Goal: Task Accomplishment & Management: Use online tool/utility

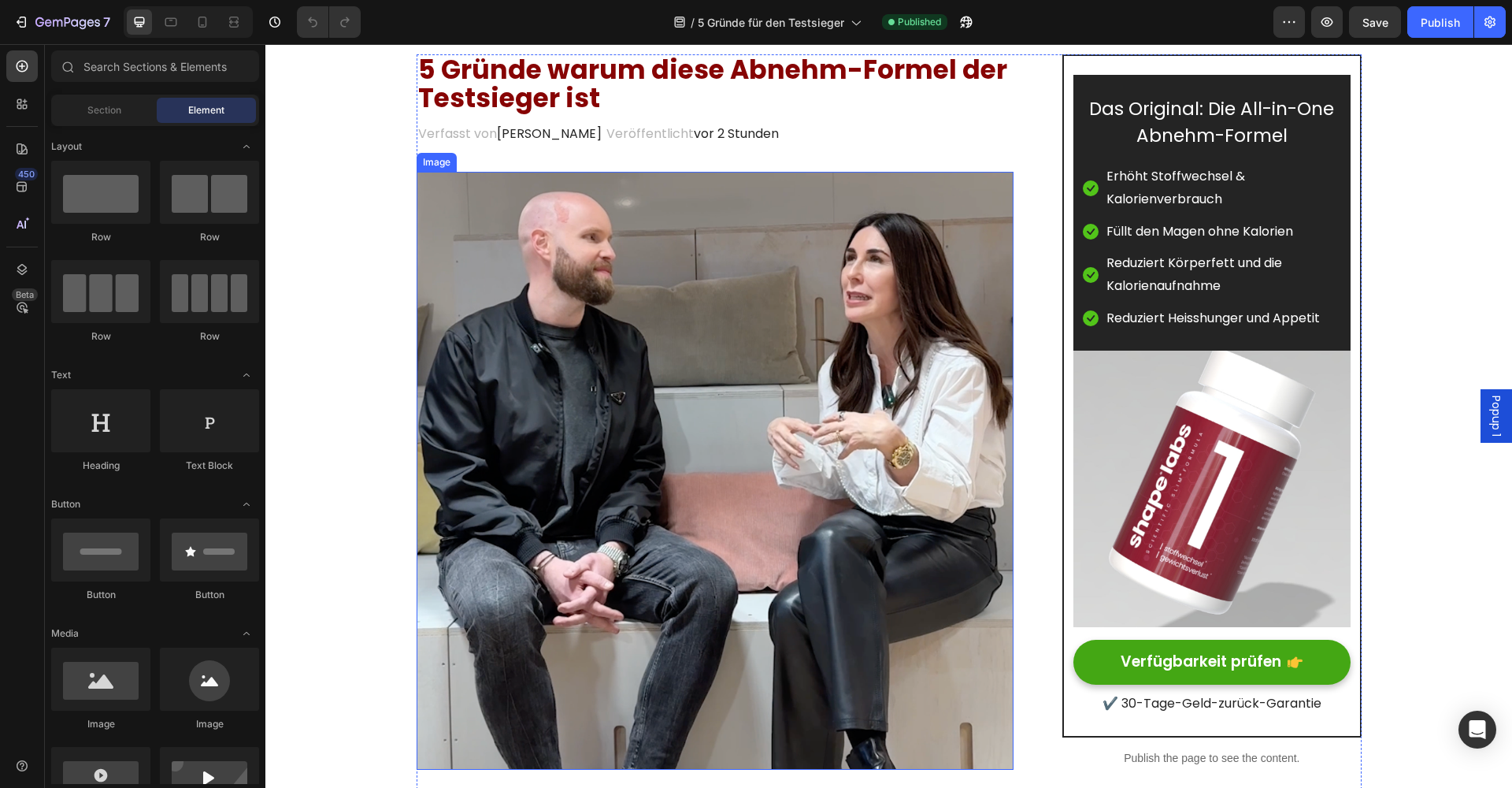
scroll to position [110, 0]
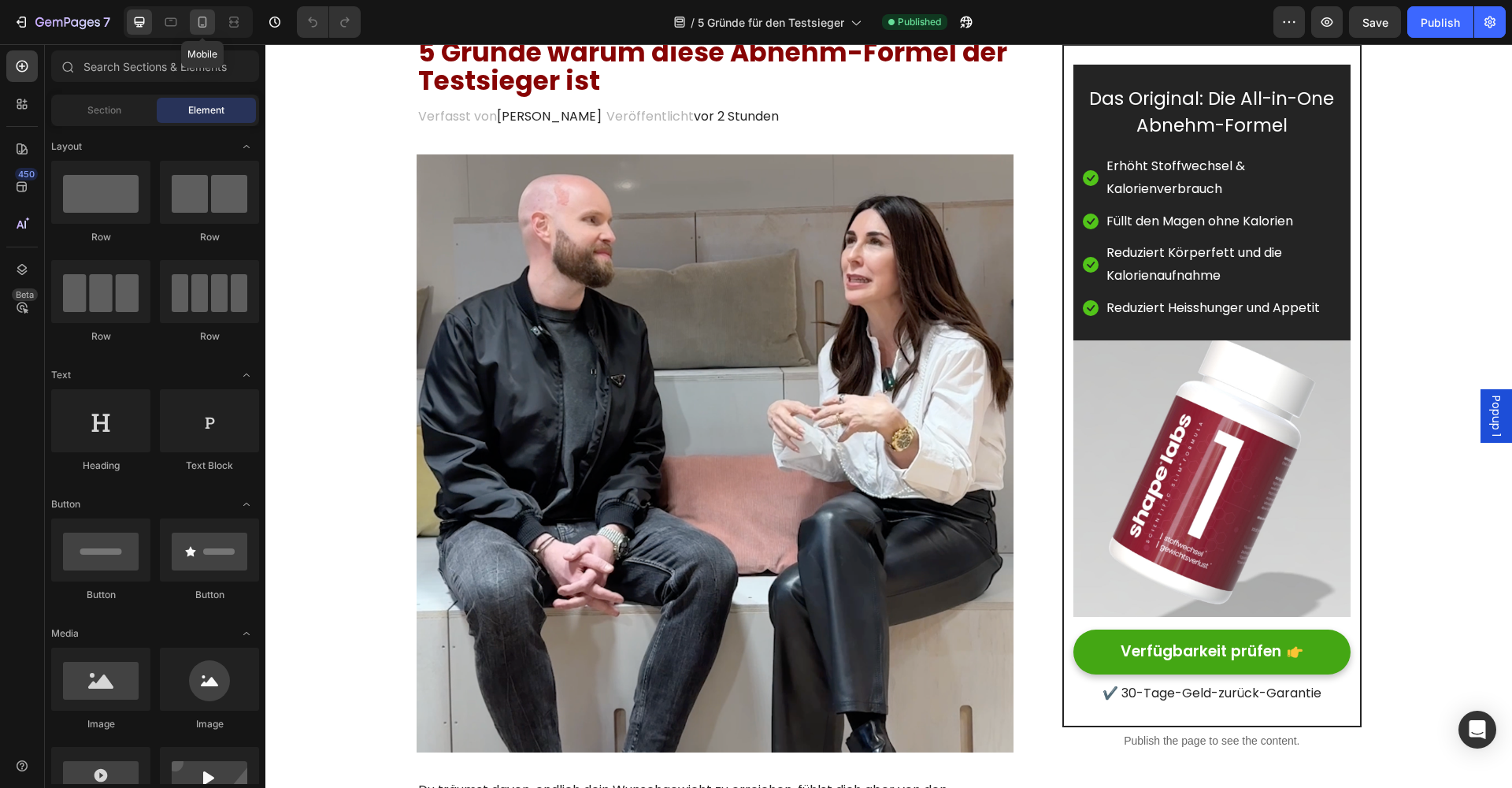
click at [207, 23] on icon at bounding box center [202, 22] width 15 height 15
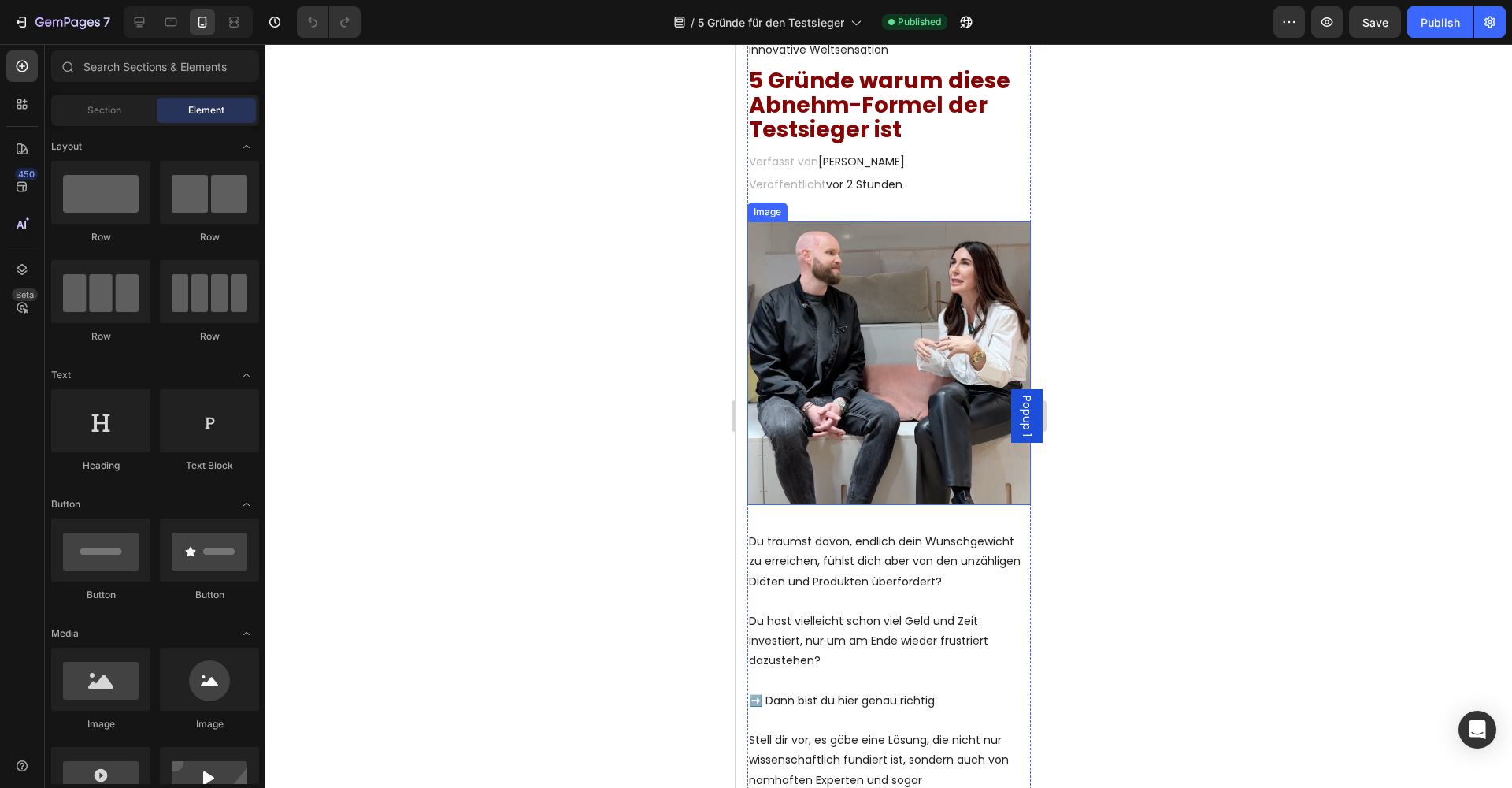
scroll to position [120, 0]
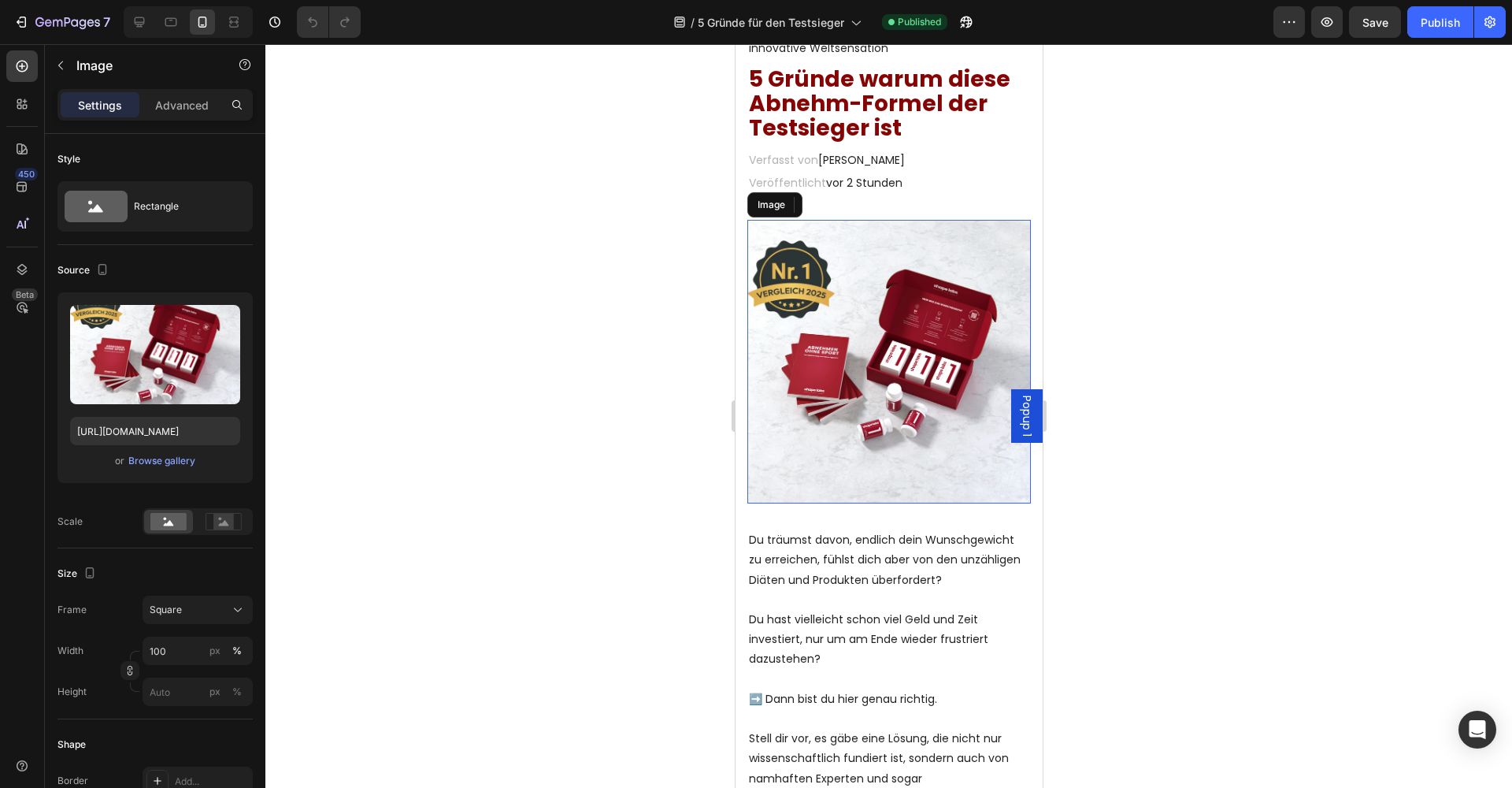
drag, startPoint x: 829, startPoint y: 391, endPoint x: 749, endPoint y: 389, distance: 80.0
click at [829, 391] on img at bounding box center [888, 361] width 283 height 283
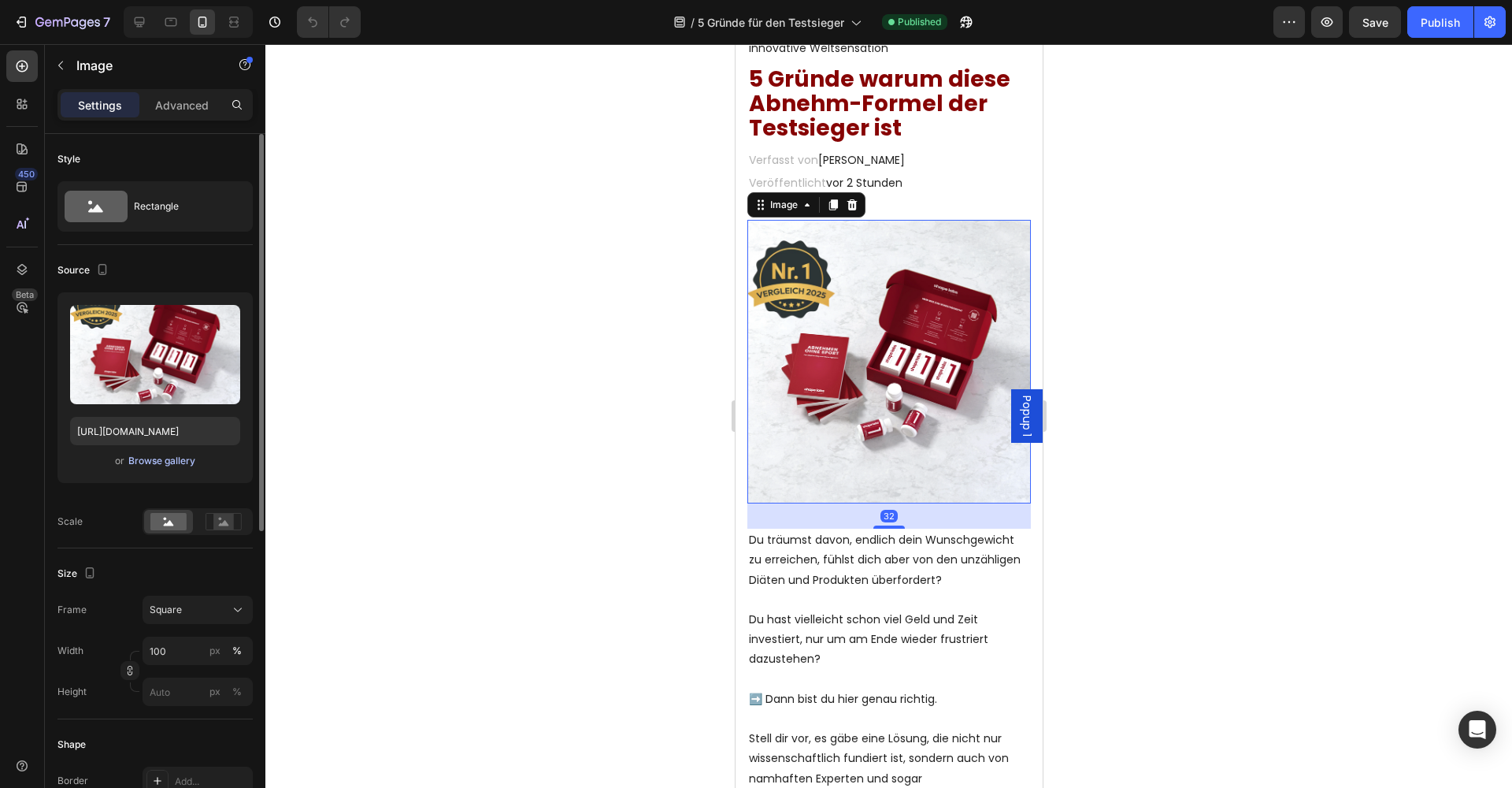
click at [152, 465] on div "Browse gallery" at bounding box center [162, 460] width 67 height 14
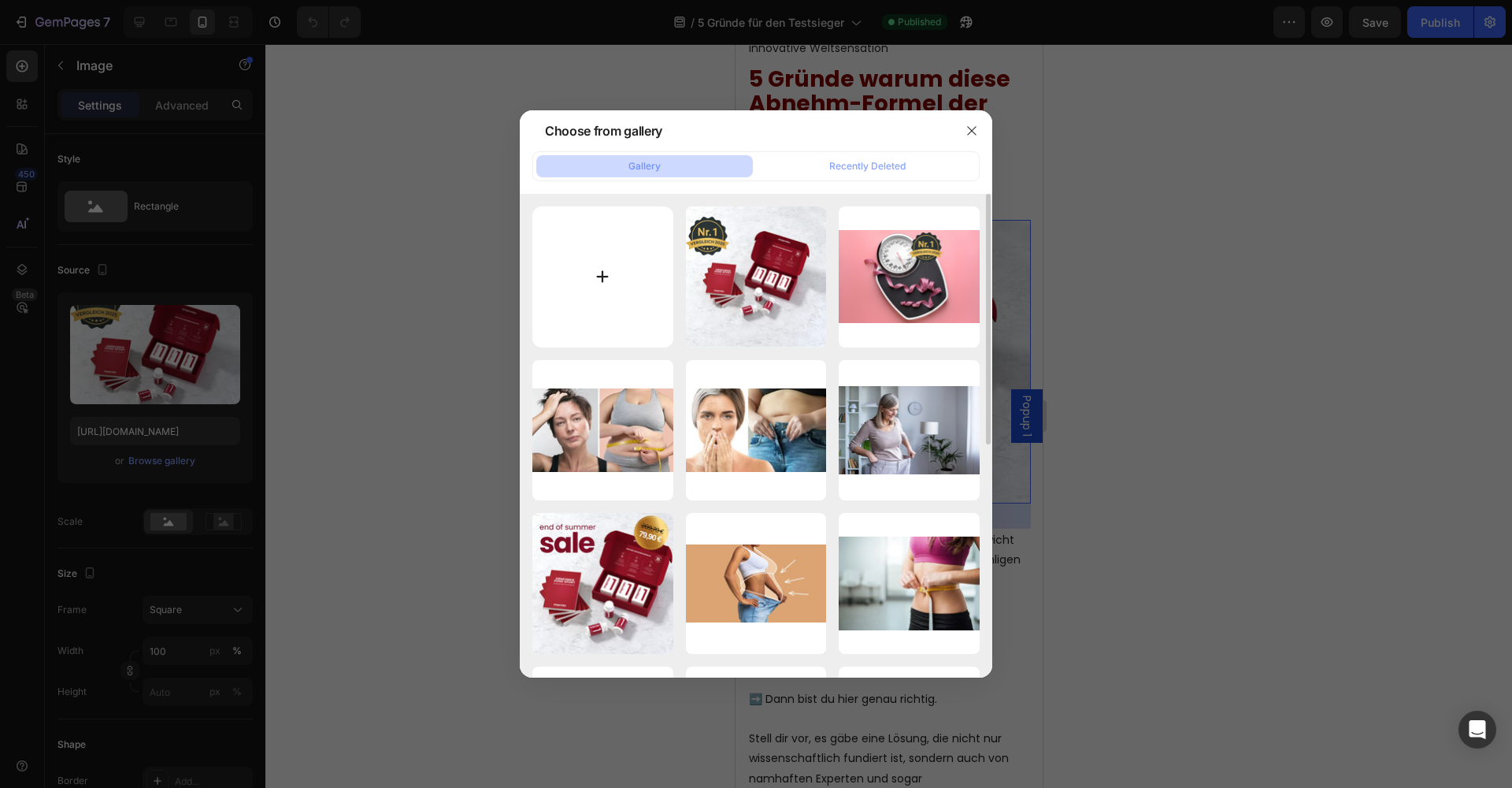
click at [601, 274] on input "file" at bounding box center [602, 277] width 141 height 141
type input "C:\fakepath\shapelabs-ai-image-1759043440446.png"
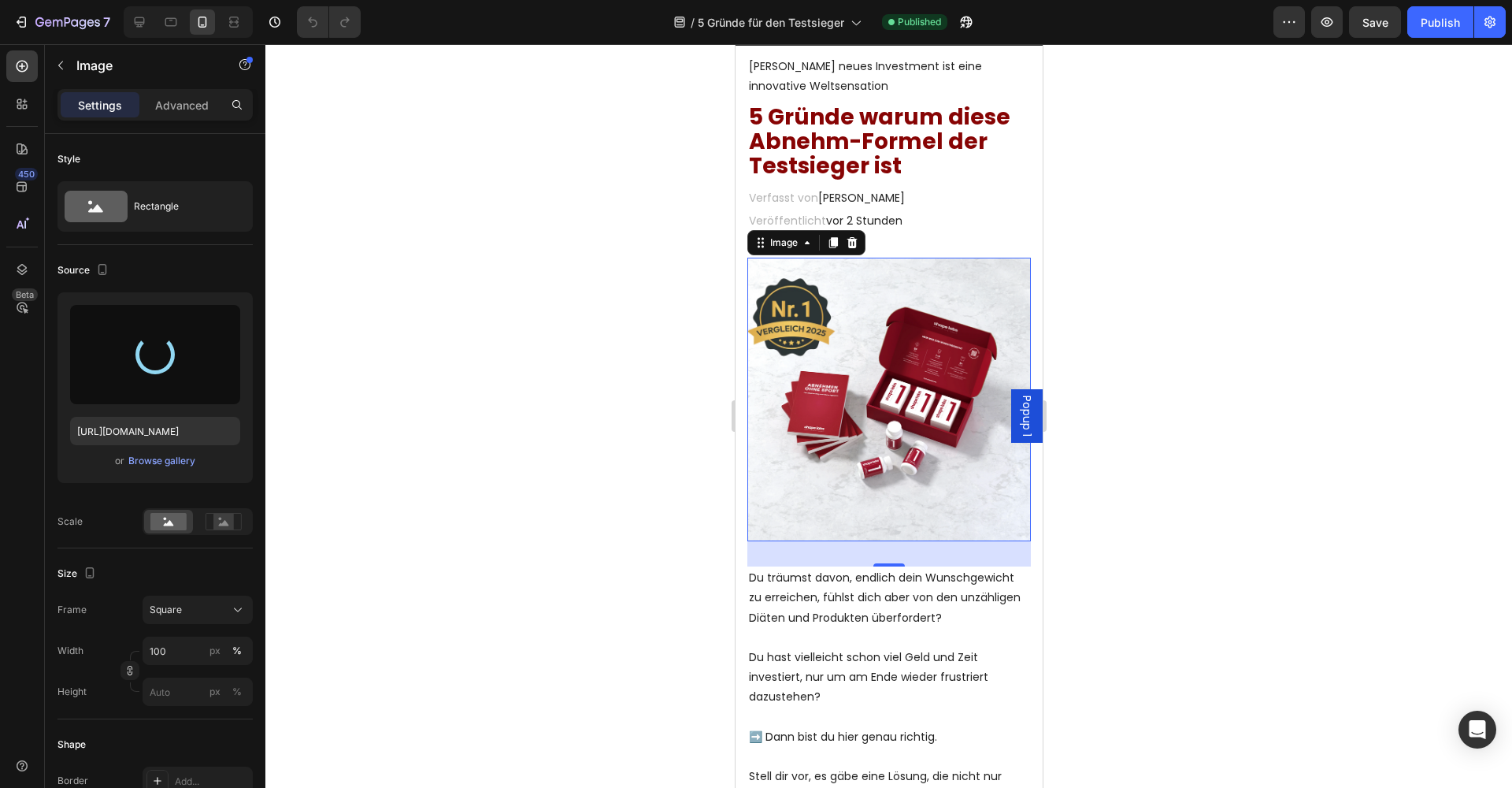
scroll to position [80, 0]
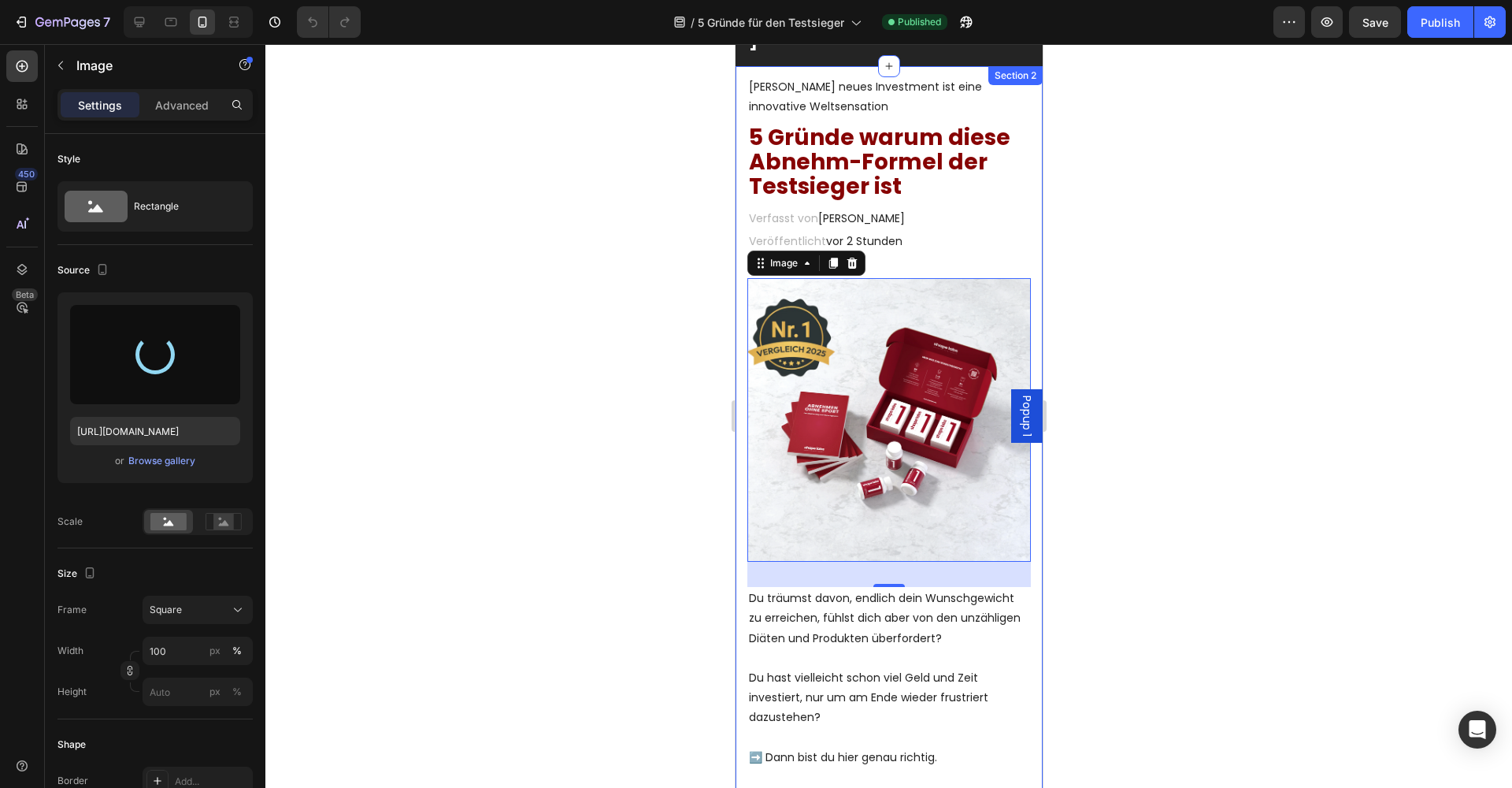
type input "https://cdn.shopify.com/s/files/1/0933/2523/0420/files/gempages_547010314898506…"
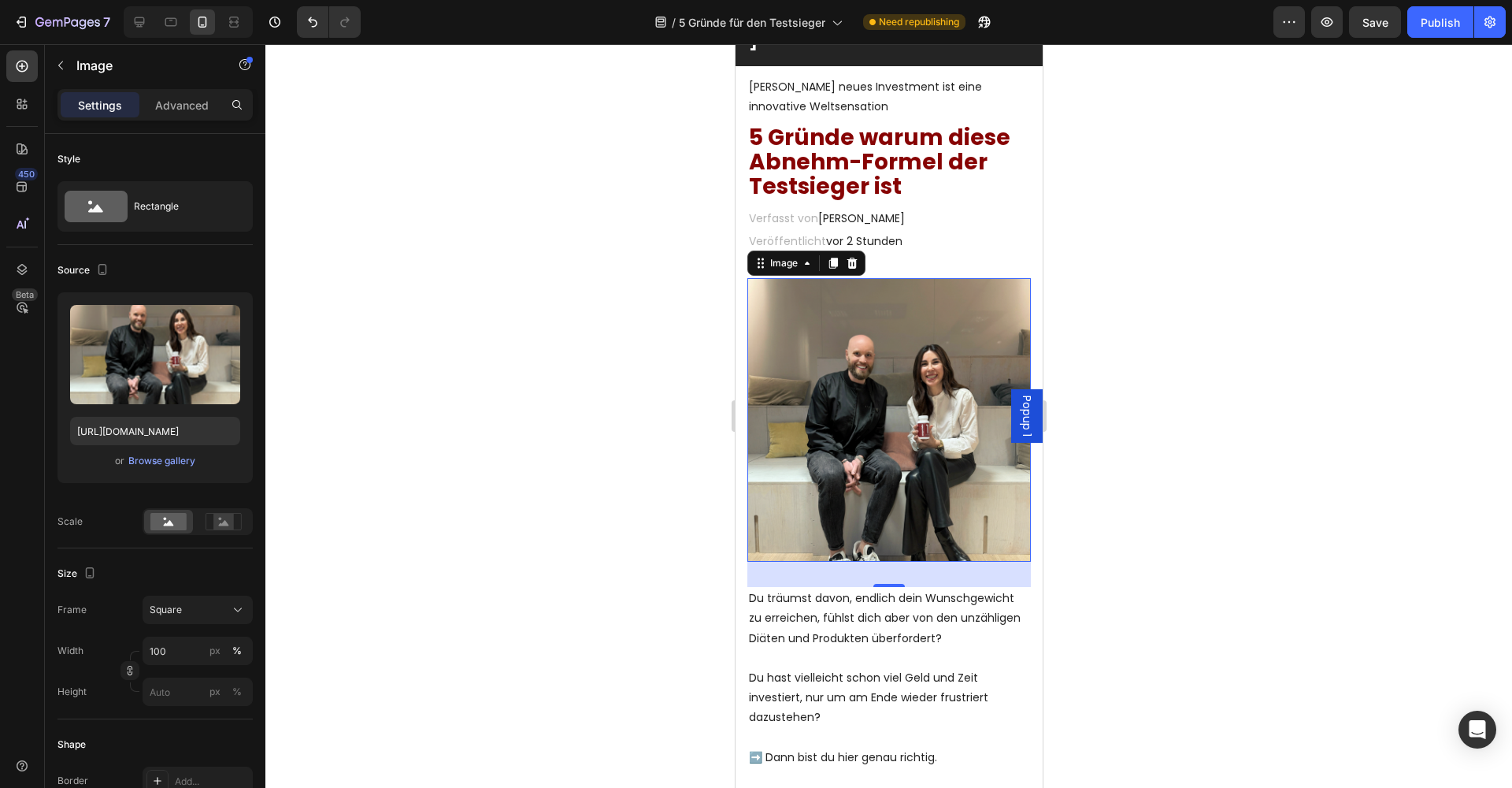
click at [1150, 363] on div at bounding box center [888, 416] width 1246 height 744
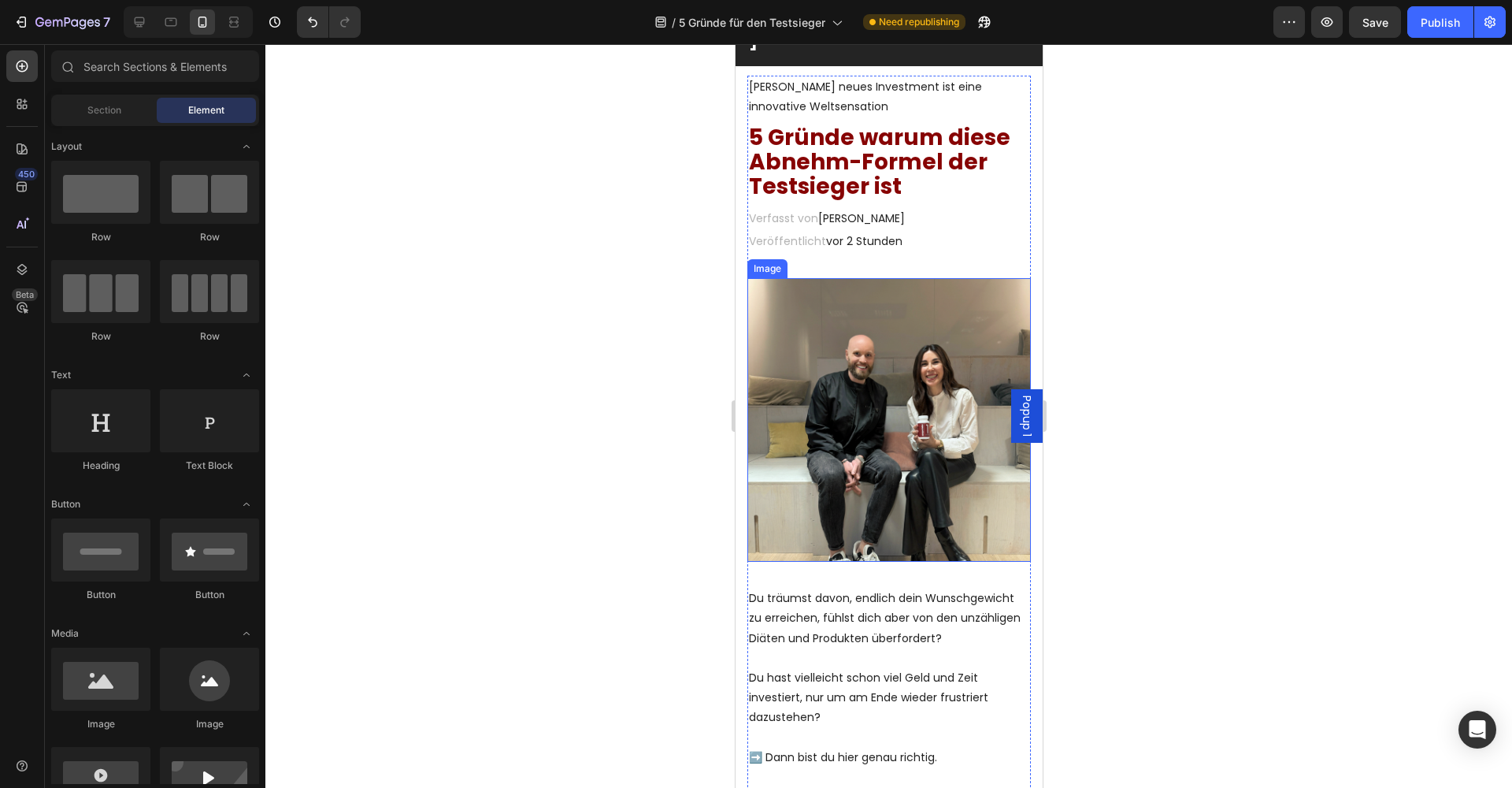
click at [848, 373] on img at bounding box center [888, 419] width 283 height 283
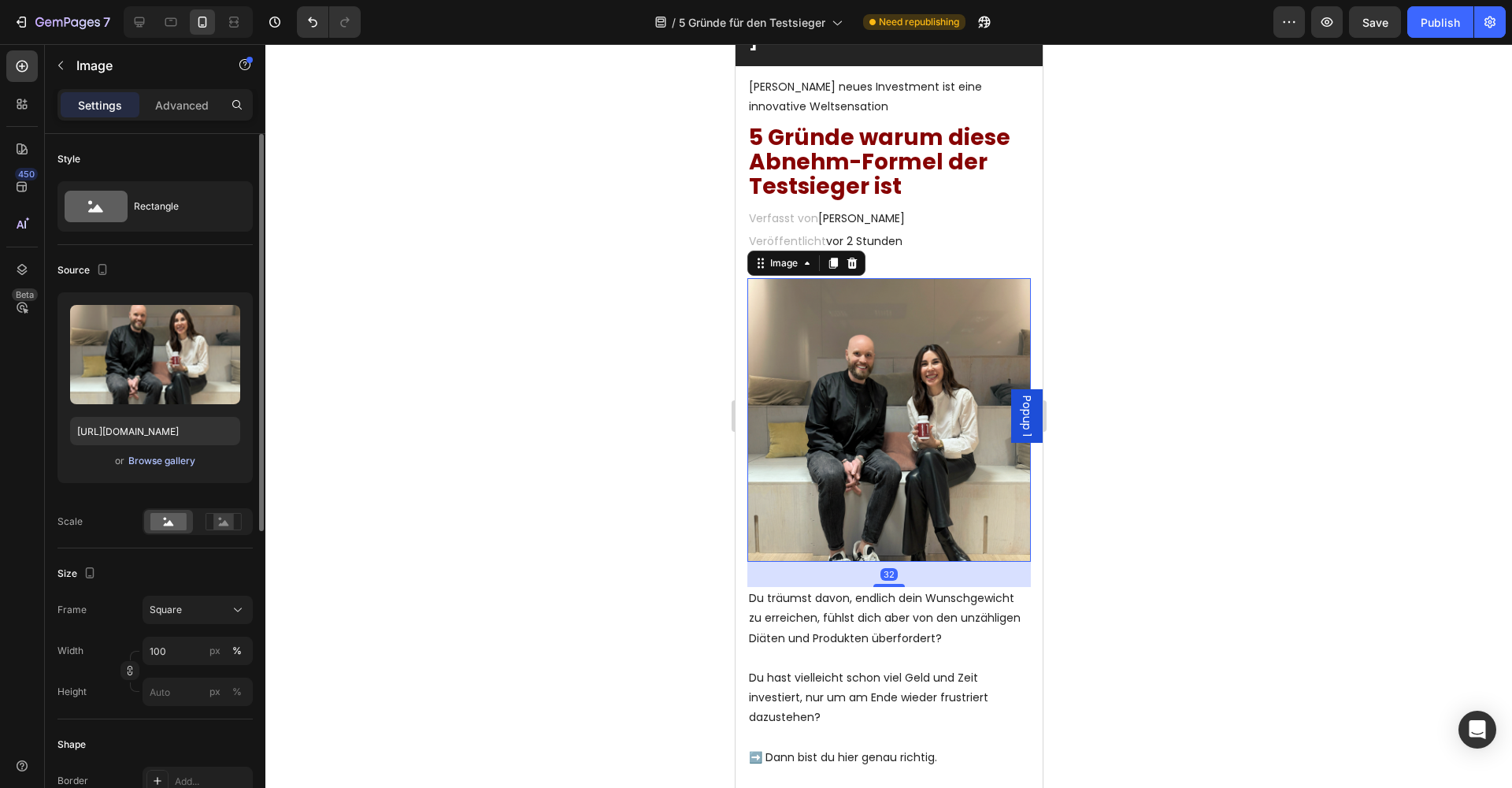
click at [177, 456] on div "Browse gallery" at bounding box center [162, 460] width 67 height 14
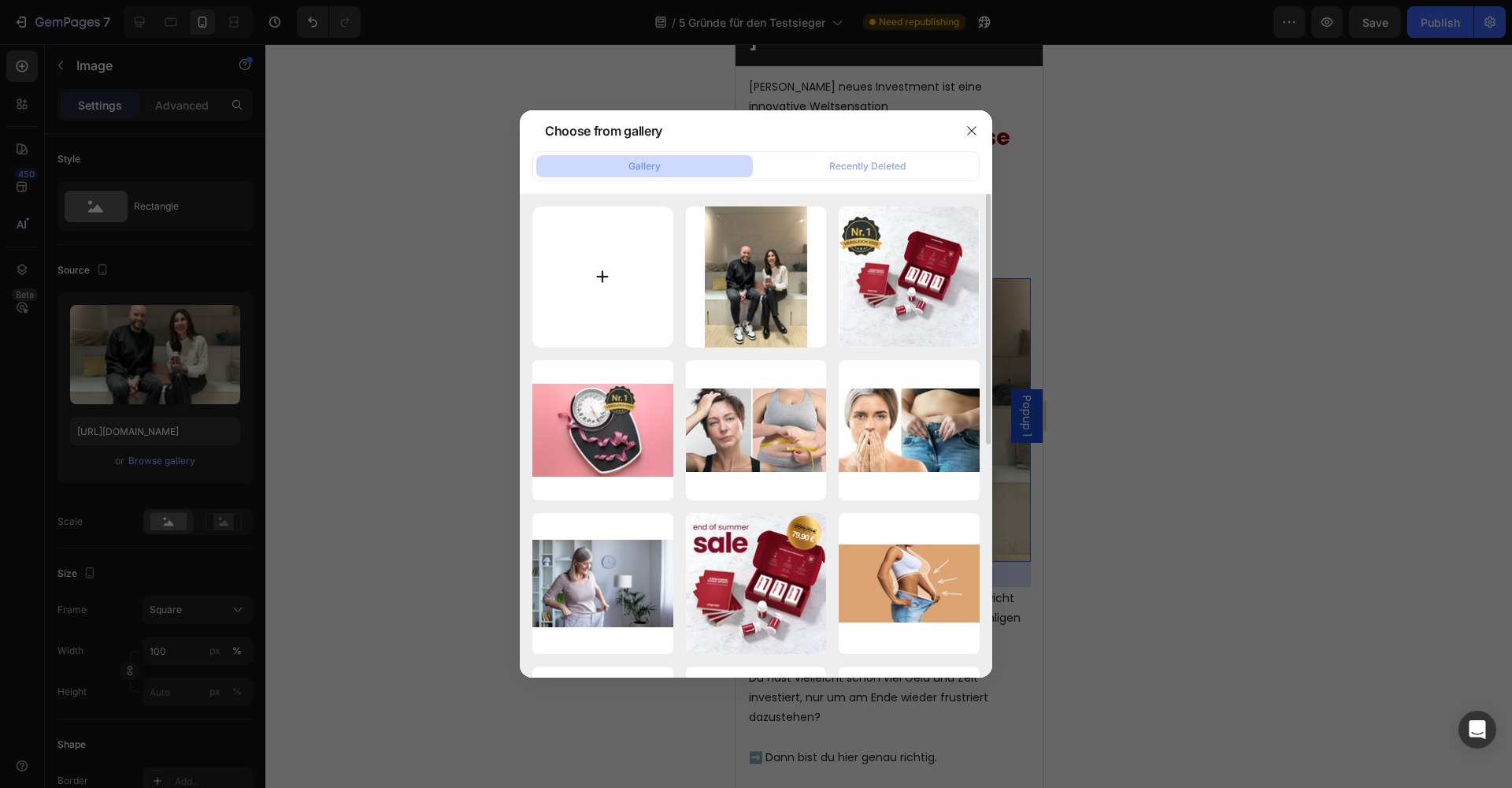
click at [612, 297] on input "file" at bounding box center [602, 277] width 141 height 141
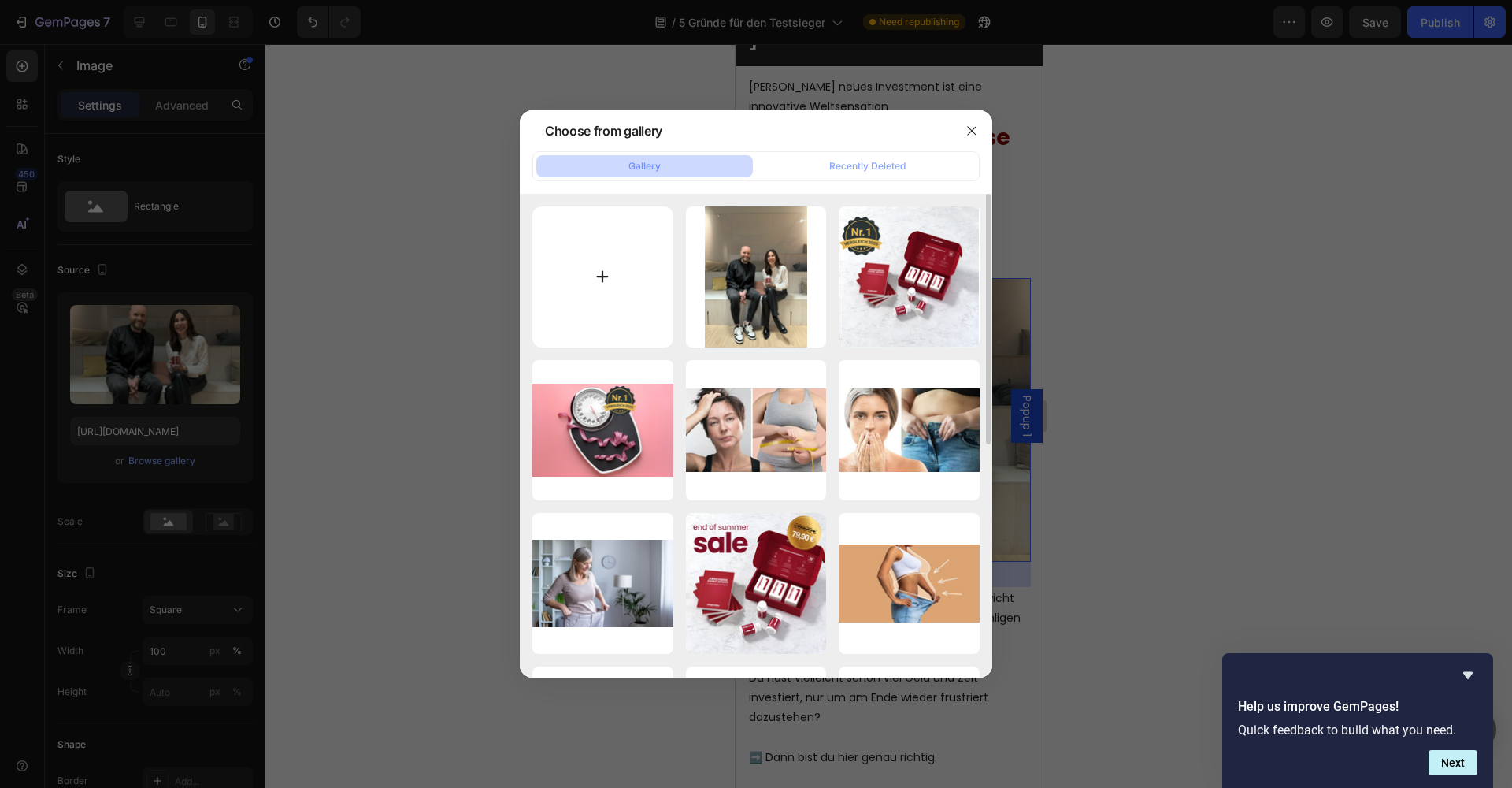
type input "C:\fakepath\shapelabs-ai-image-1759043991686.png"
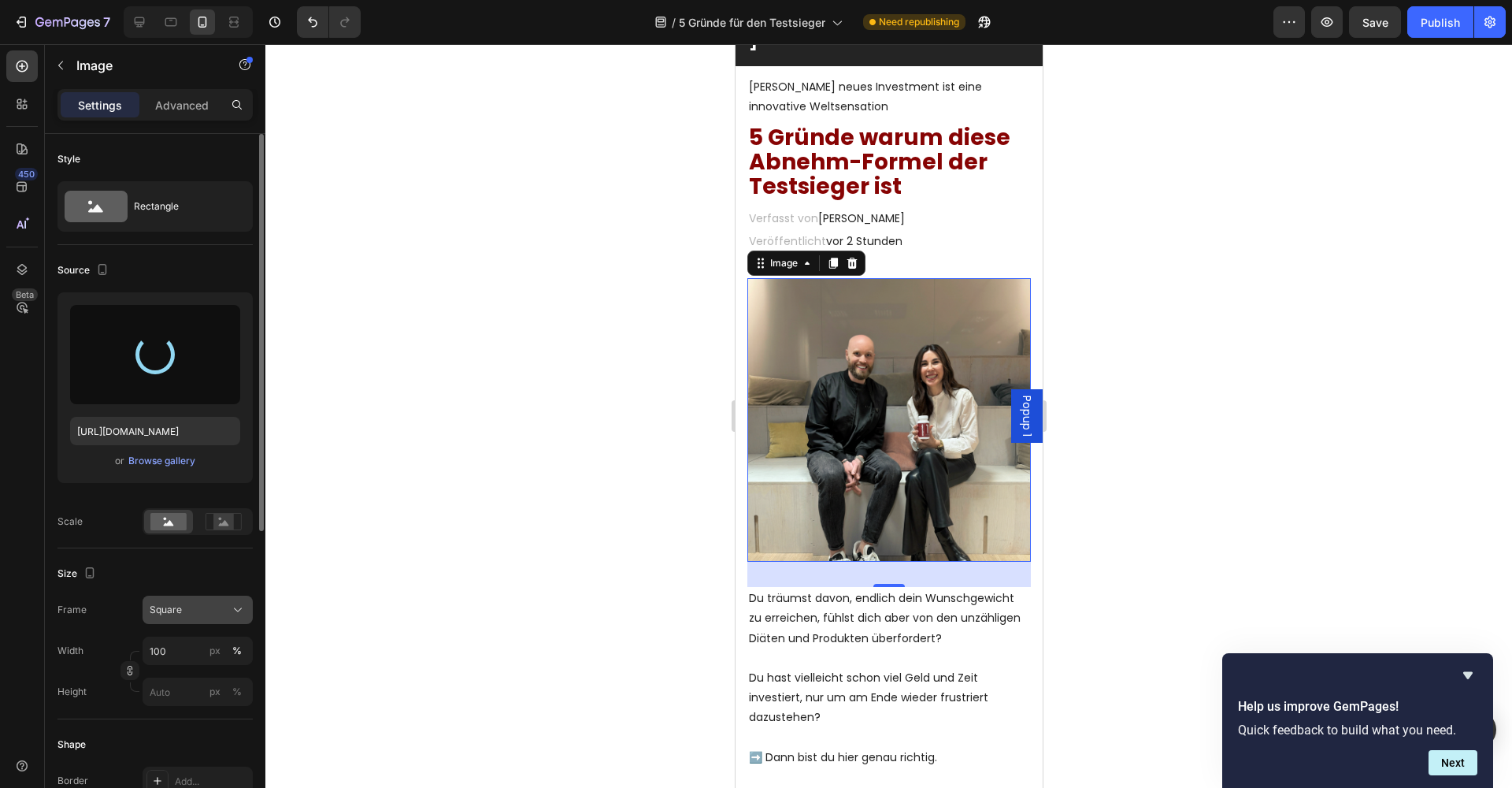
type input "[URL][DOMAIN_NAME]"
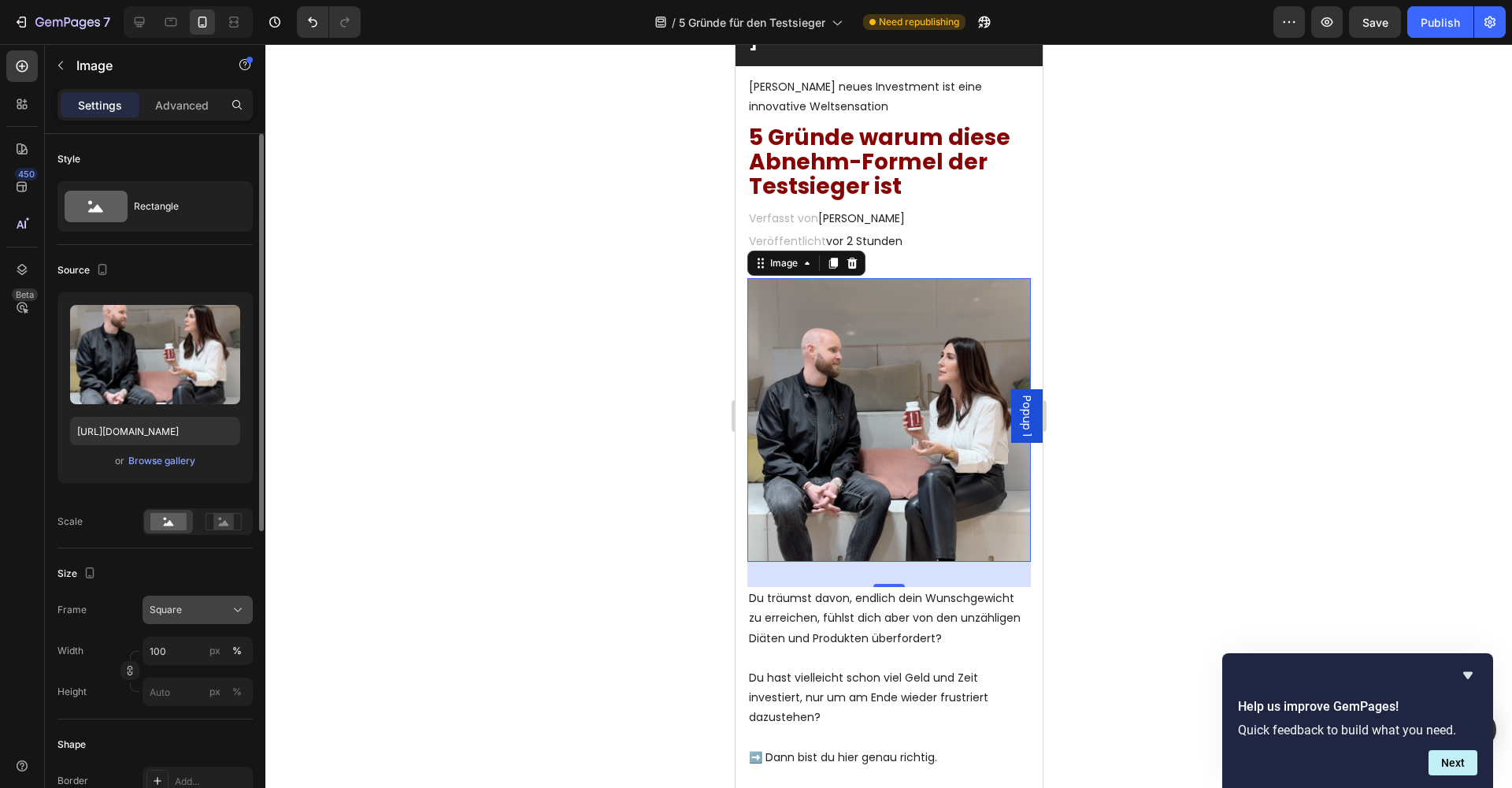
click at [218, 596] on button "Square" at bounding box center [197, 610] width 110 height 29
click at [207, 699] on div "Horizontal" at bounding box center [183, 707] width 126 height 30
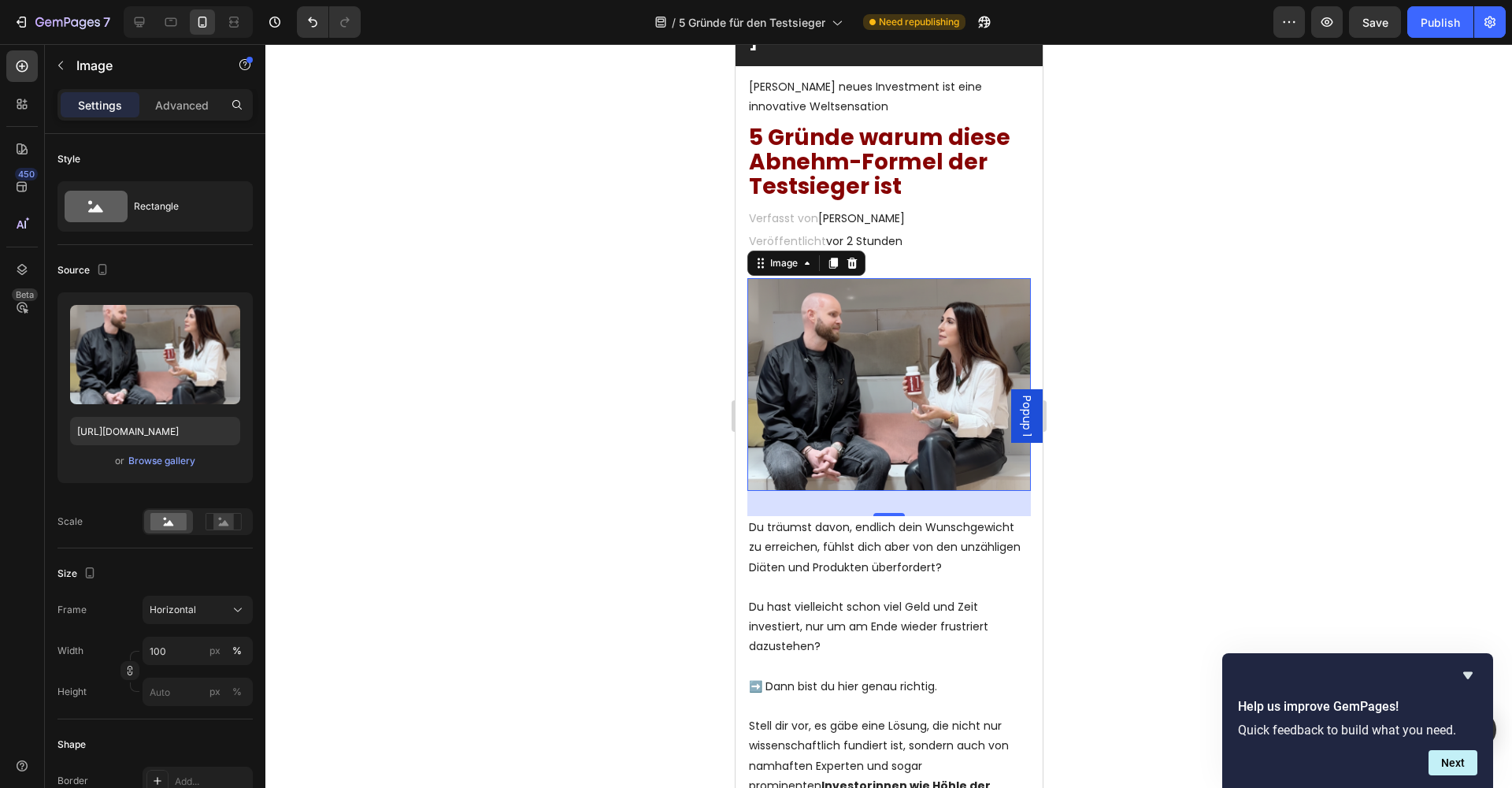
click at [1075, 456] on div at bounding box center [888, 416] width 1246 height 744
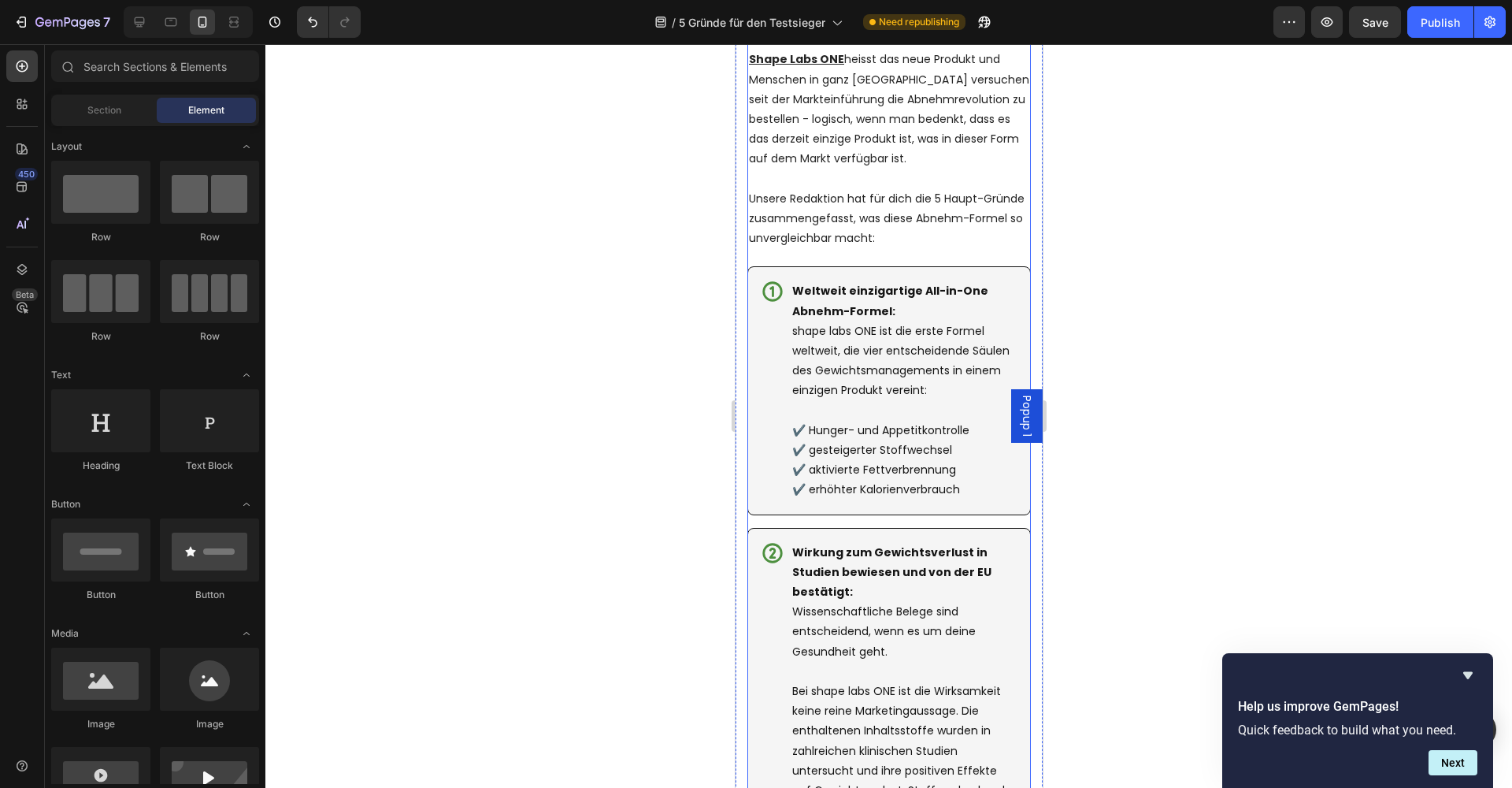
scroll to position [2485, 0]
click at [883, 200] on p "Unsere Redaktion hat für dich die 5 Haupt-Gründe zusammengefasst, was diese Abn…" at bounding box center [889, 218] width 280 height 60
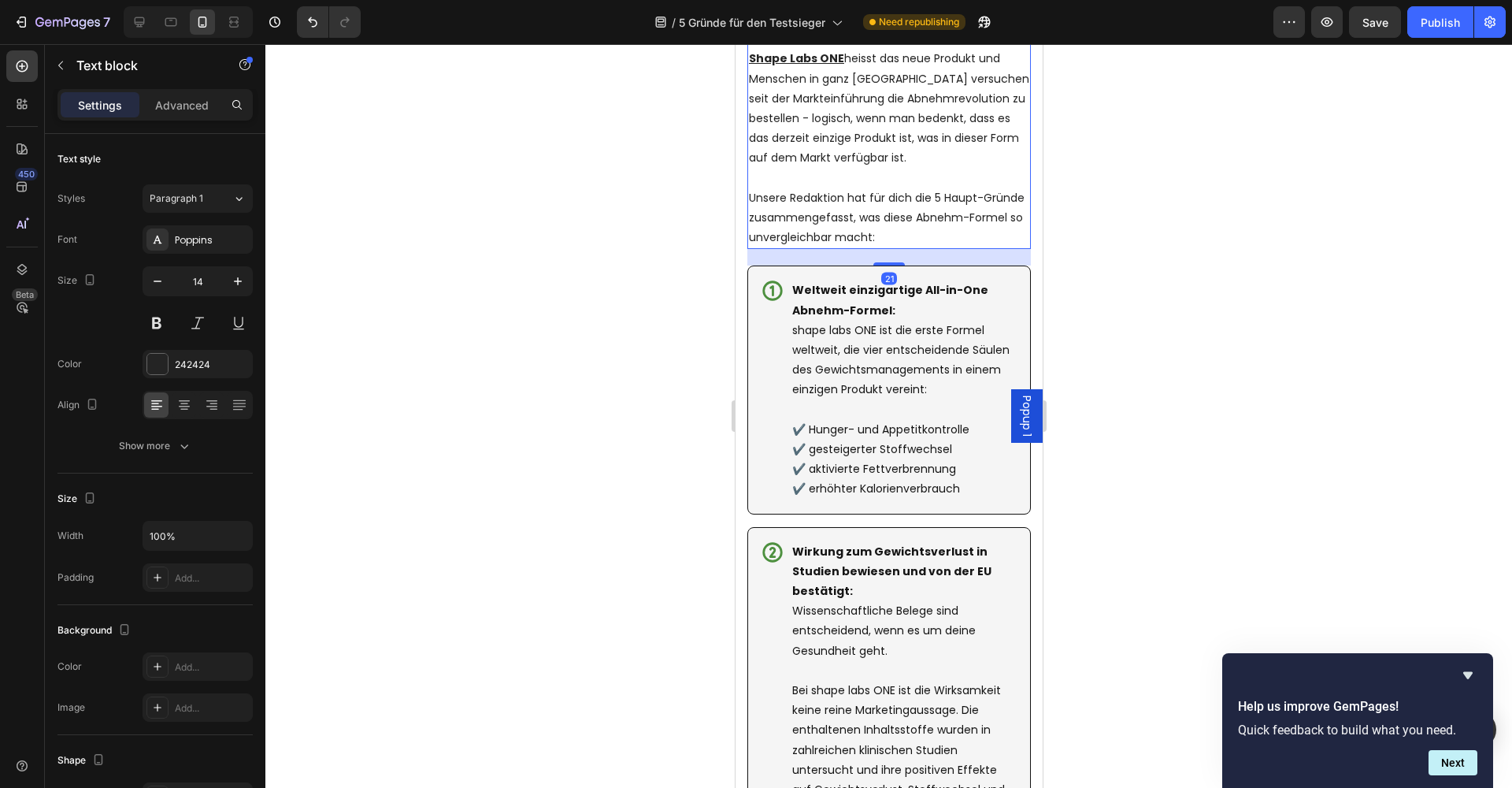
click at [886, 197] on p "Unsere Redaktion hat für dich die 5 Haupt-Gründe zusammengefasst, was diese Abn…" at bounding box center [889, 218] width 280 height 60
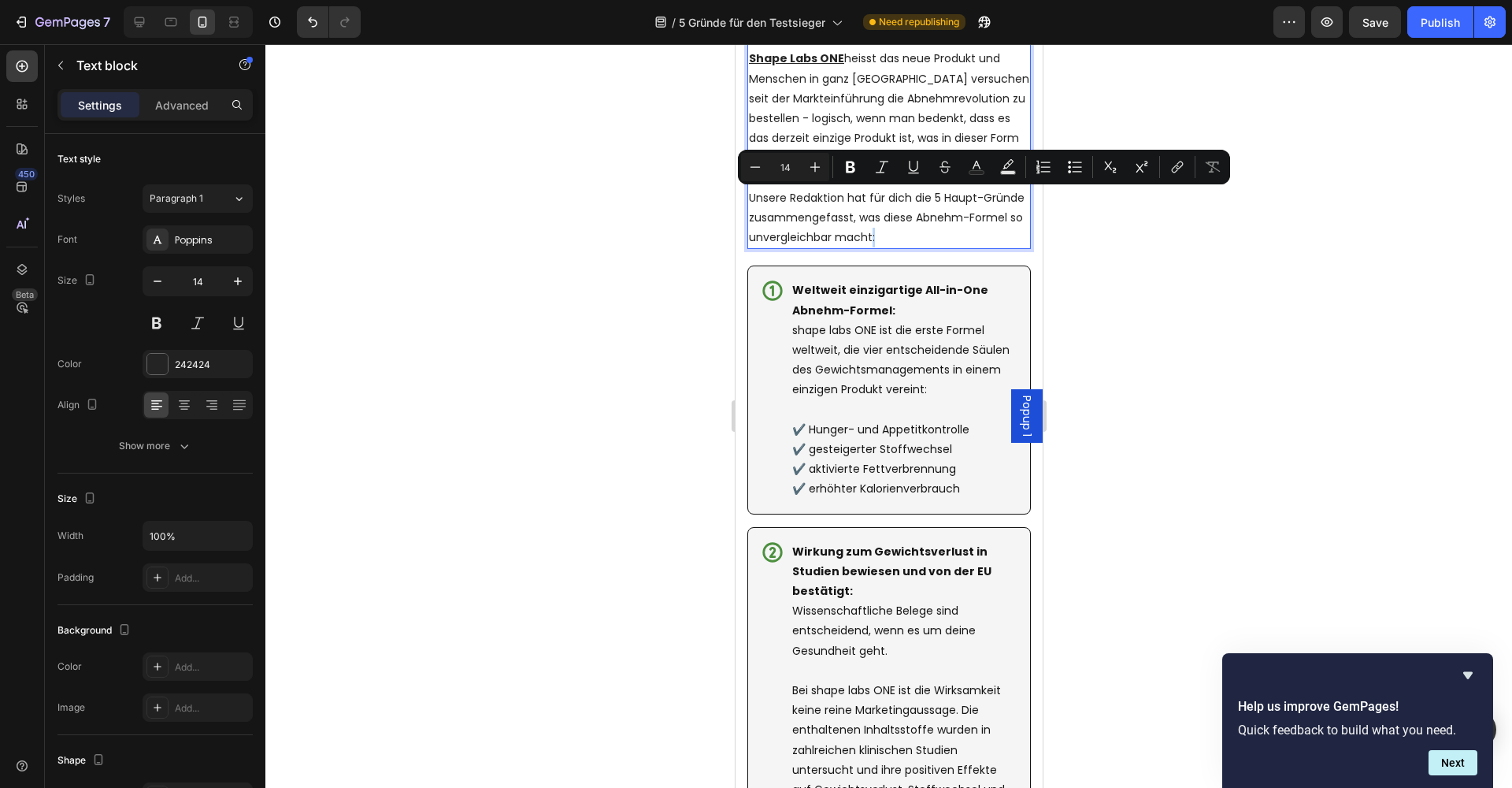
drag, startPoint x: 882, startPoint y: 196, endPoint x: 871, endPoint y: 197, distance: 11.0
click at [870, 197] on p "Unsere Redaktion hat für dich die 5 Haupt-Gründe zusammengefasst, was diese Abn…" at bounding box center [889, 218] width 280 height 60
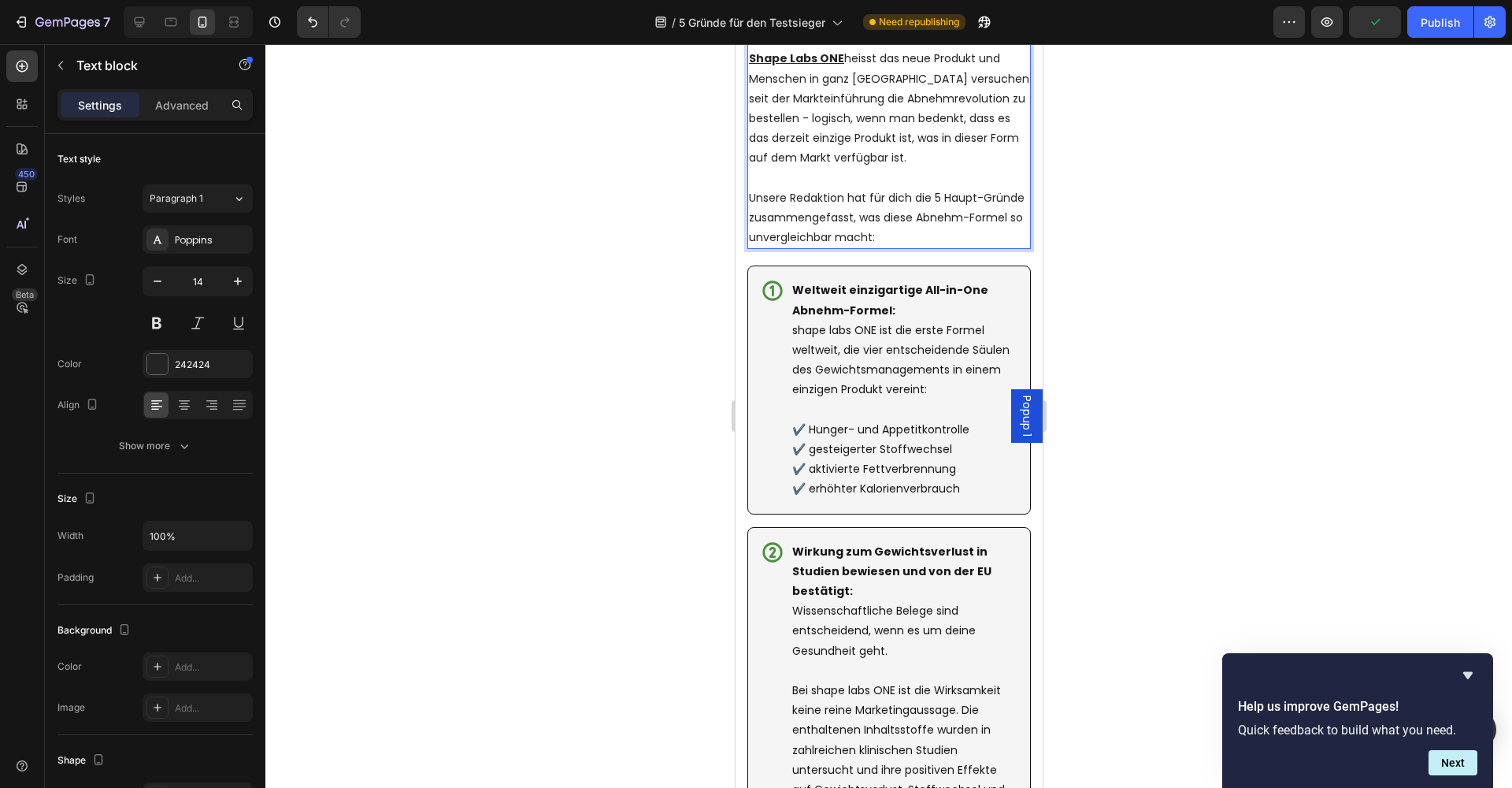
drag, startPoint x: 1200, startPoint y: 210, endPoint x: 1180, endPoint y: 209, distance: 20.0
click at [1200, 210] on div at bounding box center [888, 416] width 1246 height 744
click at [894, 199] on p "Unsere Redaktion hat für dich die 5 Haupt-Gründe zusammengefasst, was diese Abn…" at bounding box center [889, 218] width 280 height 60
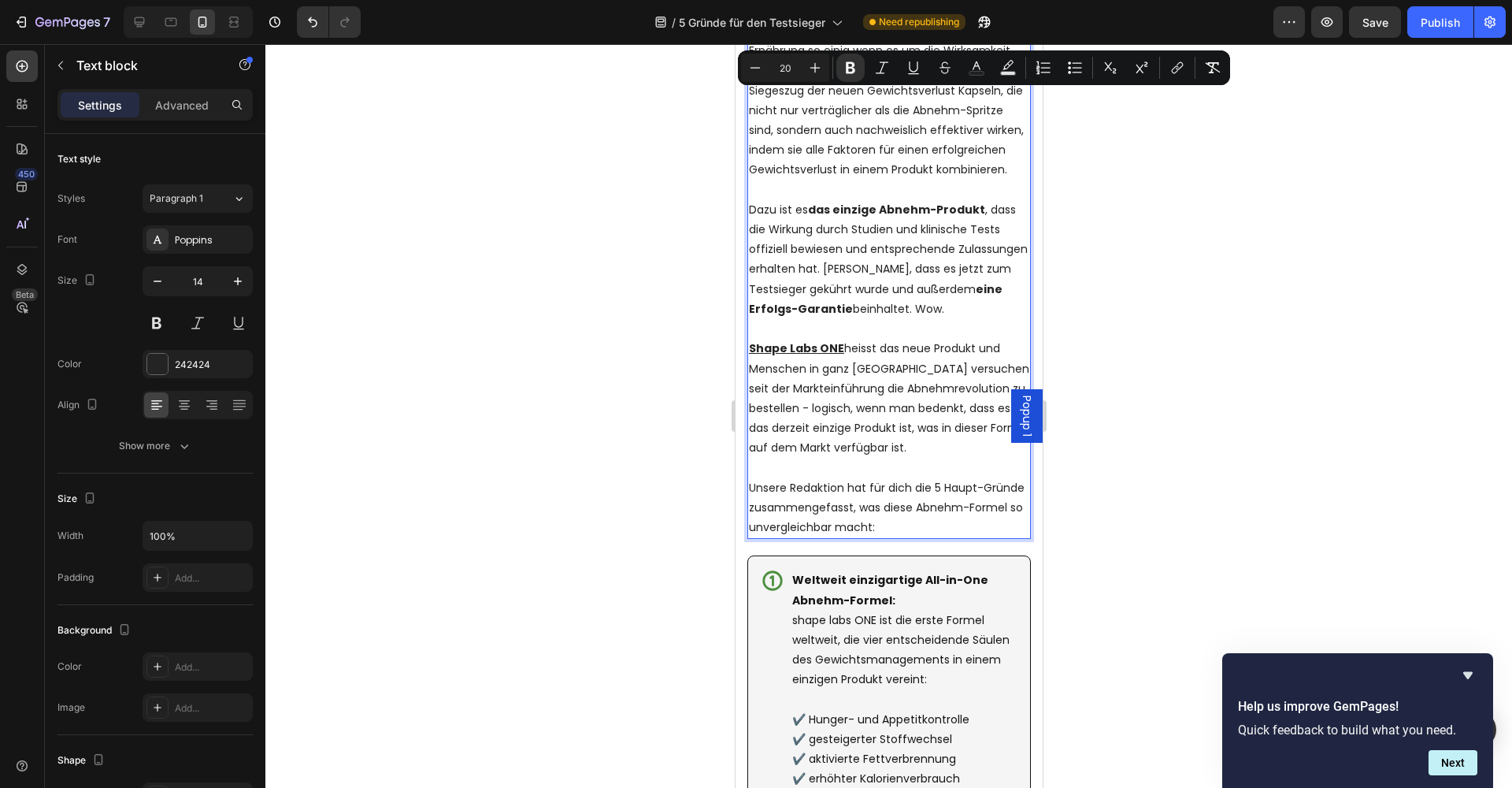
scroll to position [2081, 0]
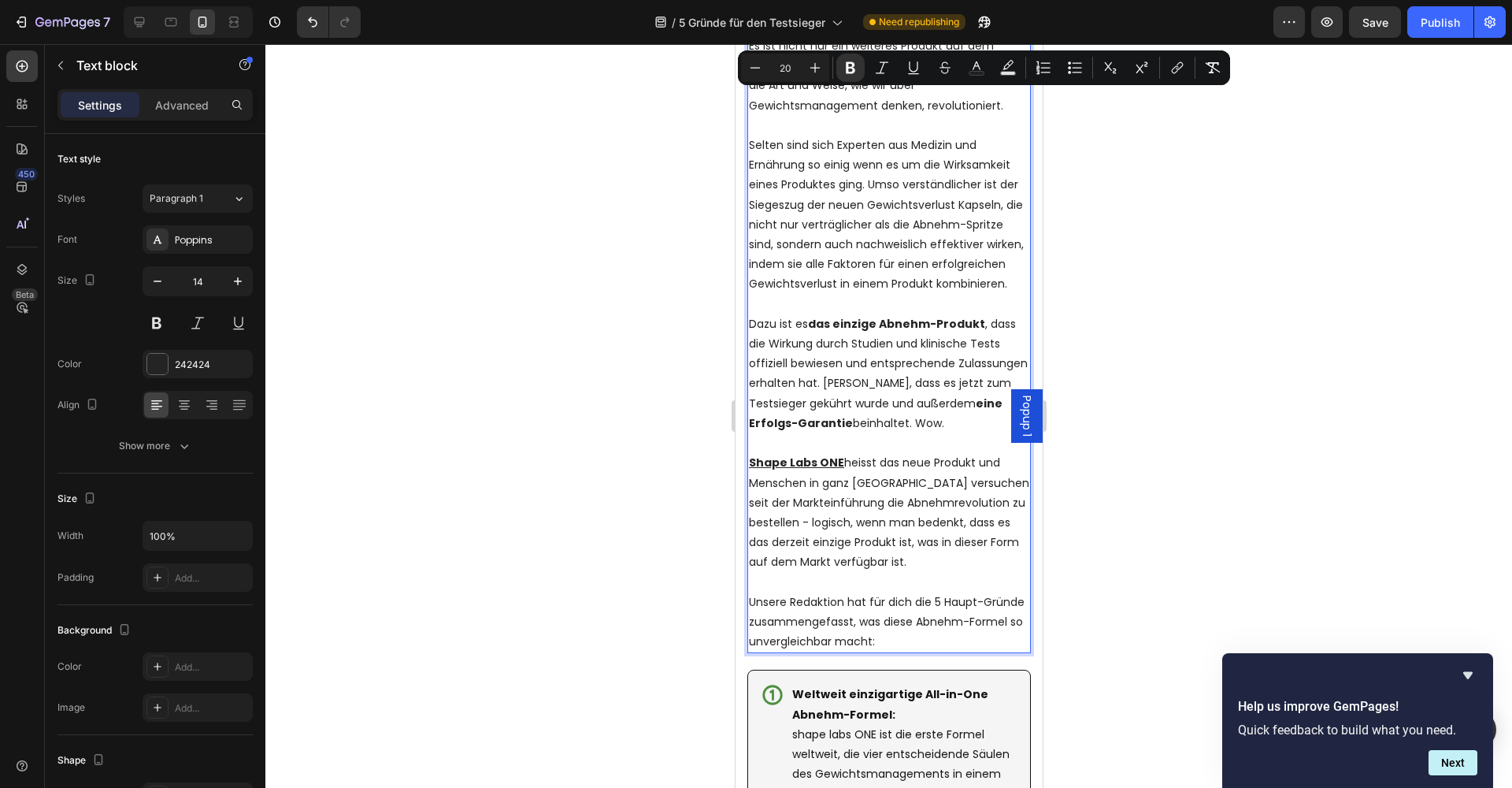
type input "14"
click at [888, 601] on p "Unsere Redaktion hat für dich die 5 Haupt-Gründe zusammengefasst, was diese Abn…" at bounding box center [889, 622] width 280 height 60
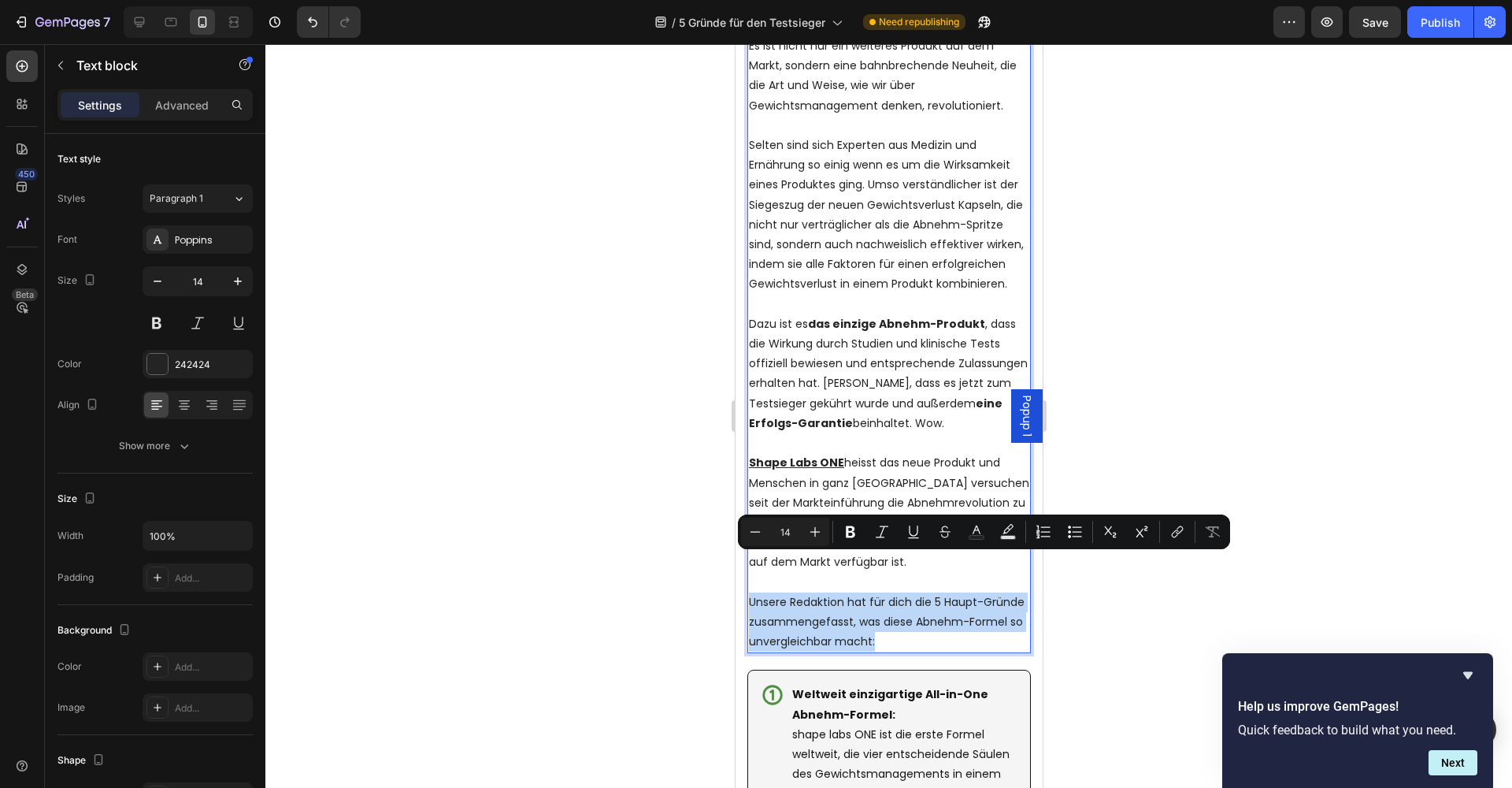
drag, startPoint x: 849, startPoint y: 598, endPoint x: 748, endPoint y: 562, distance: 107.2
click at [750, 592] on p "Unsere Redaktion hat für dich die 5 Haupt-Gründe zusammengefasst, was diese Abn…" at bounding box center [889, 622] width 280 height 60
click at [849, 527] on icon "Editor contextual toolbar" at bounding box center [850, 531] width 10 height 12
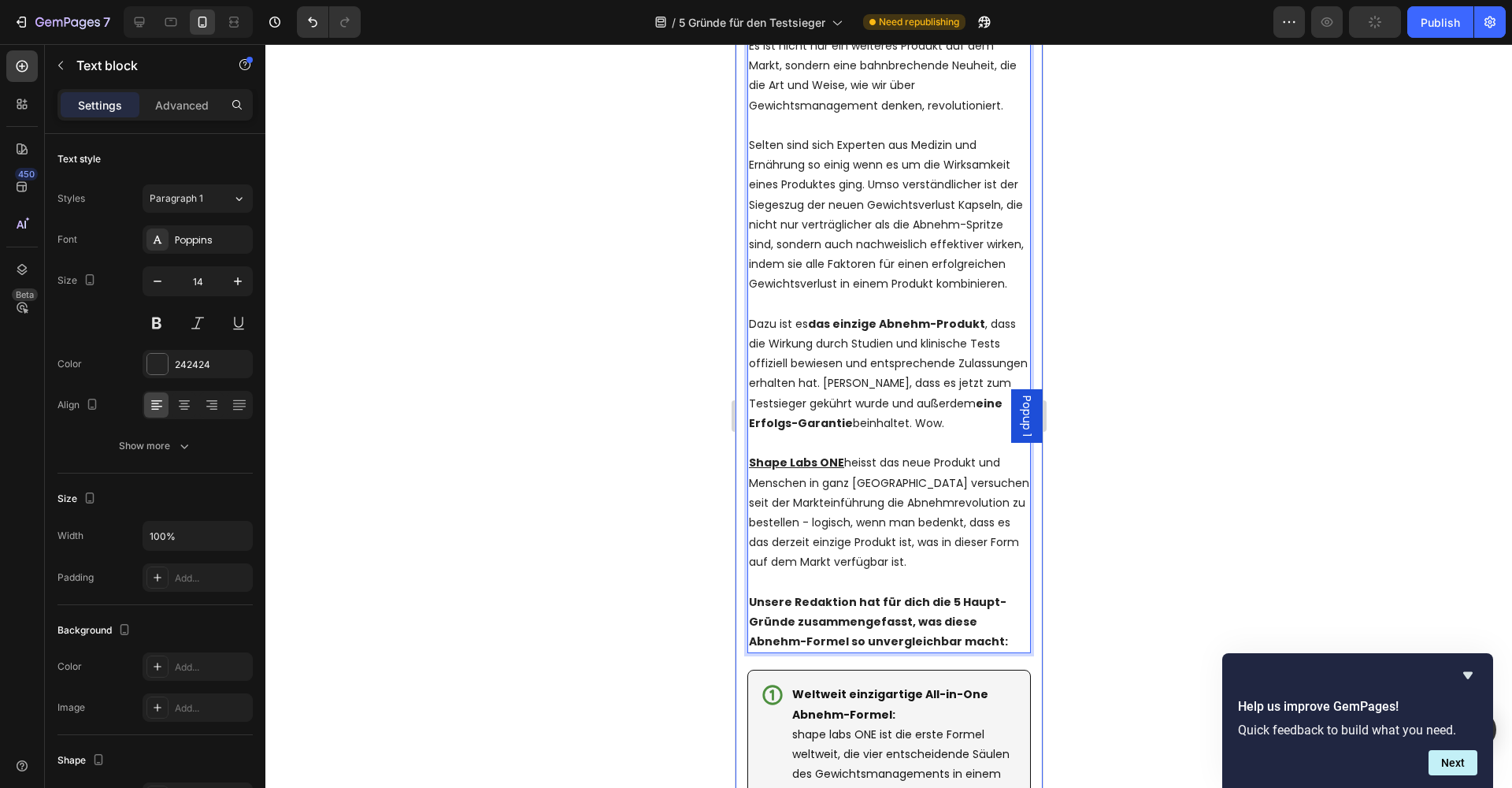
click at [1107, 570] on div at bounding box center [888, 416] width 1246 height 744
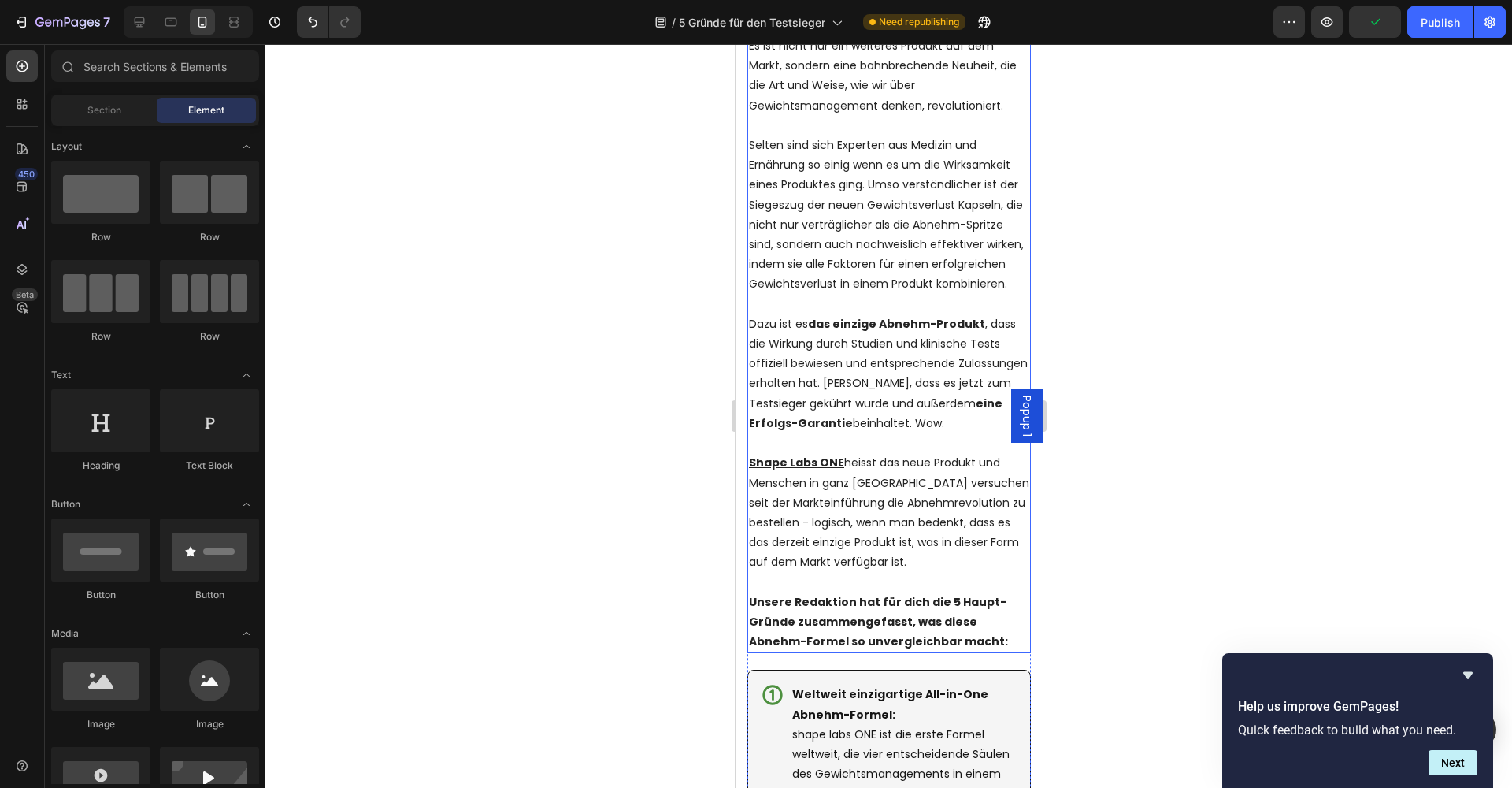
click at [904, 592] on p "Unsere Redaktion hat für dich die 5 Haupt-Gründe zusammengefasst, was diese Abn…" at bounding box center [889, 622] width 280 height 60
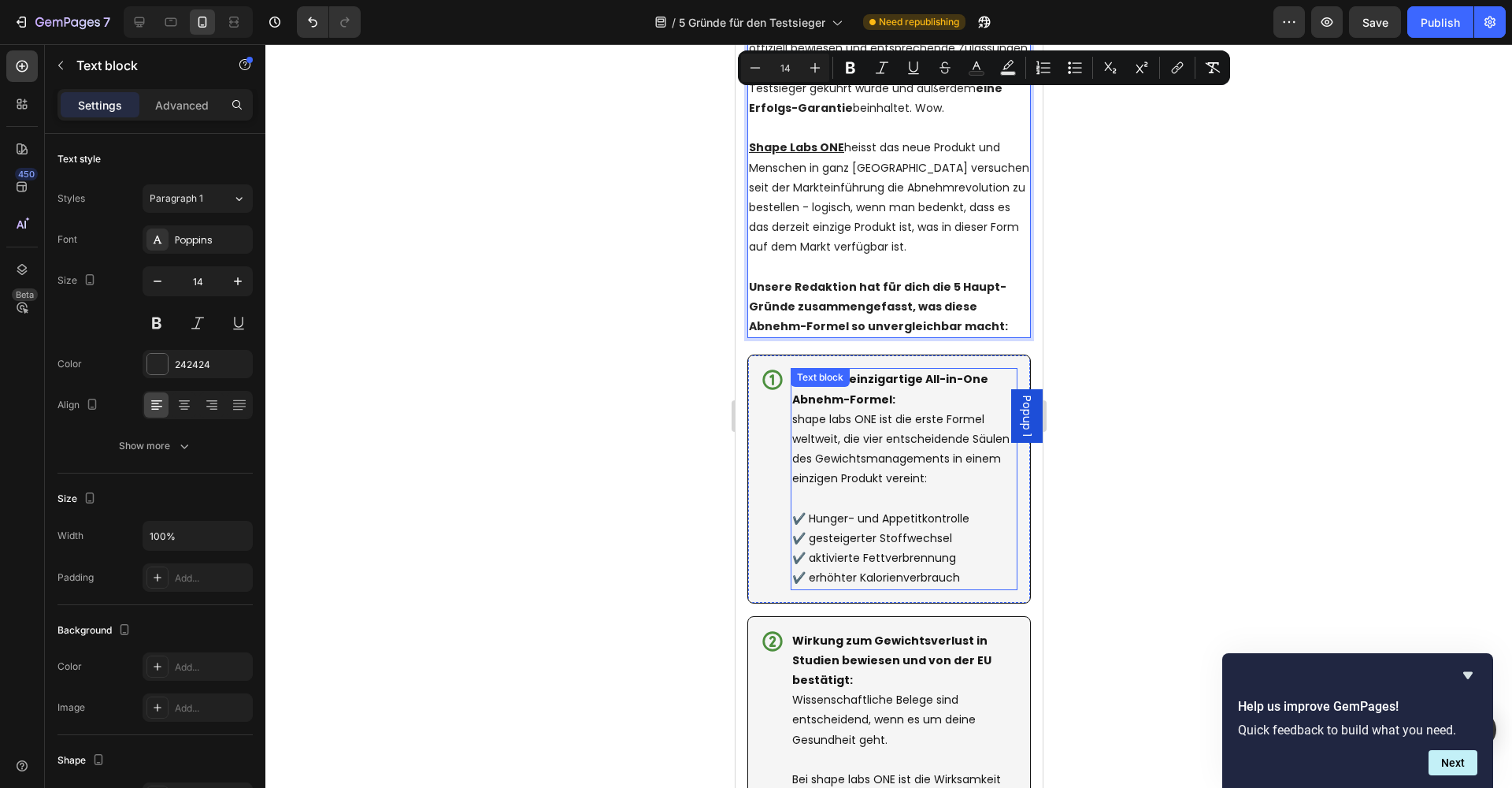
scroll to position [2401, 0]
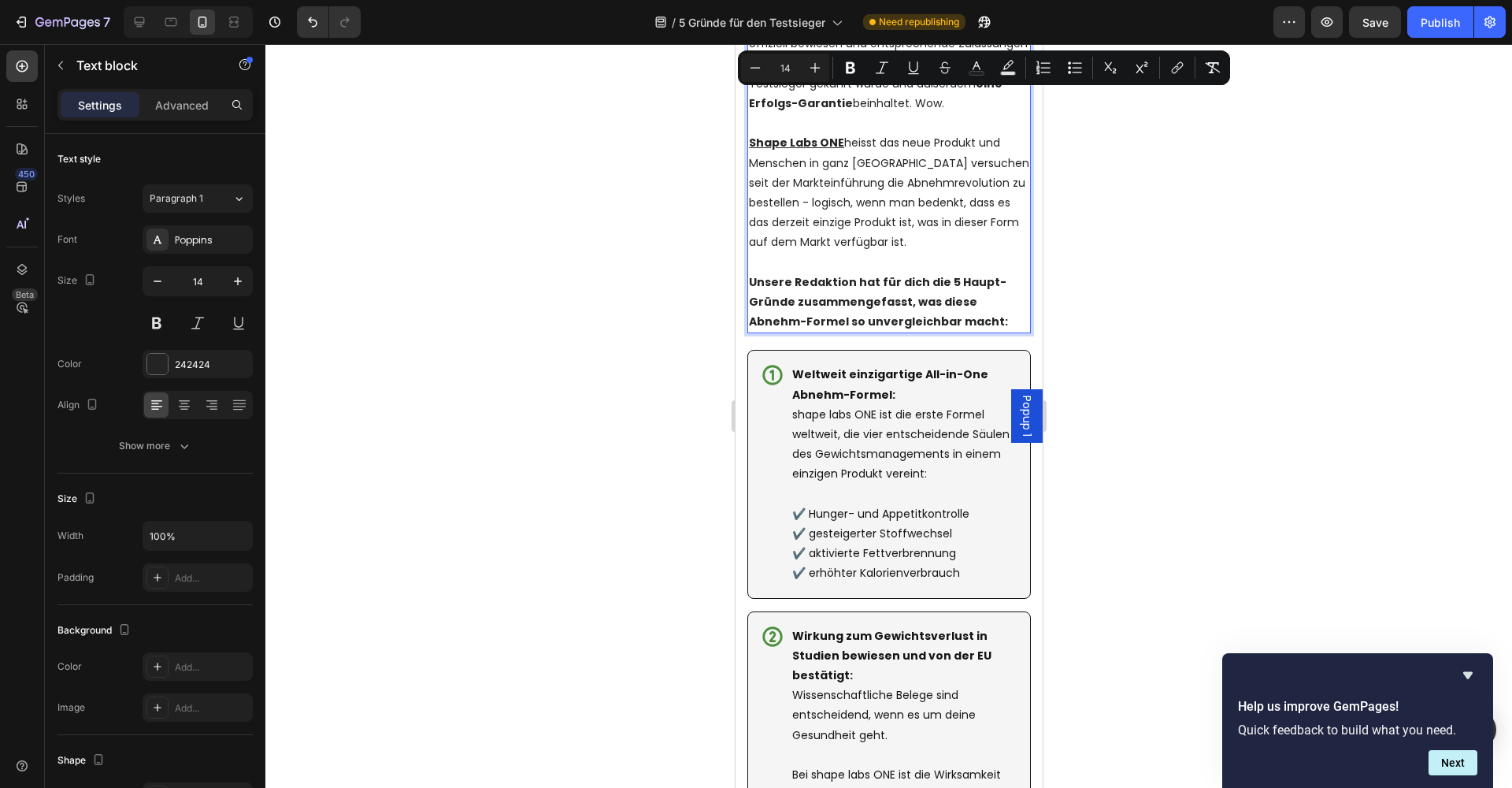
click at [939, 282] on p "Unsere Redaktion hat für dich die 5 Haupt-Gründe zusammengefasst, was diese Abn…" at bounding box center [889, 303] width 280 height 60
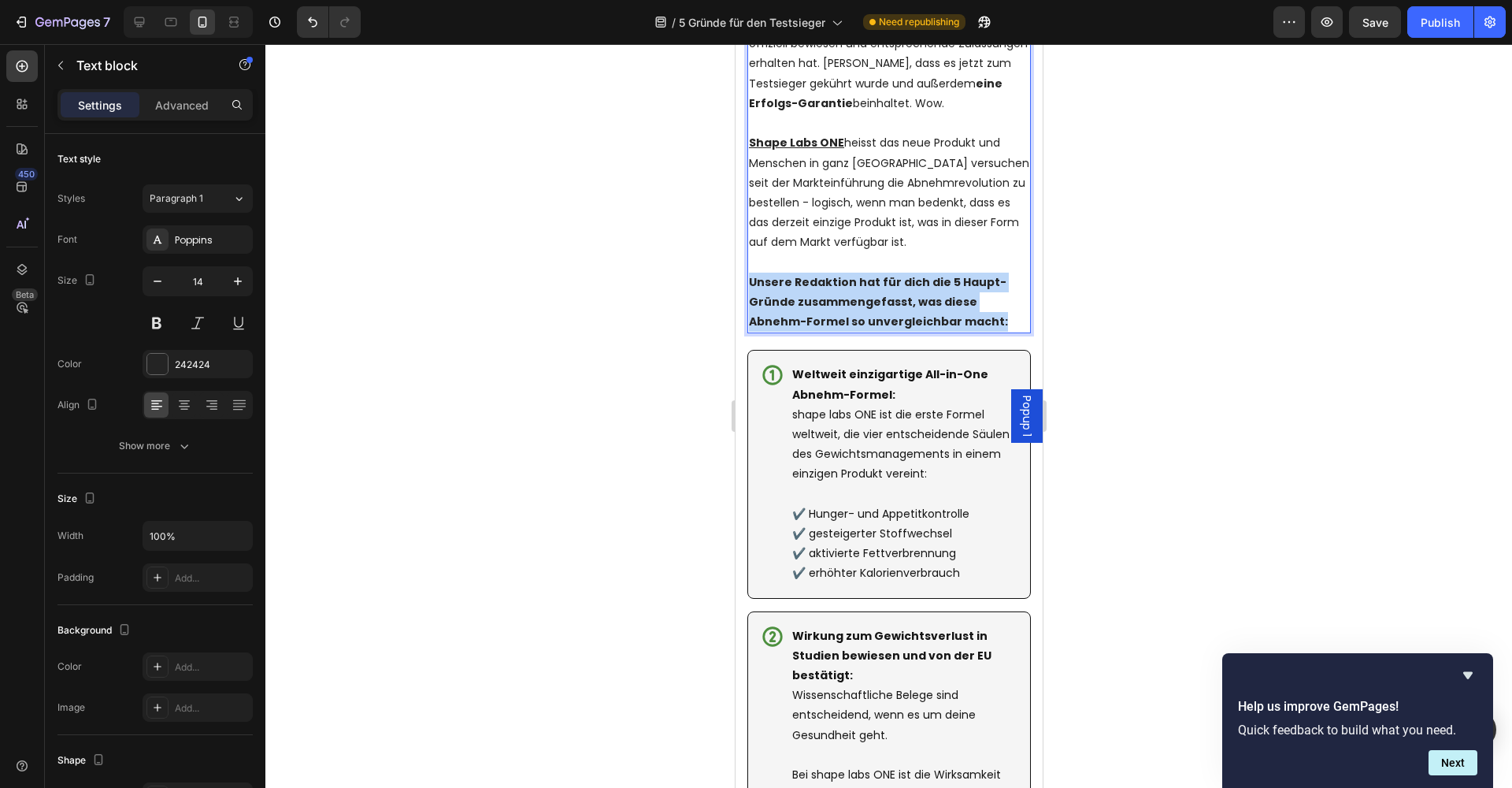
drag, startPoint x: 945, startPoint y: 284, endPoint x: 748, endPoint y: 245, distance: 200.8
click at [748, 273] on p "Unsere Redaktion hat für dich die 5 Haupt-Gründe zusammengefasst, was diese Abn…" at bounding box center [889, 303] width 280 height 60
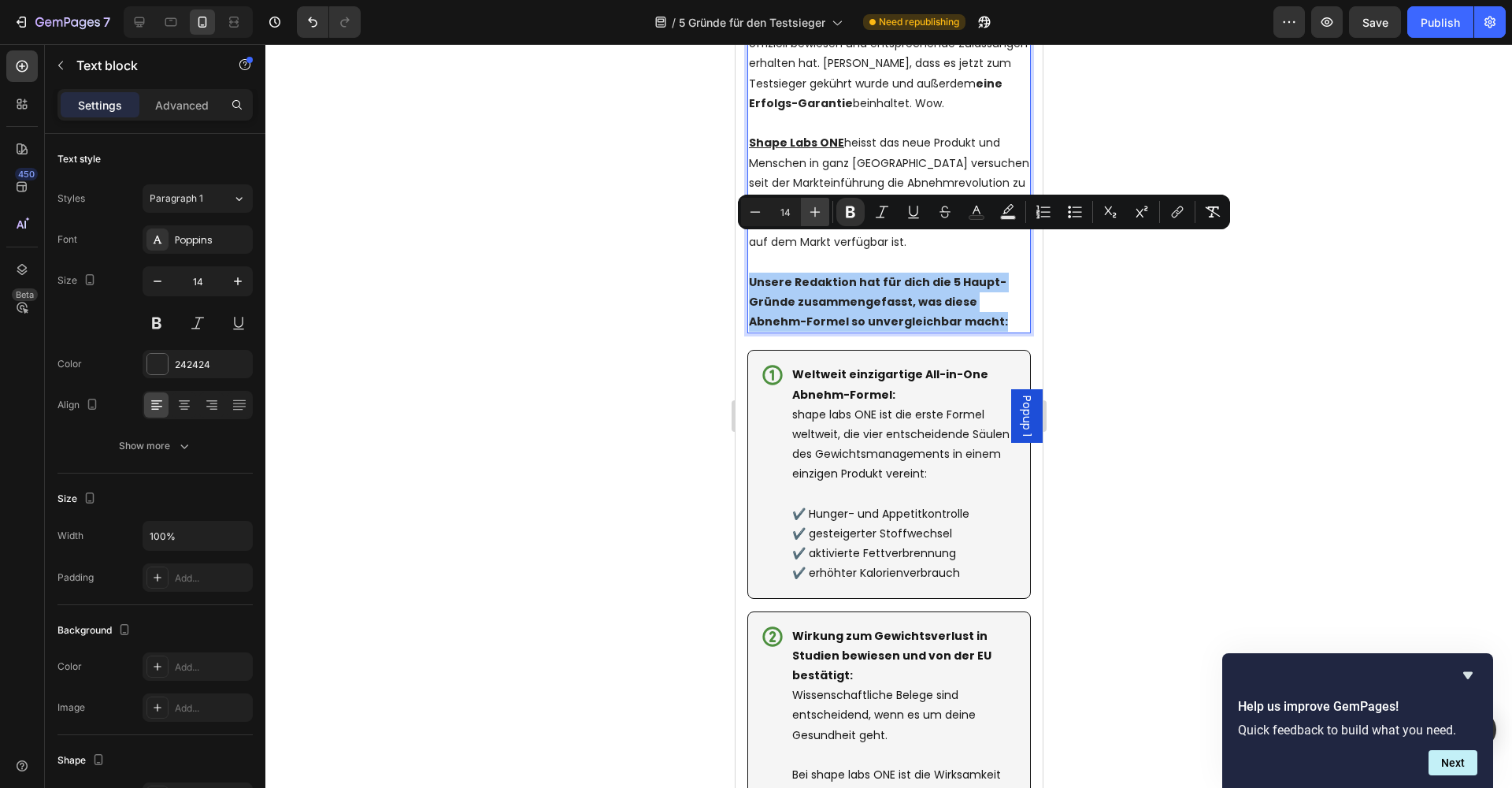
click at [819, 212] on icon "Editor contextual toolbar" at bounding box center [815, 211] width 15 height 15
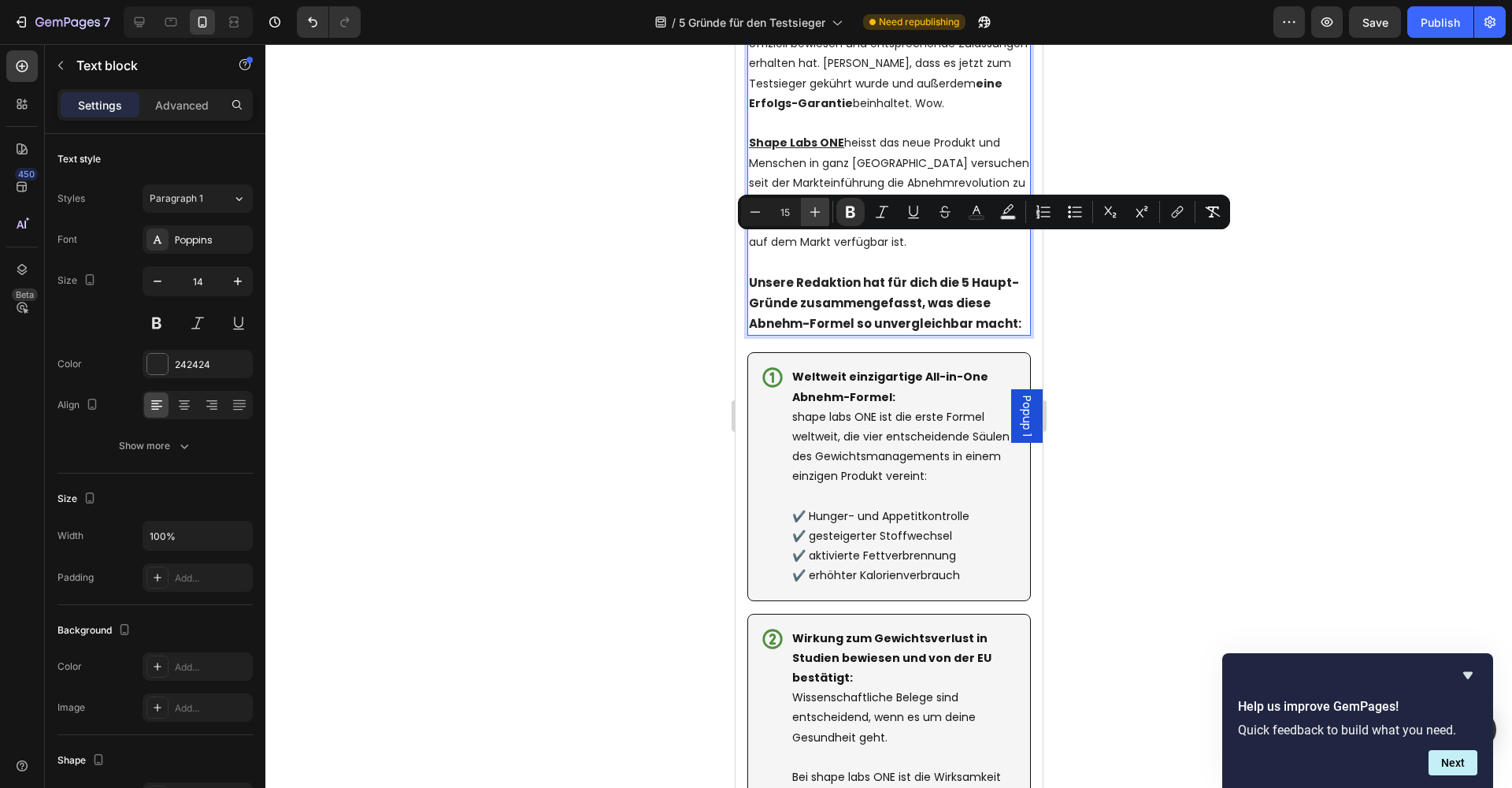
click at [818, 212] on icon "Editor contextual toolbar" at bounding box center [815, 211] width 15 height 15
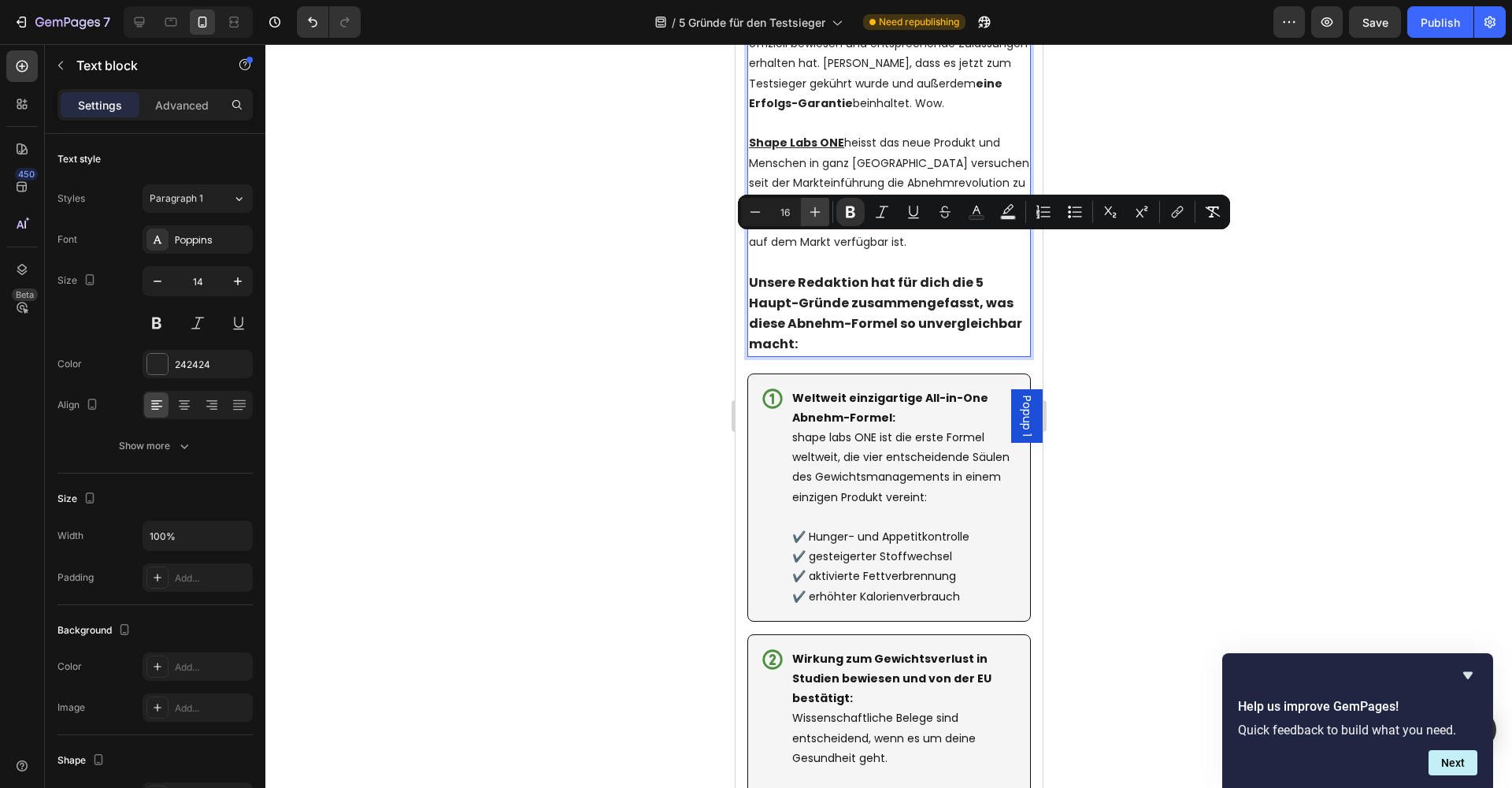
click at [819, 212] on icon "Editor contextual toolbar" at bounding box center [815, 211] width 15 height 15
click at [813, 213] on icon "Editor contextual toolbar" at bounding box center [815, 211] width 15 height 15
click at [813, 212] on icon "Editor contextual toolbar" at bounding box center [815, 211] width 15 height 15
type input "20"
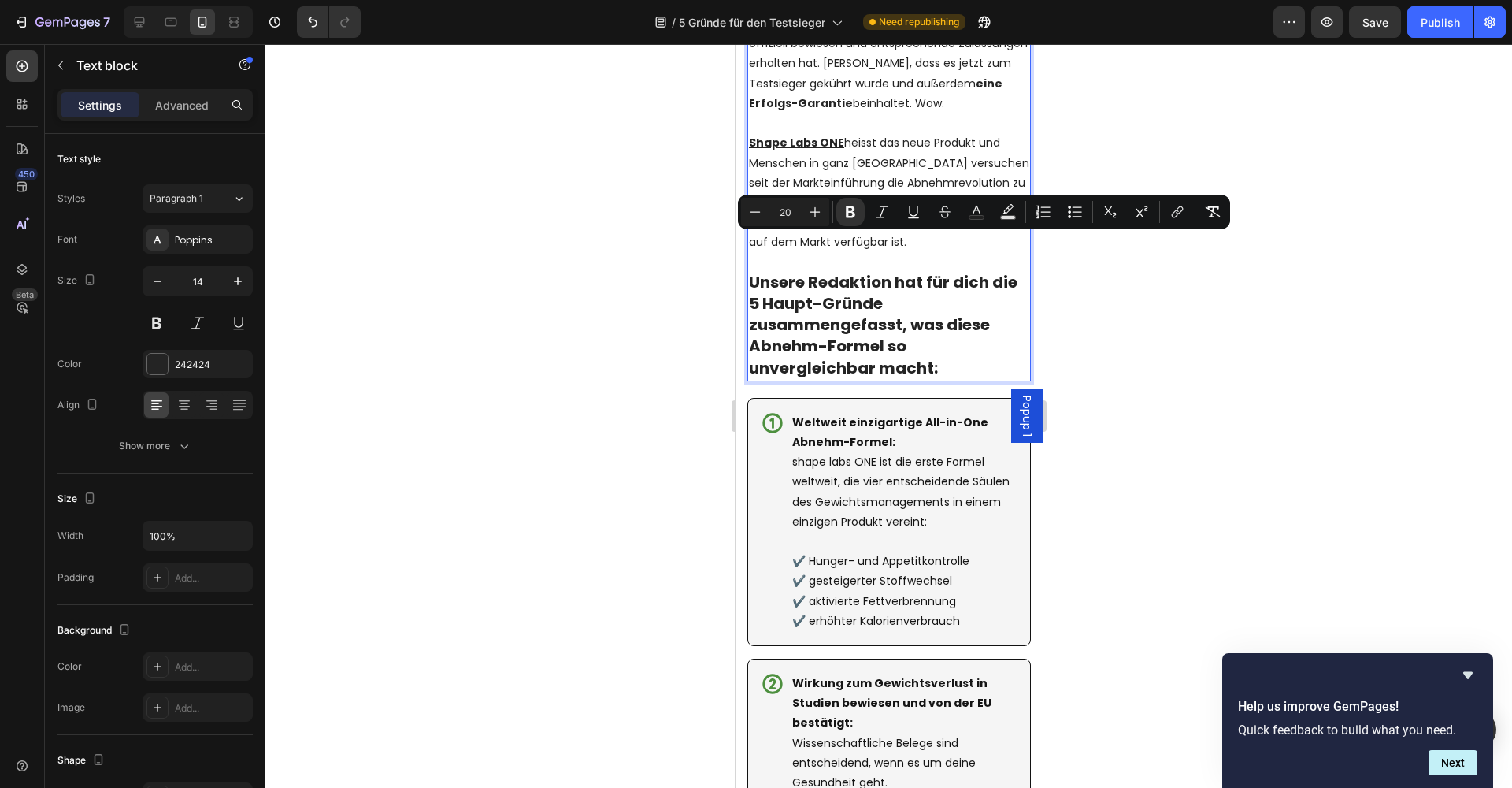
click at [1191, 350] on div at bounding box center [888, 416] width 1246 height 744
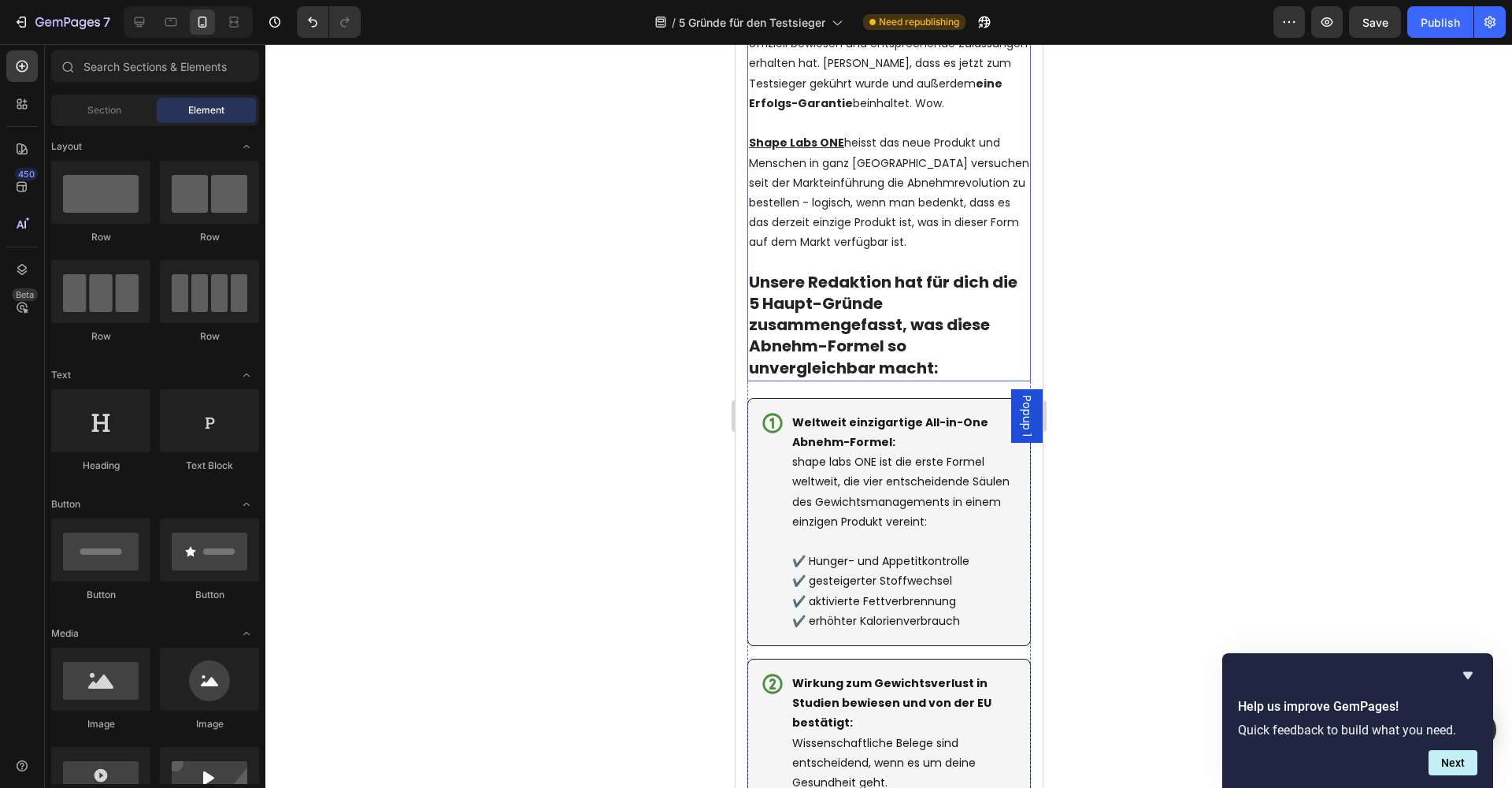
click at [877, 324] on strong "Unsere Redaktion hat für dich die 5 Haupt-Gründe zusammengefasst, was diese Abn…" at bounding box center [882, 325] width 268 height 108
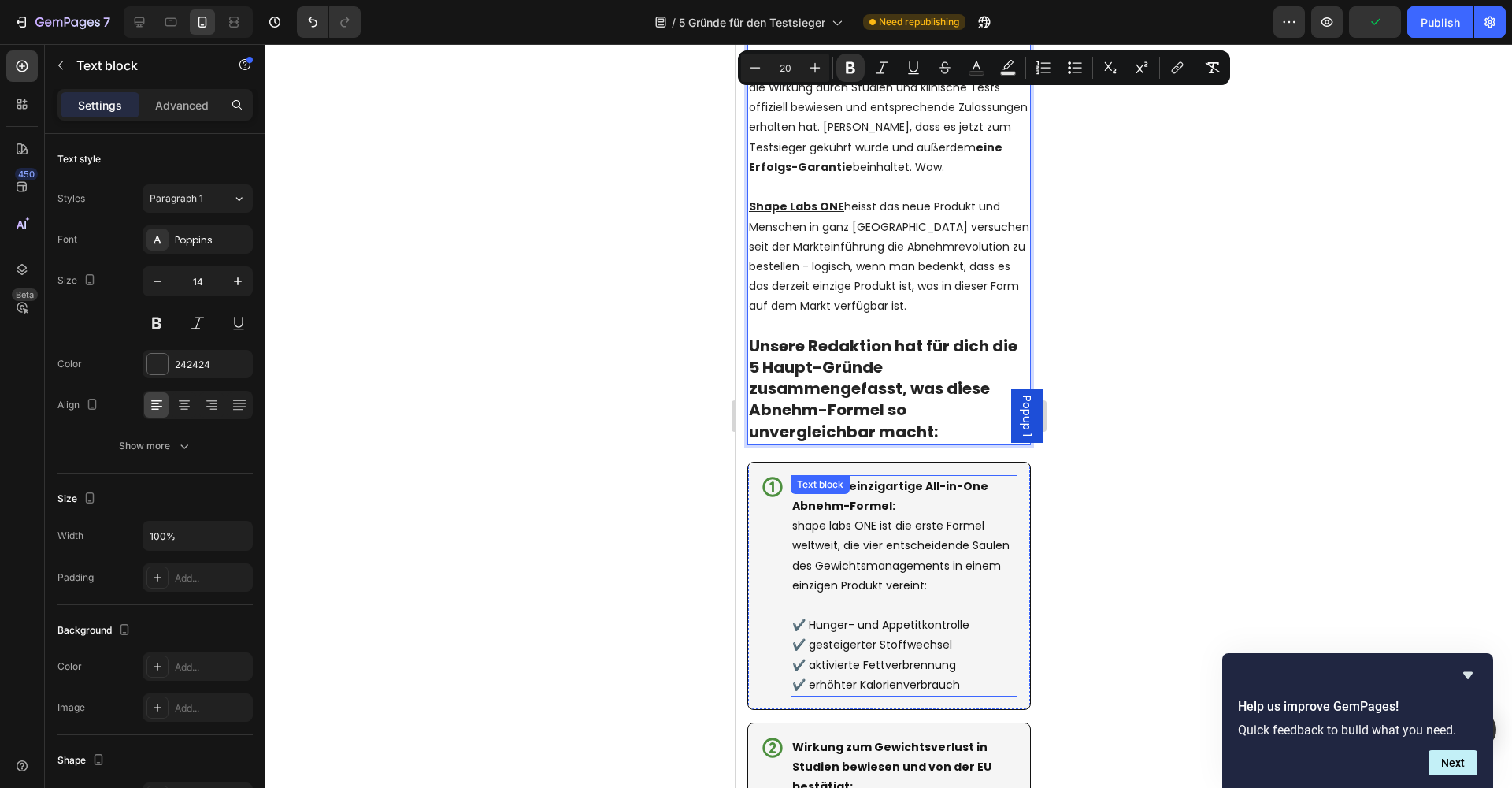
scroll to position [2314, 0]
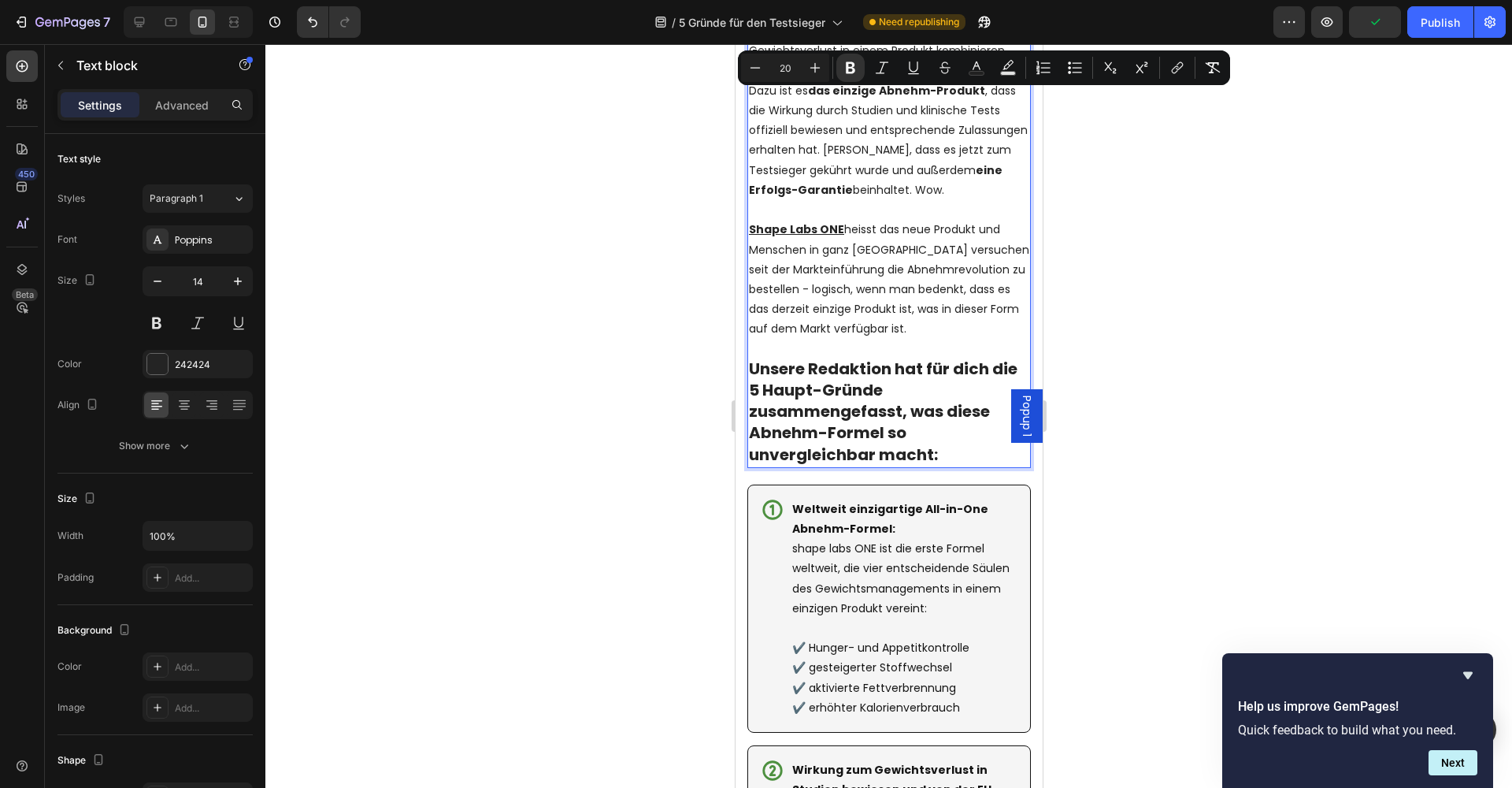
click at [870, 411] on strong "Unsere Redaktion hat für dich die 5 Haupt-Gründe zusammengefasst, was diese Abn…" at bounding box center [882, 411] width 268 height 108
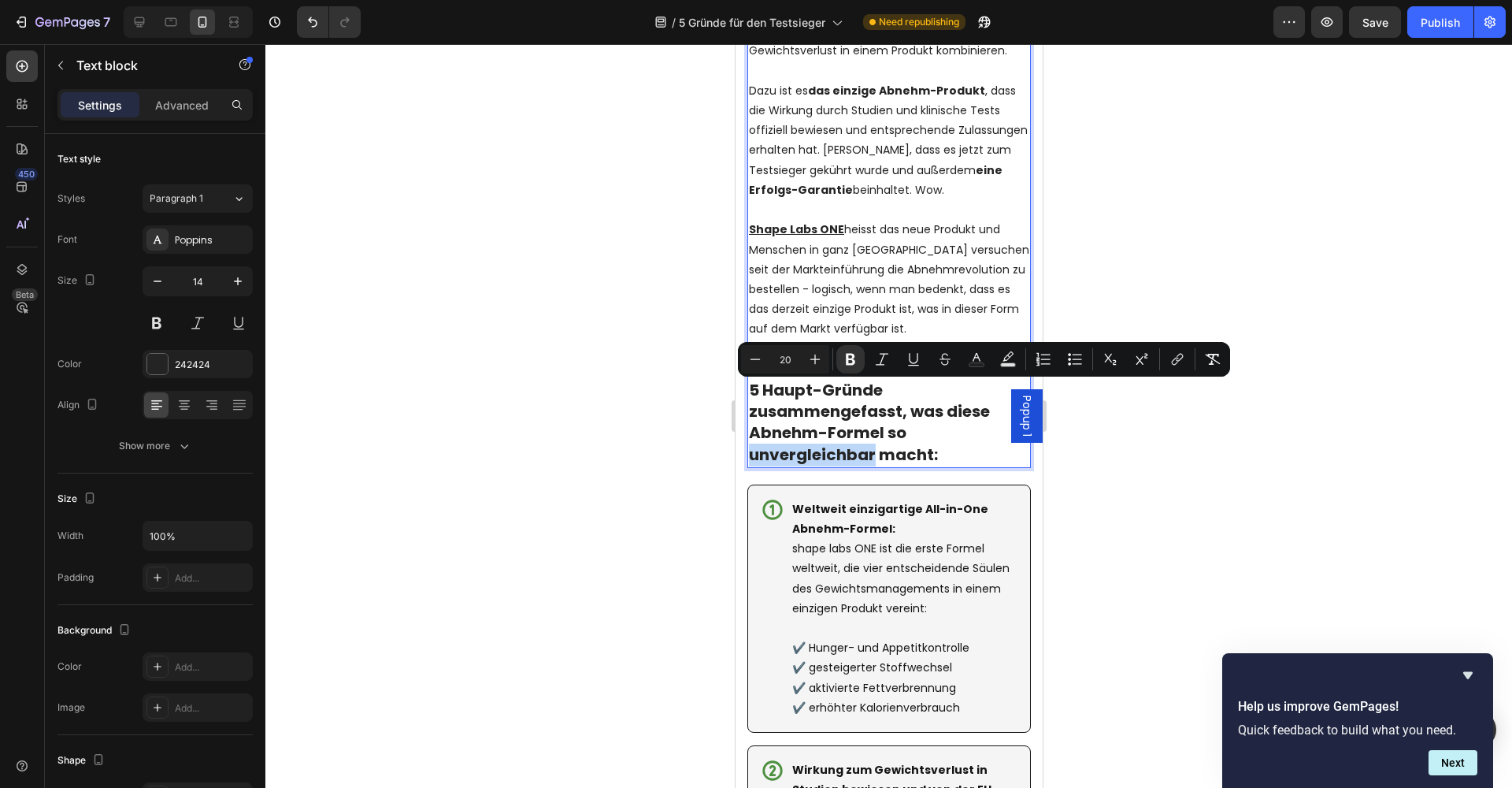
drag, startPoint x: 865, startPoint y: 412, endPoint x: 750, endPoint y: 416, distance: 115.1
click at [750, 416] on strong "Unsere Redaktion hat für dich die 5 Haupt-Gründe zusammengefasst, was diese Abn…" at bounding box center [882, 411] width 268 height 108
drag, startPoint x: 911, startPoint y: 361, endPoint x: 897, endPoint y: 367, distance: 15.2
click at [911, 361] on icon "Editor contextual toolbar" at bounding box center [914, 359] width 15 height 15
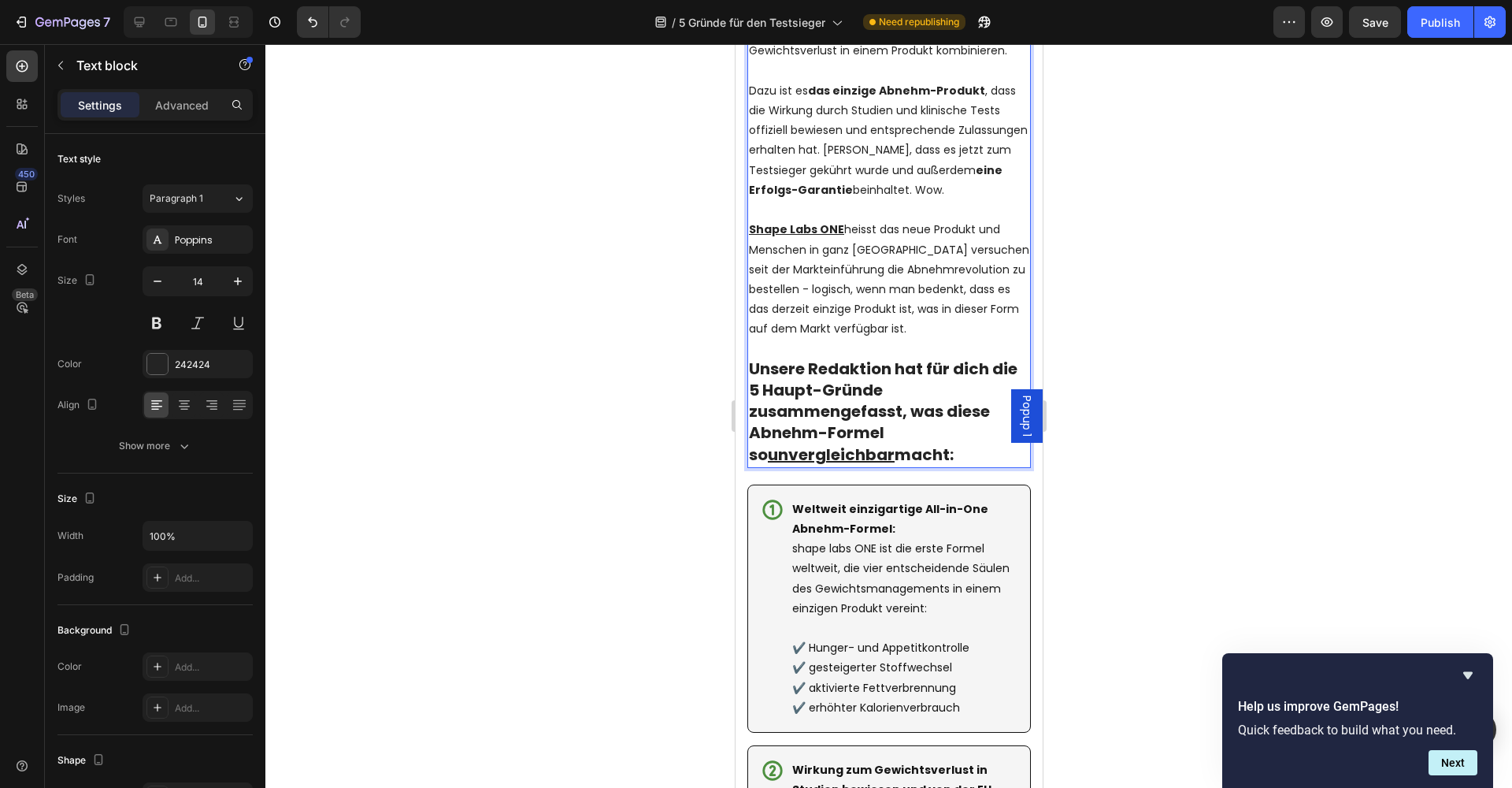
click at [767, 443] on u "unvergleichbar" at bounding box center [830, 454] width 127 height 22
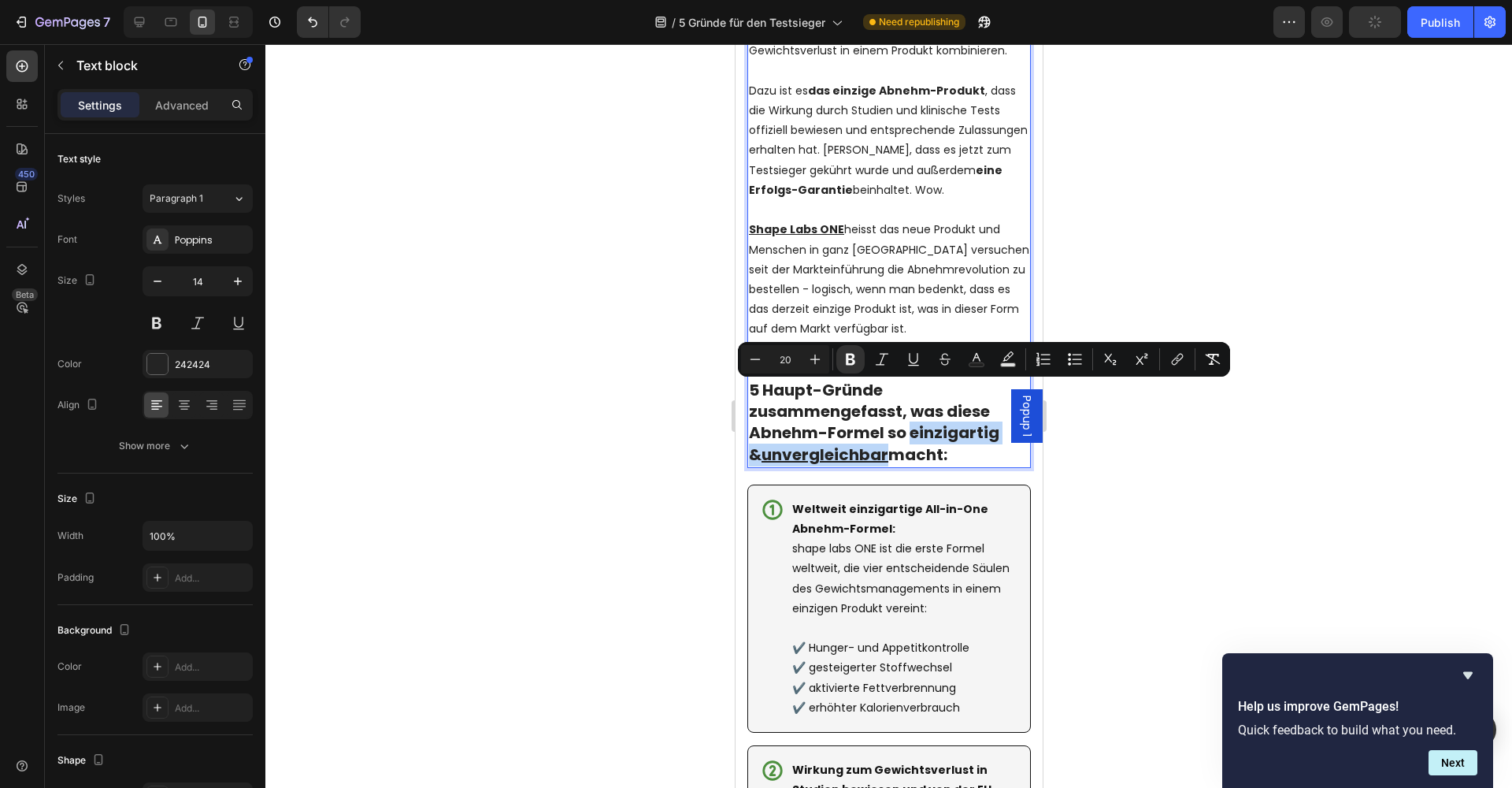
drag, startPoint x: 909, startPoint y: 395, endPoint x: 874, endPoint y: 415, distance: 40.3
click at [874, 416] on strong "Unsere Redaktion hat für dich die 5 Haupt-Gründe zusammengefasst, was diese Abn…" at bounding box center [882, 411] width 268 height 108
click at [908, 357] on icon "Editor contextual toolbar" at bounding box center [914, 359] width 15 height 15
click at [1220, 406] on div at bounding box center [888, 416] width 1246 height 744
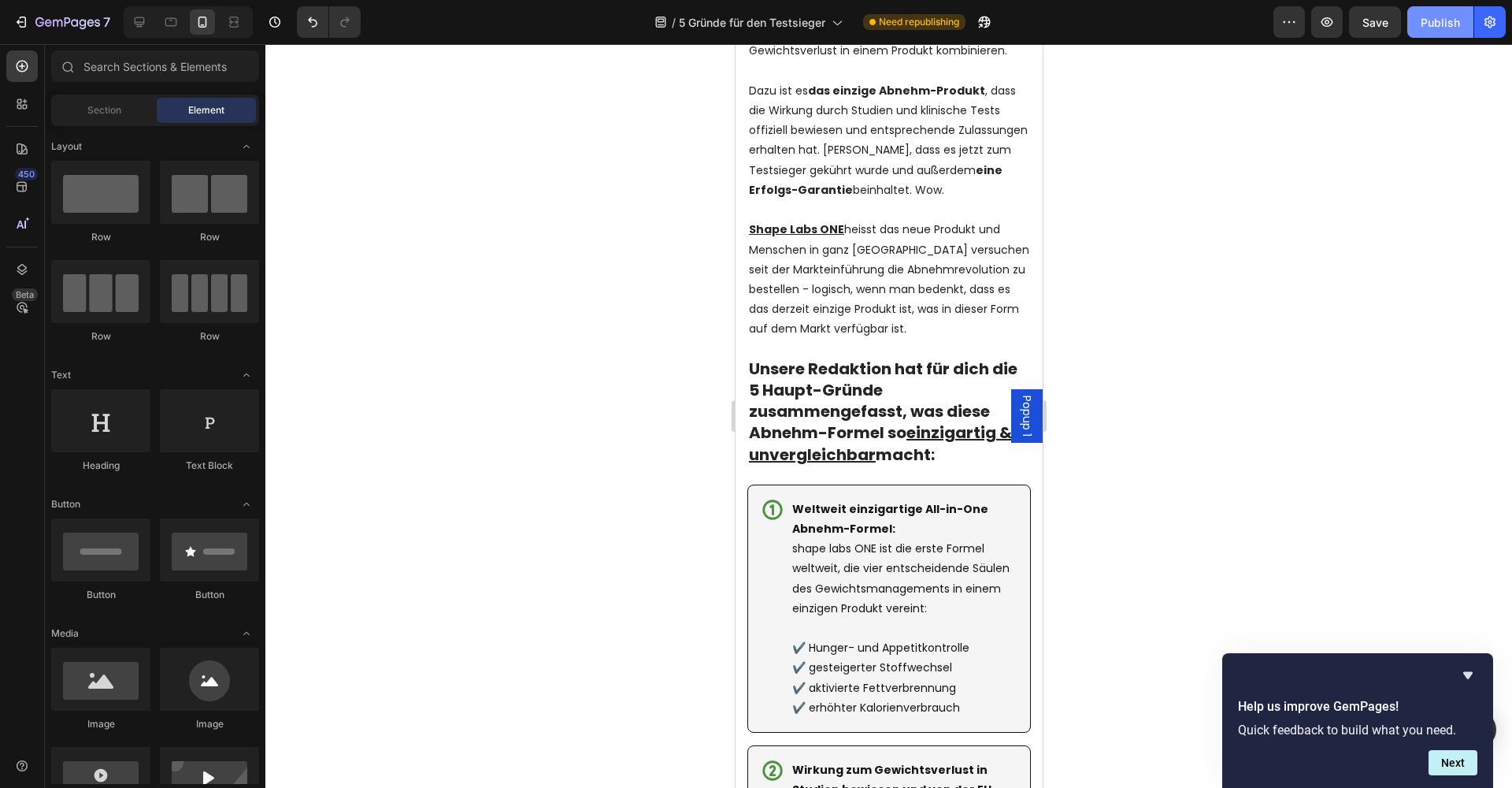
click at [1432, 28] on div "Publish" at bounding box center [1440, 22] width 39 height 16
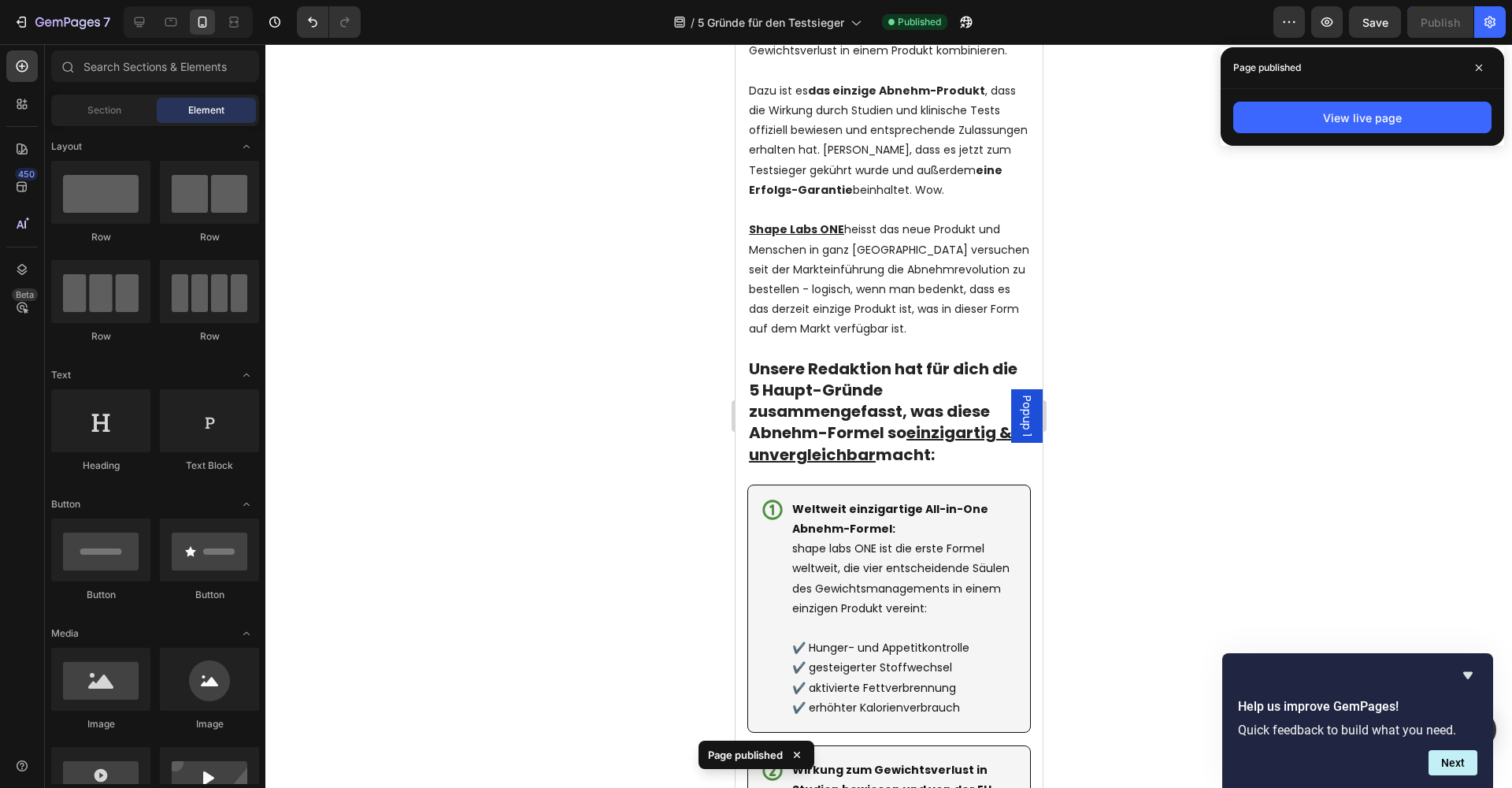
drag, startPoint x: 1477, startPoint y: 73, endPoint x: 1072, endPoint y: 73, distance: 405.0
click at [1472, 73] on span at bounding box center [1478, 67] width 25 height 25
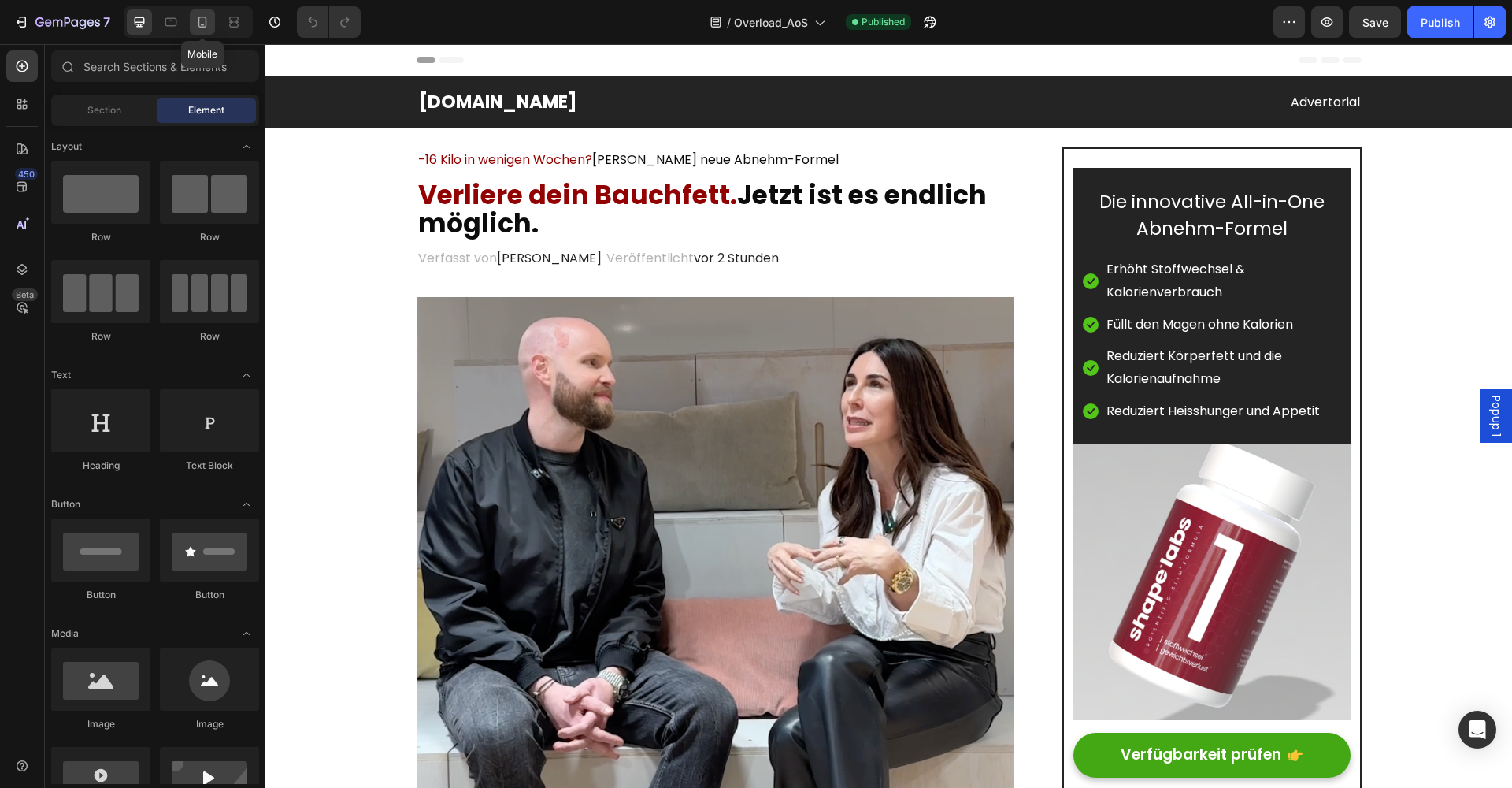
click at [197, 22] on icon at bounding box center [202, 22] width 15 height 15
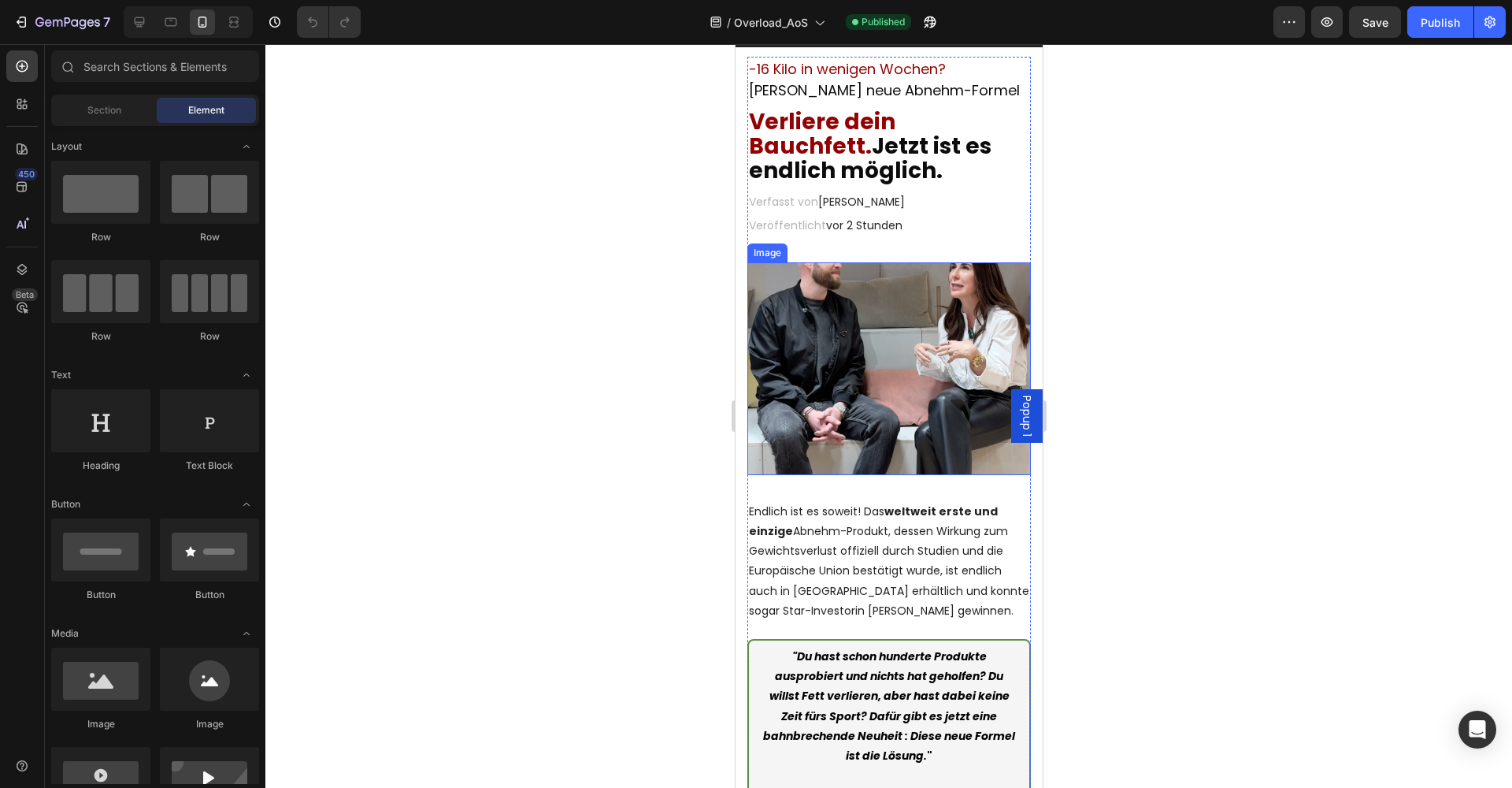
scroll to position [106, 0]
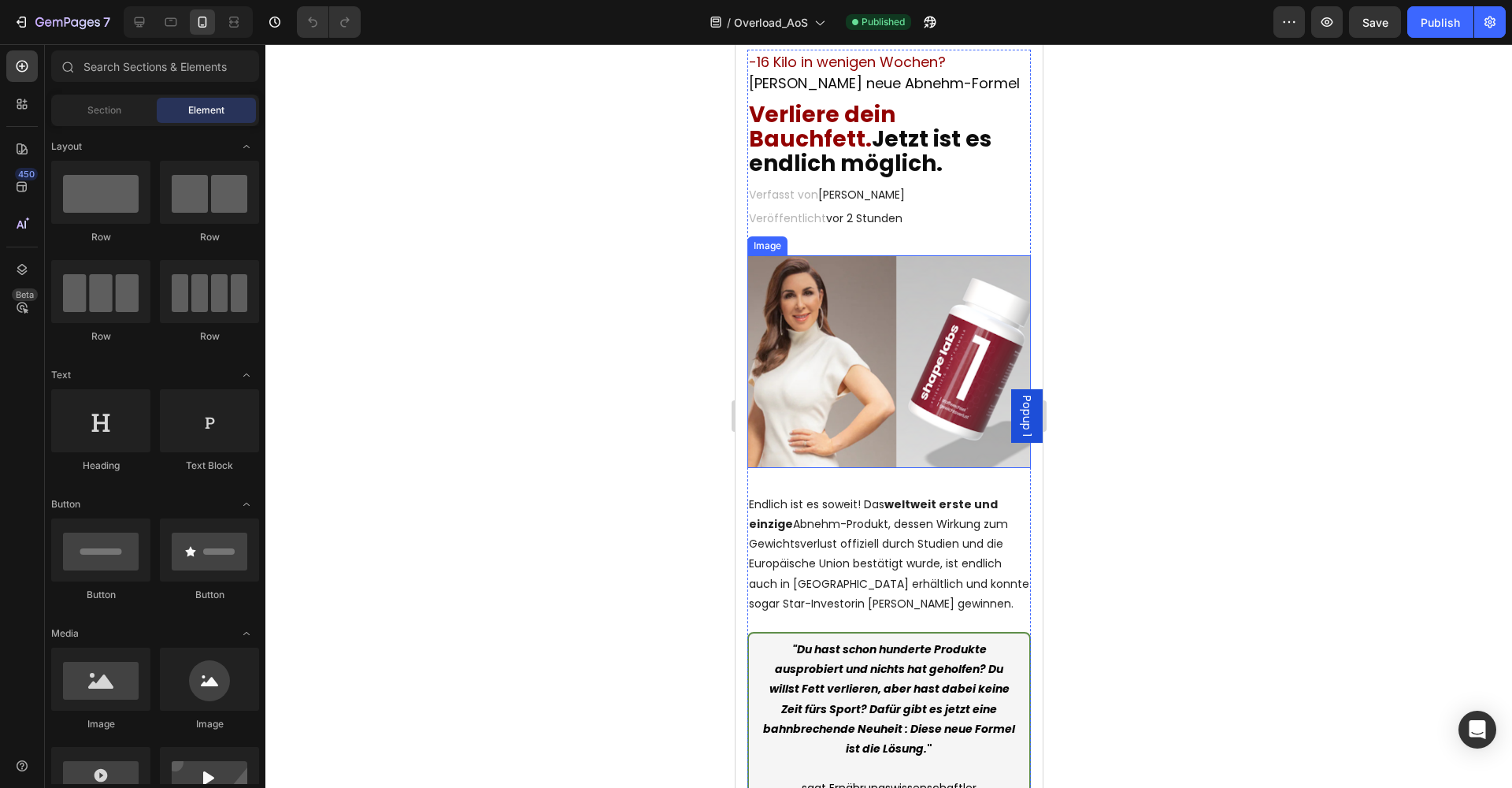
drag, startPoint x: 800, startPoint y: 386, endPoint x: 757, endPoint y: 387, distance: 43.0
click at [799, 386] on img at bounding box center [888, 361] width 283 height 212
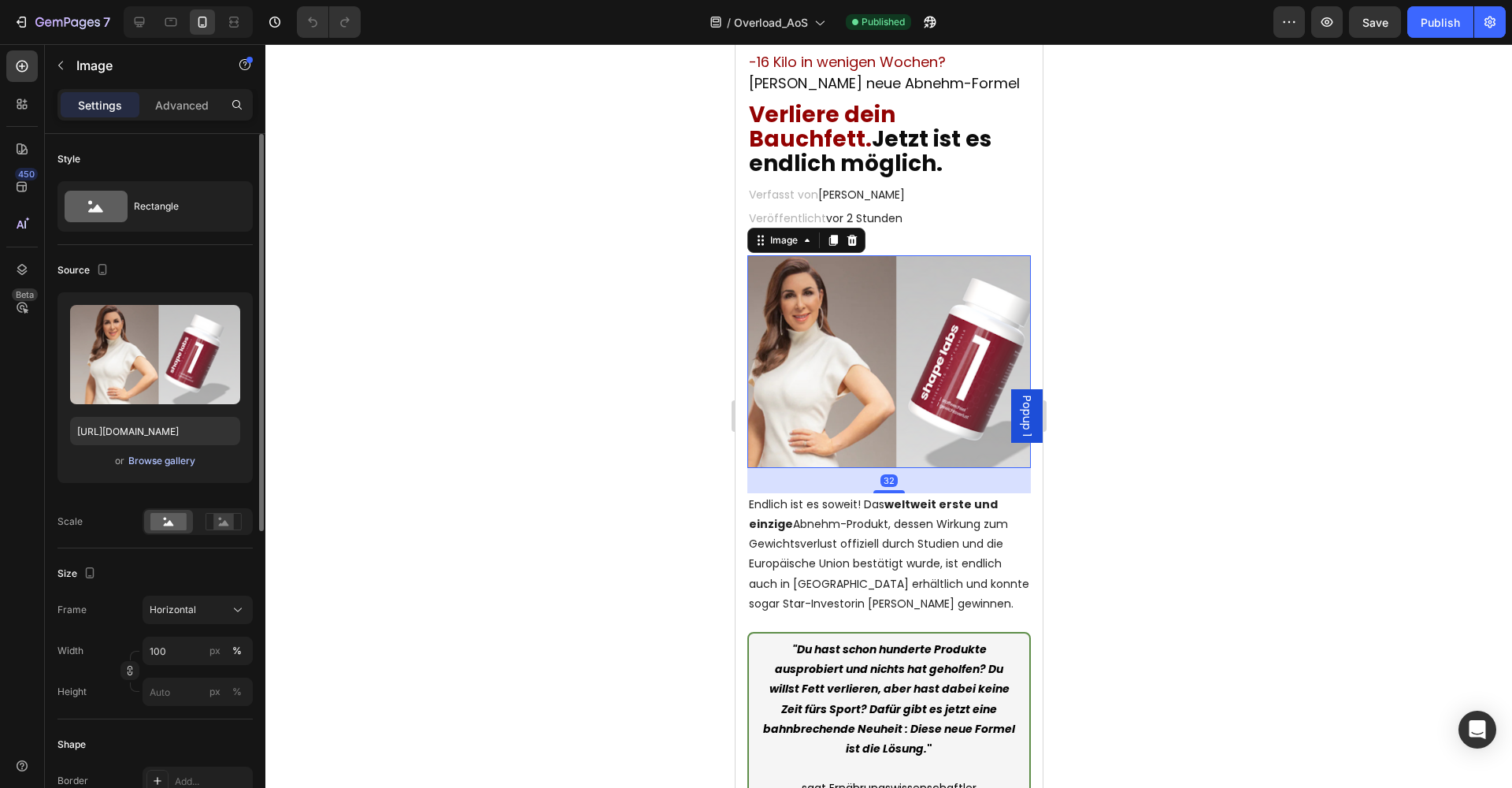
click at [175, 456] on div "Browse gallery" at bounding box center [162, 460] width 67 height 14
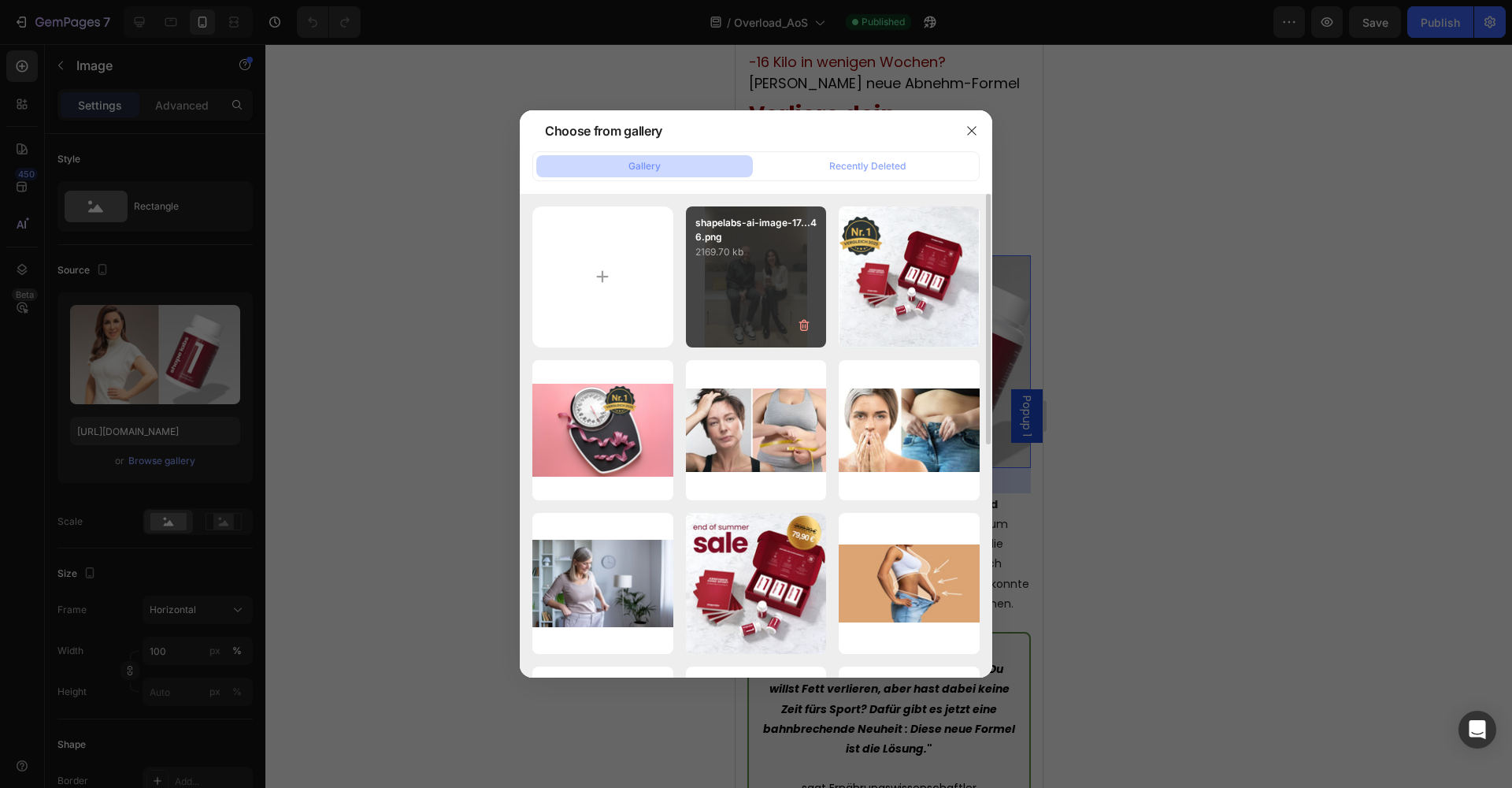
click at [740, 297] on div "shapelabs-ai-image-17...46.png 2169.70 kb" at bounding box center [756, 277] width 141 height 141
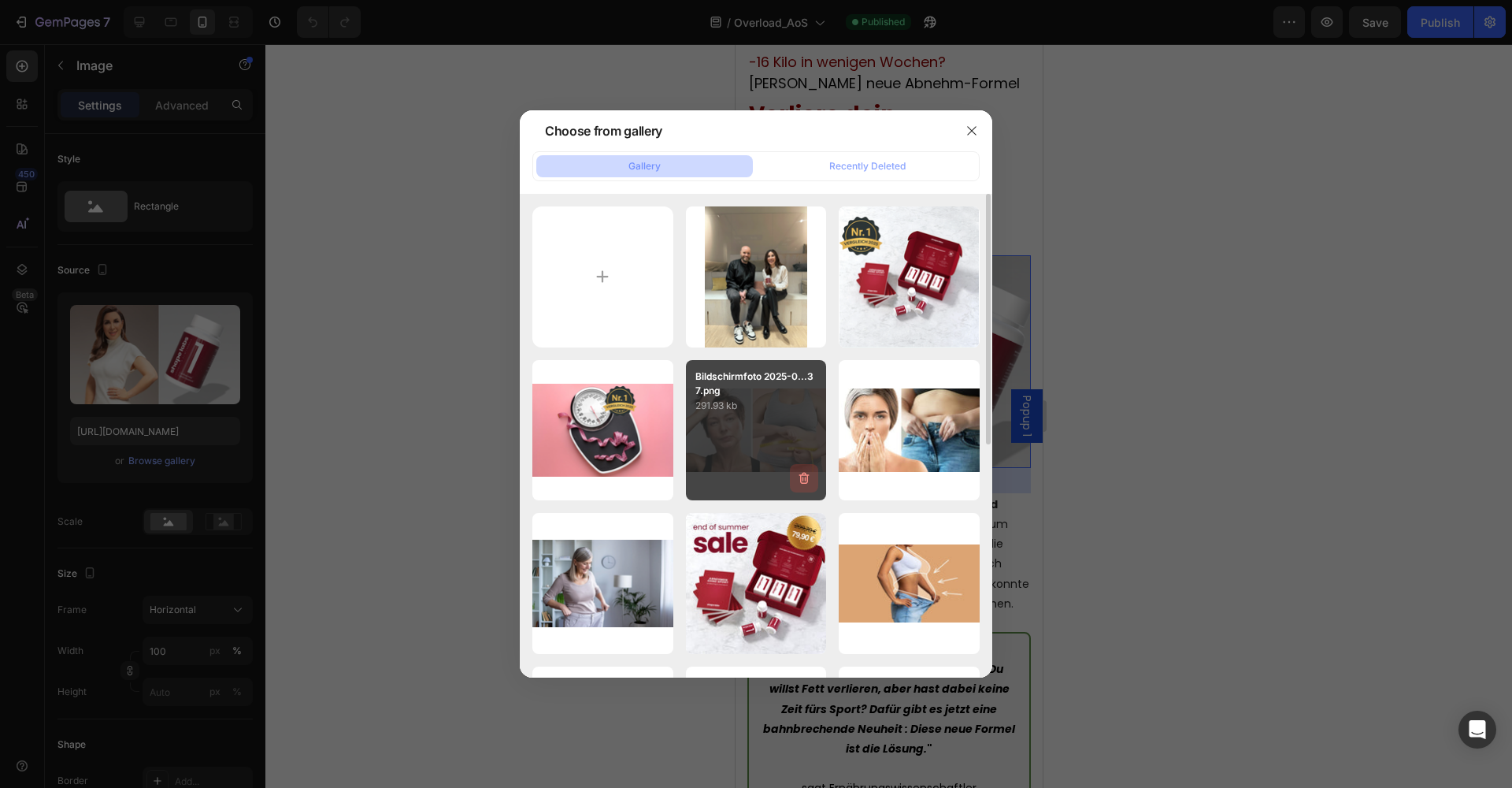
type input "https://cdn.shopify.com/s/files/1/0933/2523/0420/files/gempages_547010314898506…"
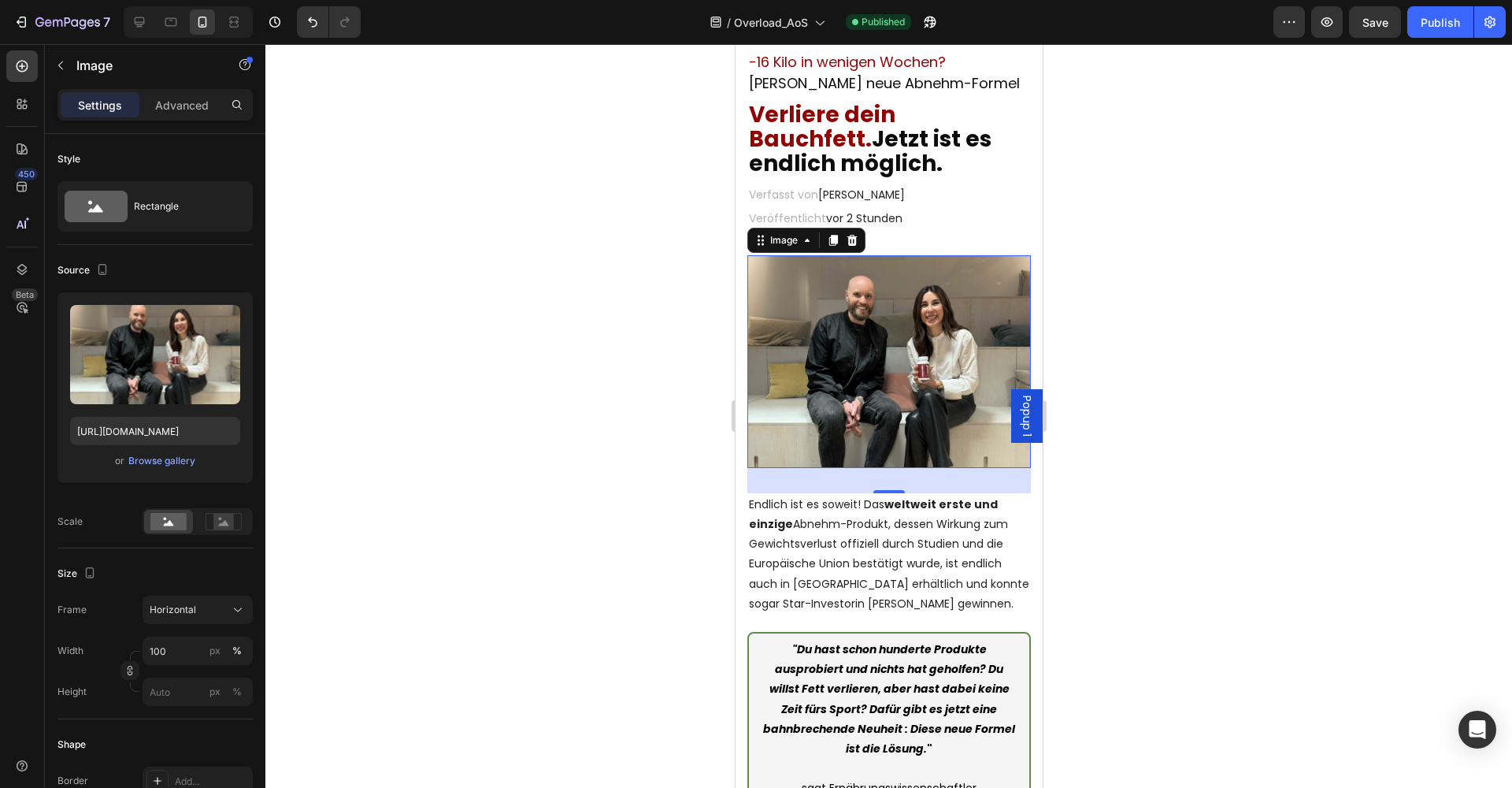
click at [466, 286] on div at bounding box center [888, 416] width 1246 height 744
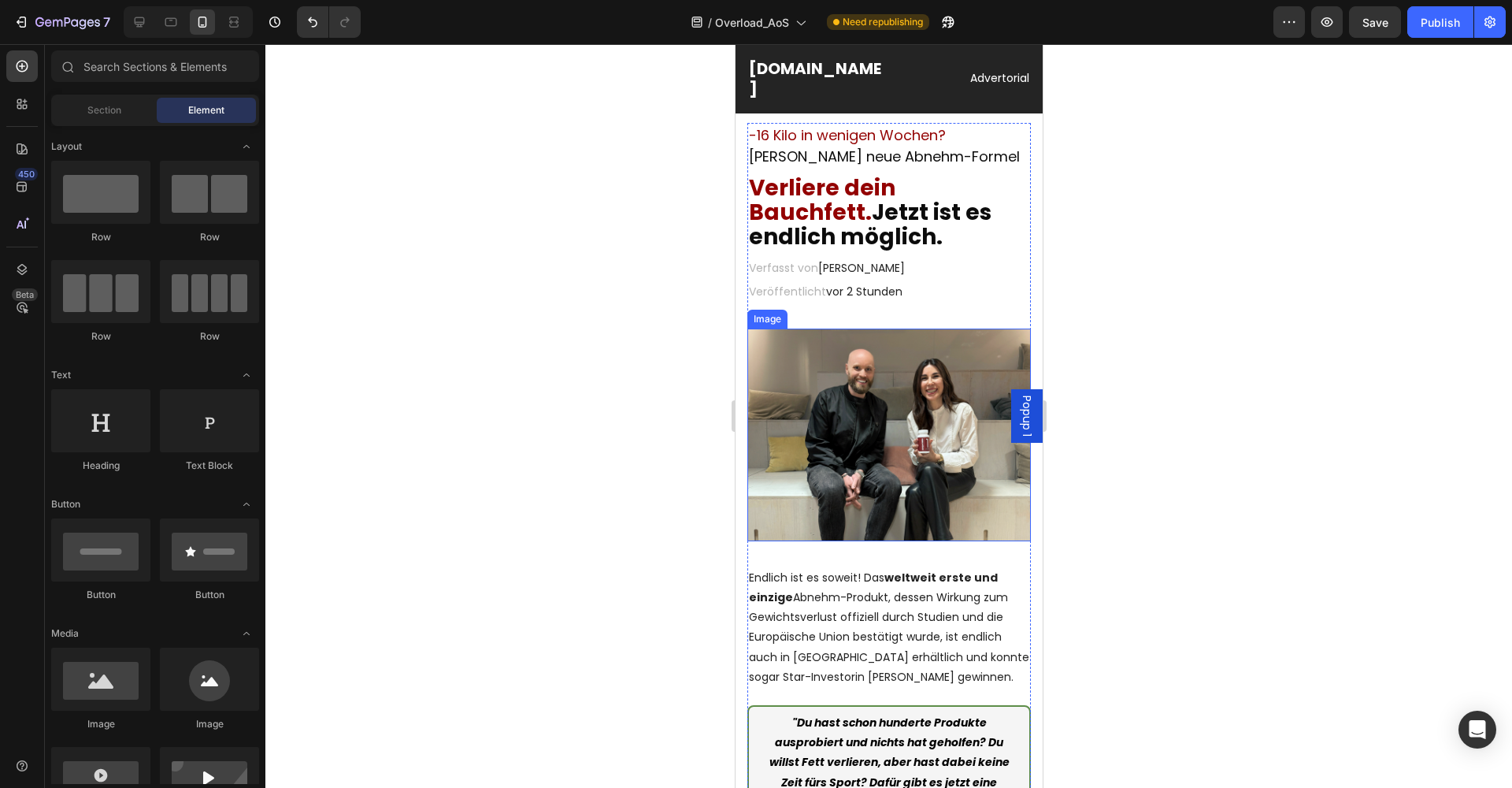
scroll to position [17, 0]
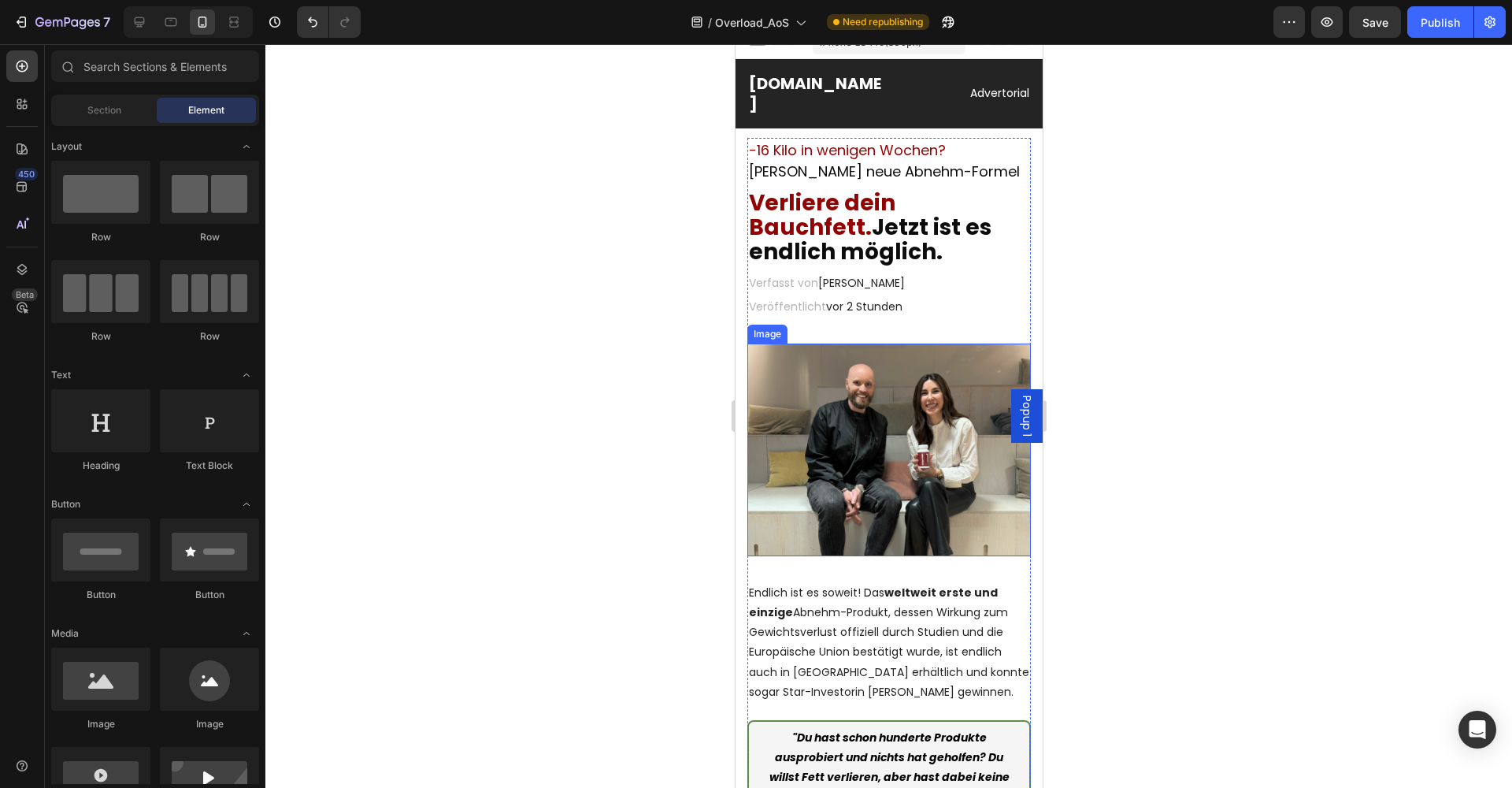
click at [932, 421] on img at bounding box center [888, 449] width 283 height 212
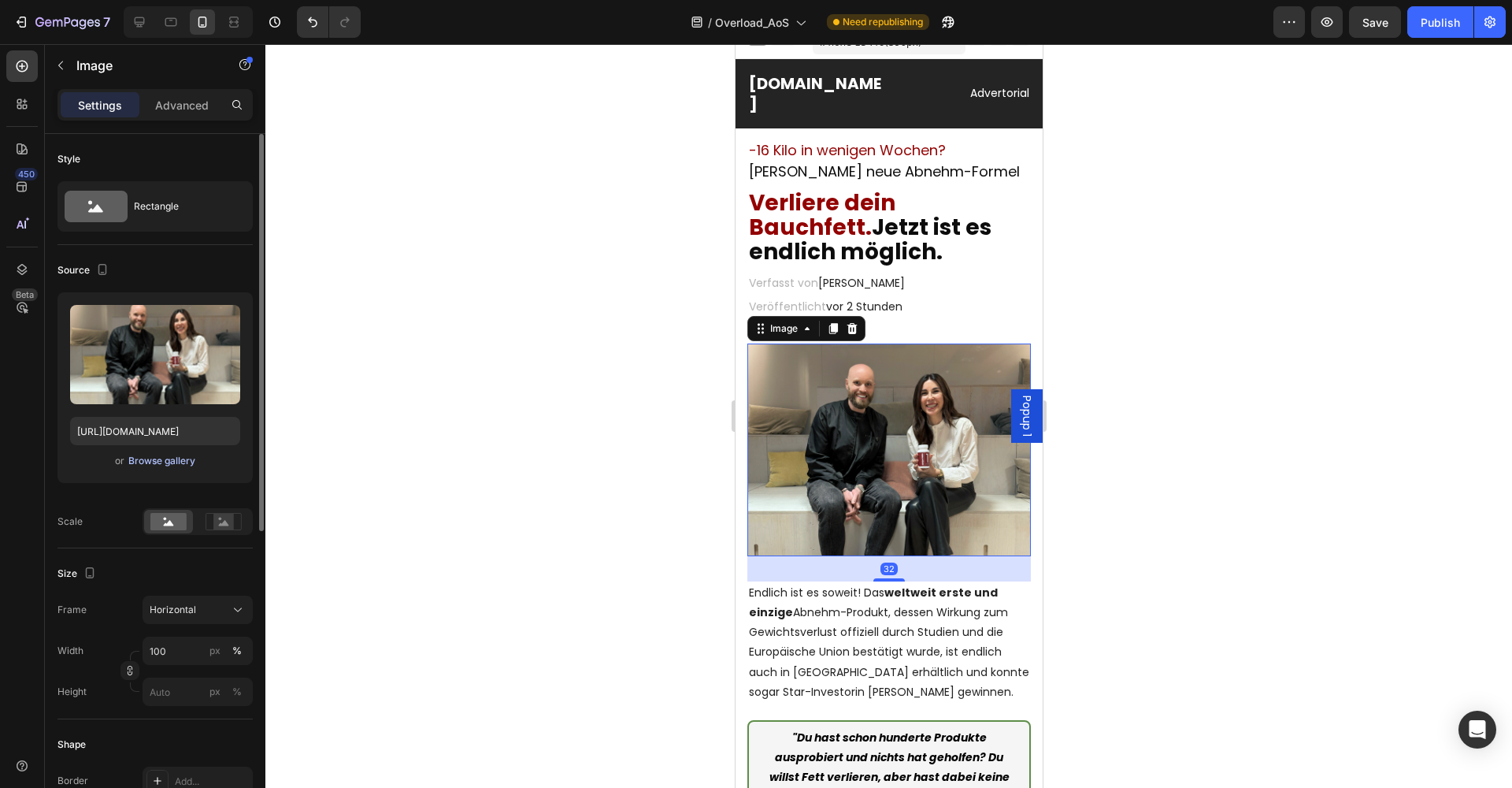
click at [169, 453] on button "Browse gallery" at bounding box center [161, 460] width 68 height 15
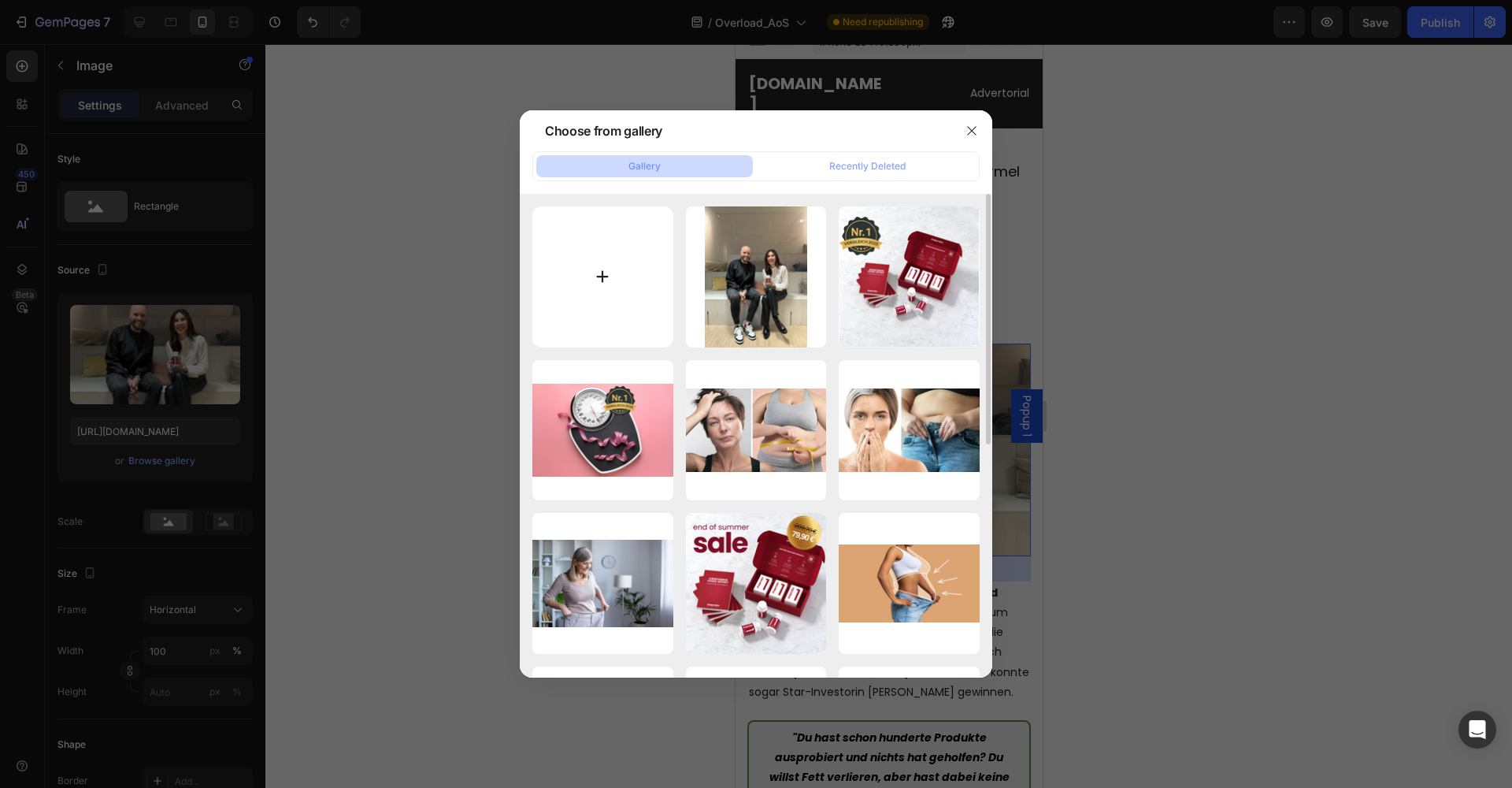
click at [619, 264] on input "file" at bounding box center [602, 277] width 141 height 141
type input "C:\fakepath\shapelabs-ai-image-1759043733352.png"
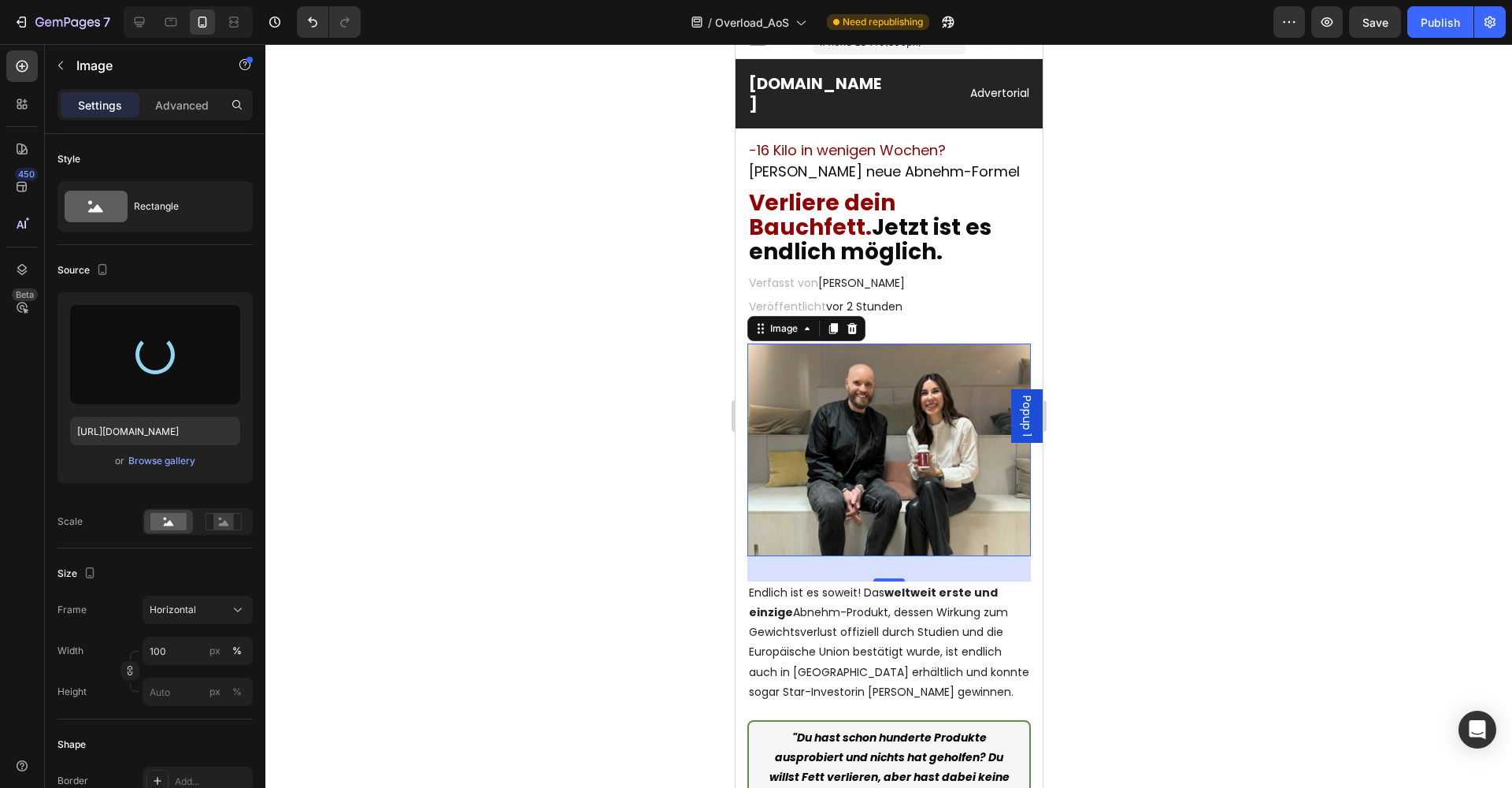
type input "https://cdn.shopify.com/s/files/1/0933/2523/0420/files/gempages_547010314898506…"
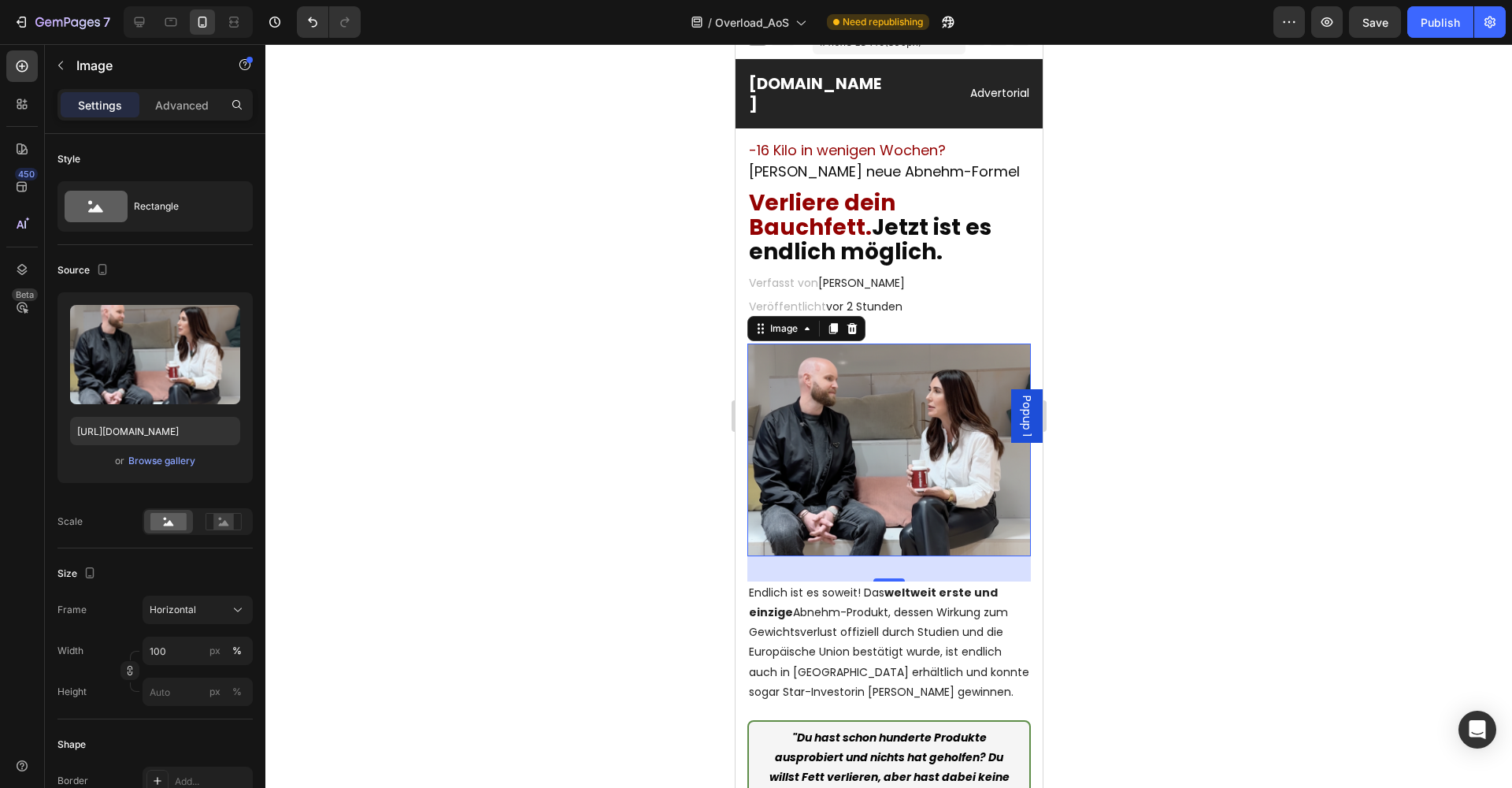
click at [1170, 478] on div at bounding box center [888, 416] width 1246 height 744
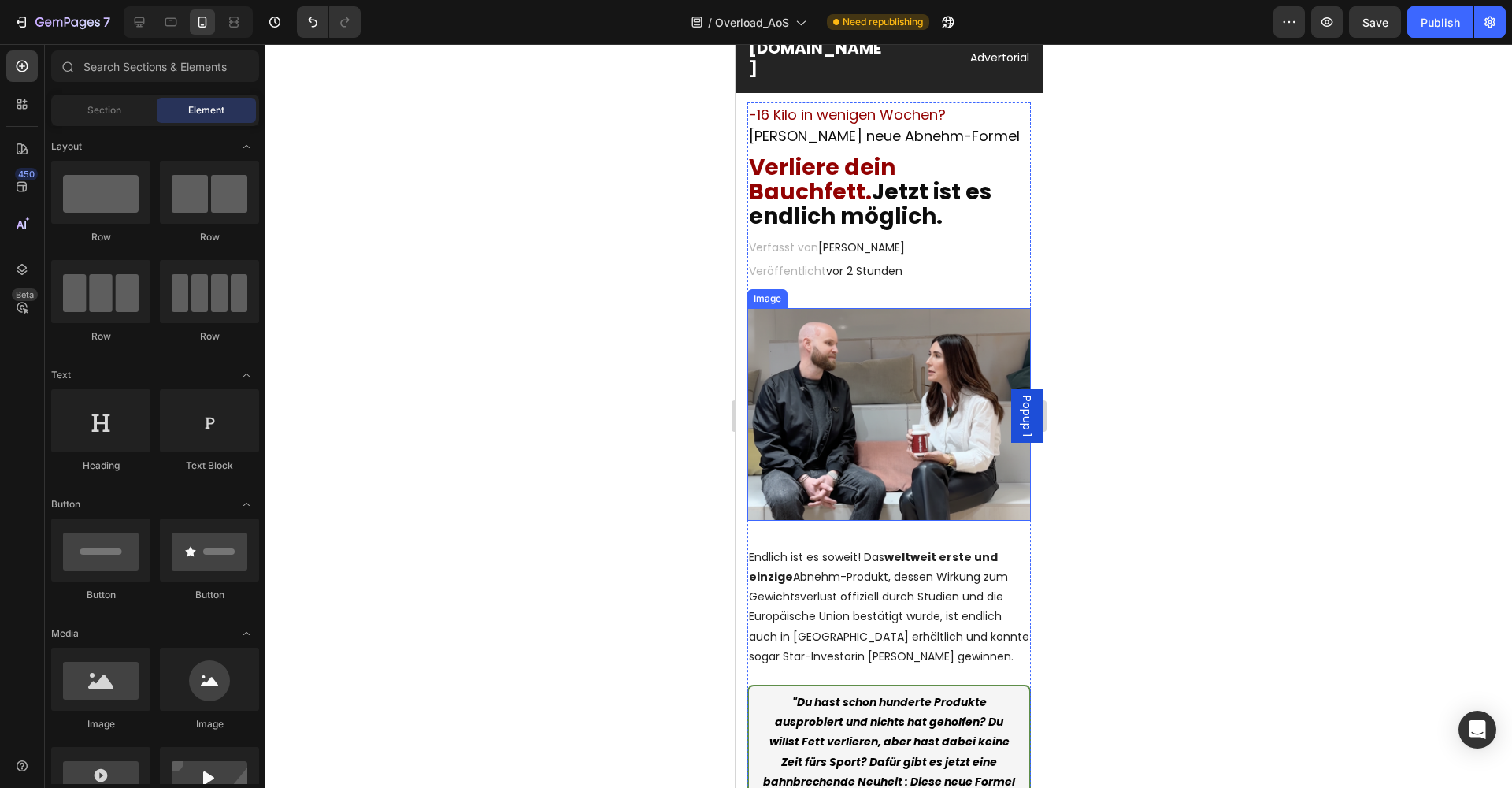
scroll to position [58, 0]
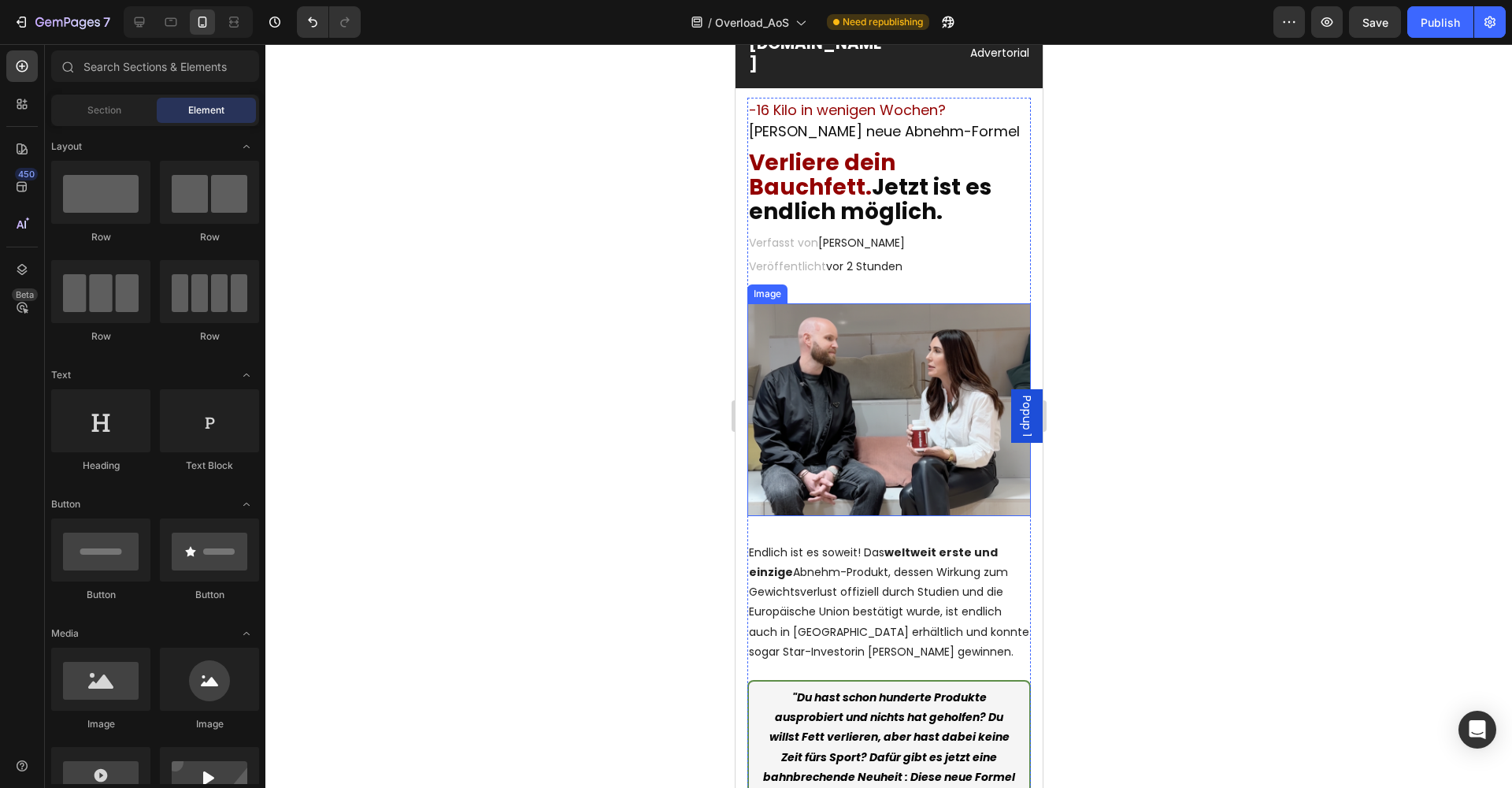
click at [907, 439] on img at bounding box center [888, 409] width 283 height 212
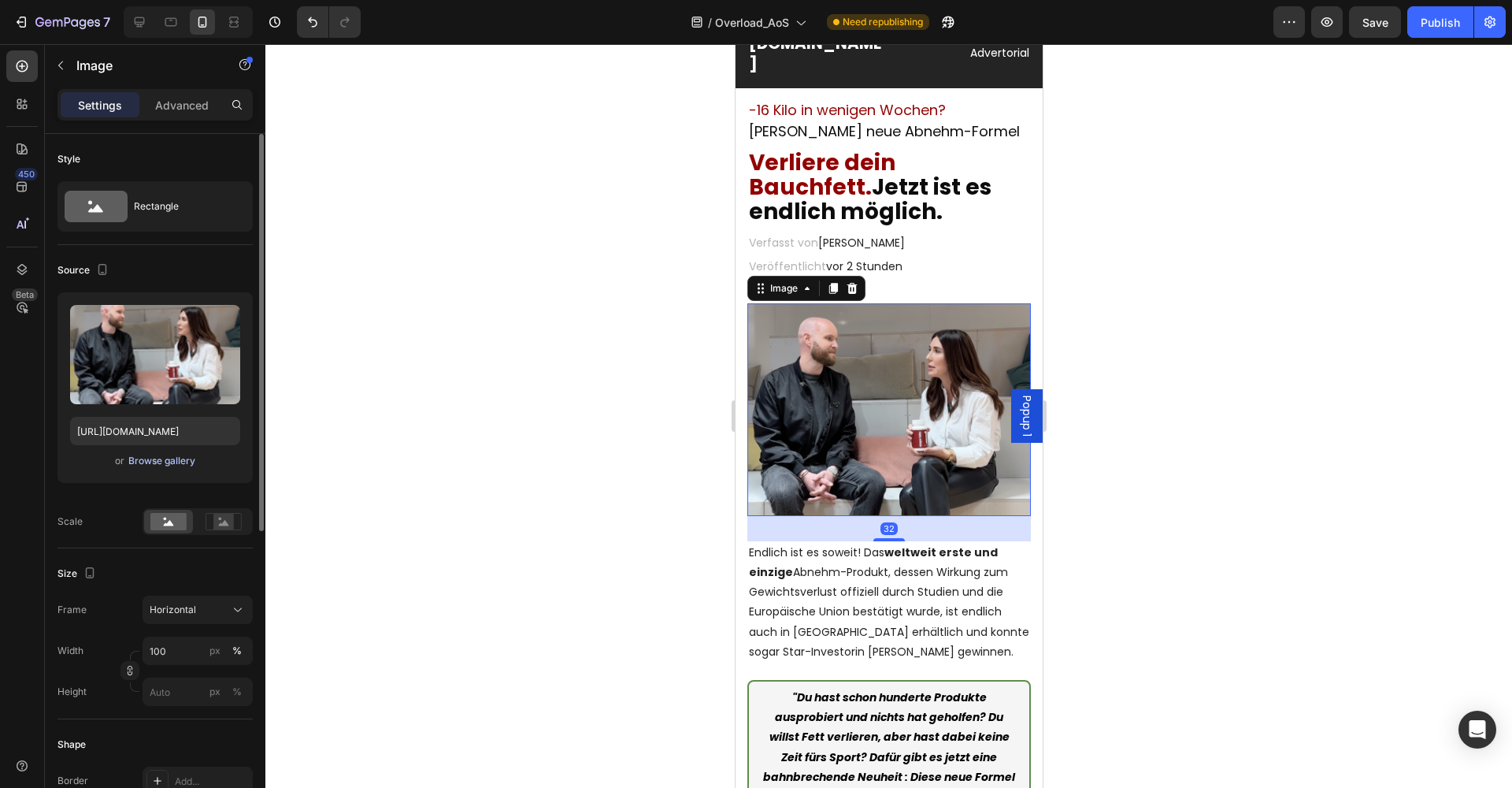
click at [146, 461] on div "Browse gallery" at bounding box center [162, 460] width 67 height 14
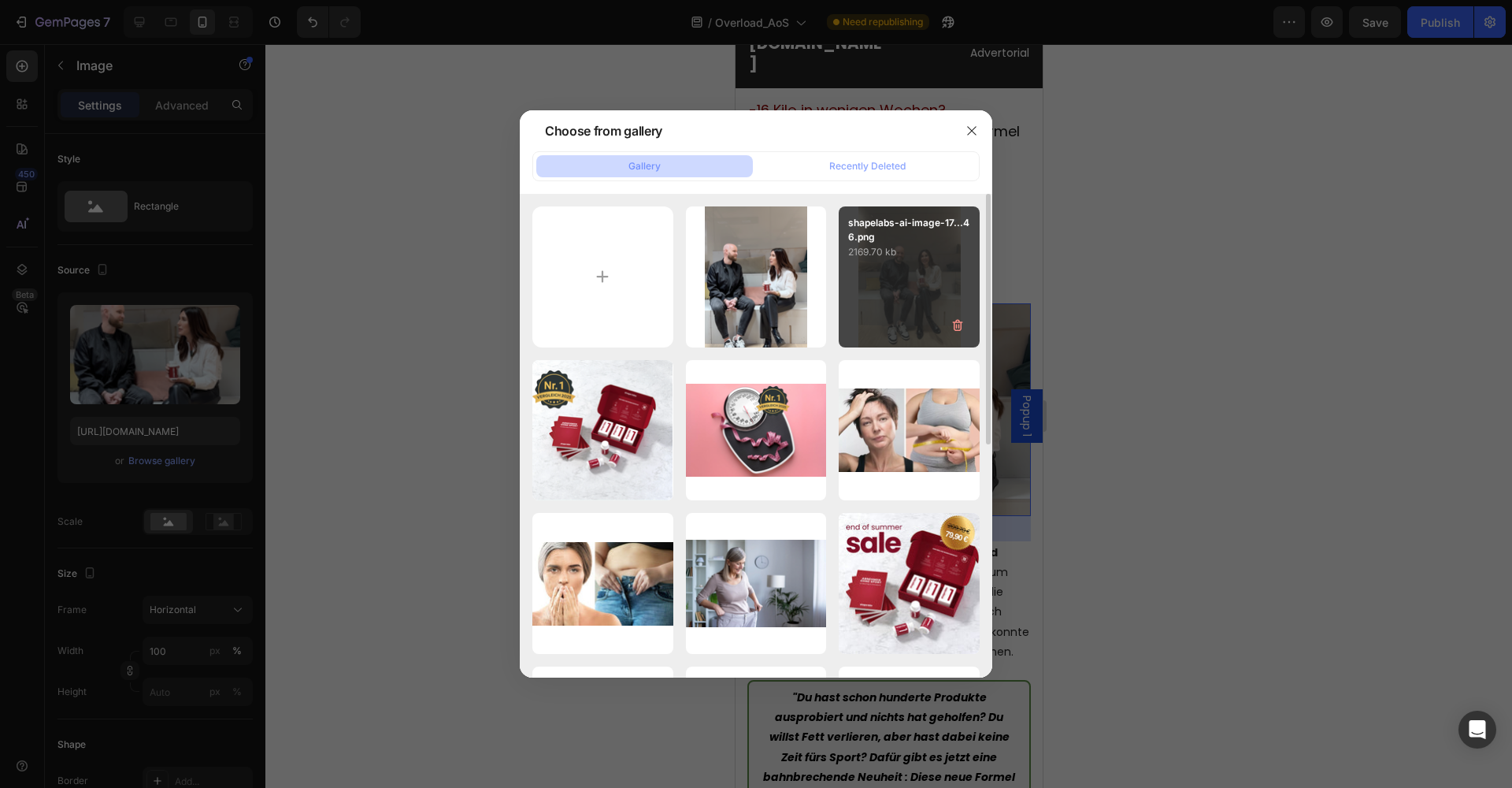
click at [887, 289] on div "shapelabs-ai-image-17...46.png 2169.70 kb" at bounding box center [909, 277] width 141 height 141
type input "https://cdn.shopify.com/s/files/1/0933/2523/0420/files/gempages_547010314898506…"
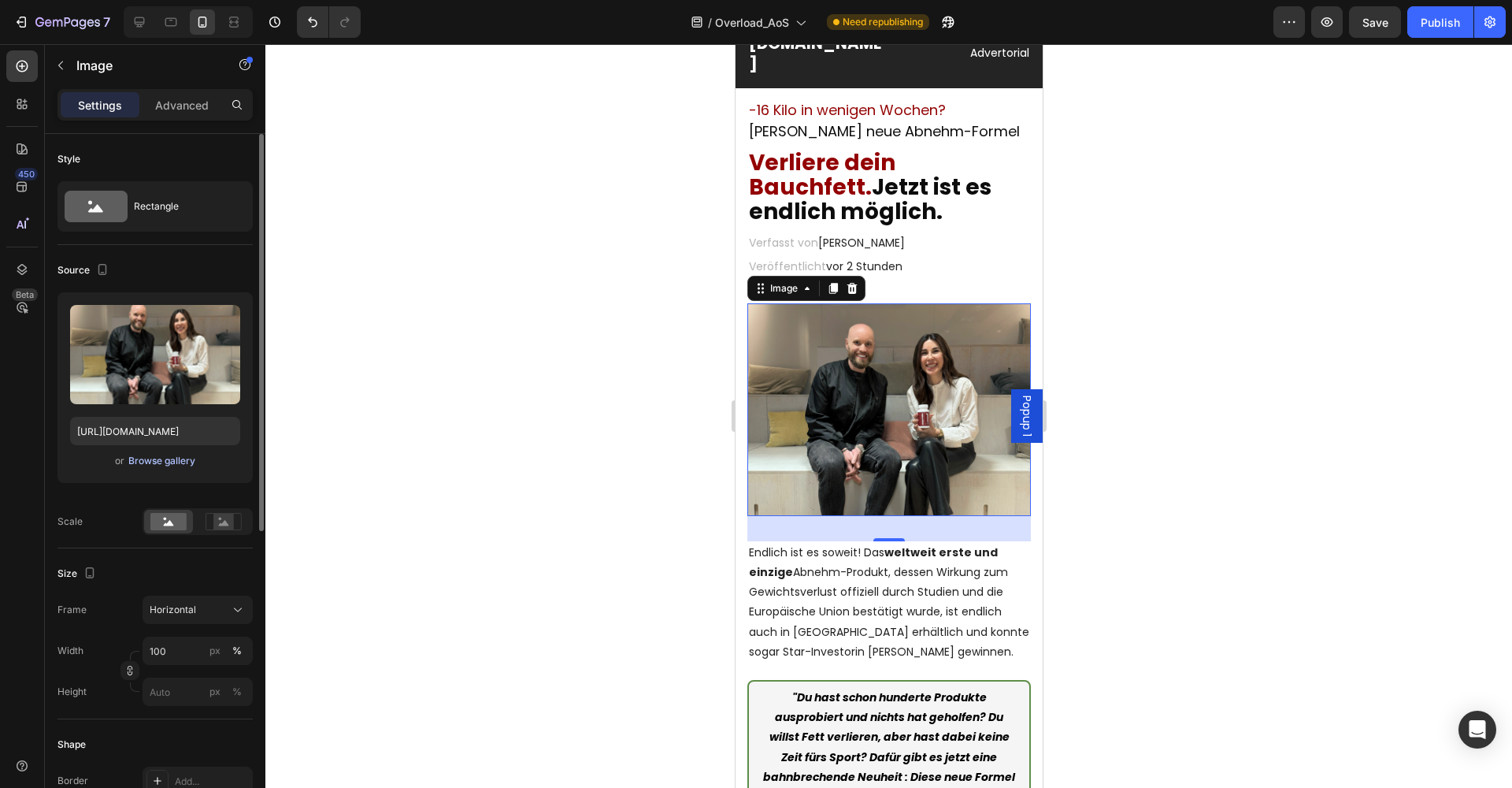
click at [168, 459] on div "Browse gallery" at bounding box center [162, 460] width 67 height 14
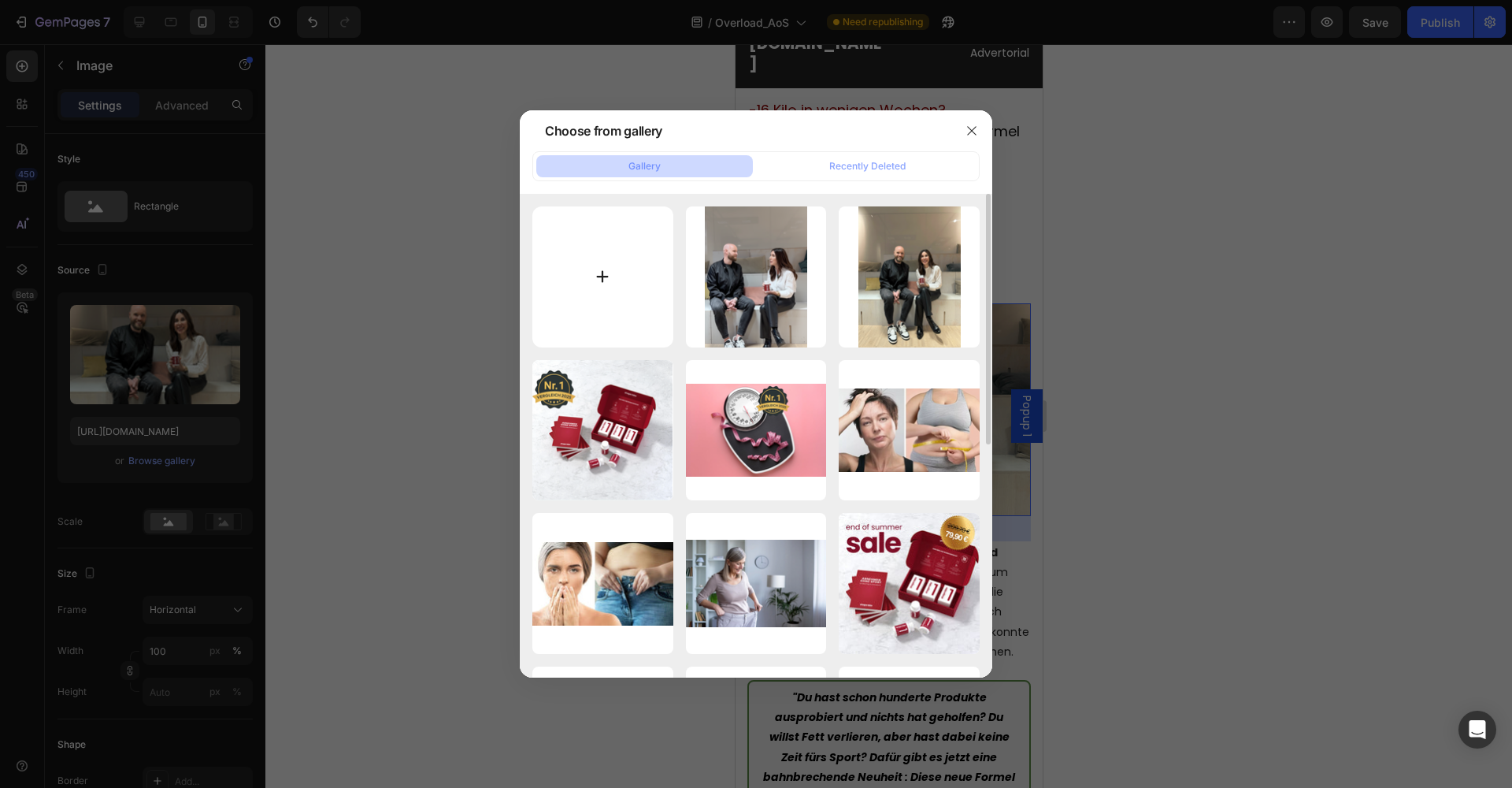
click at [592, 299] on input "file" at bounding box center [602, 277] width 141 height 141
type input "C:\fakepath\shapelabs-ai-image-1759043991686.png"
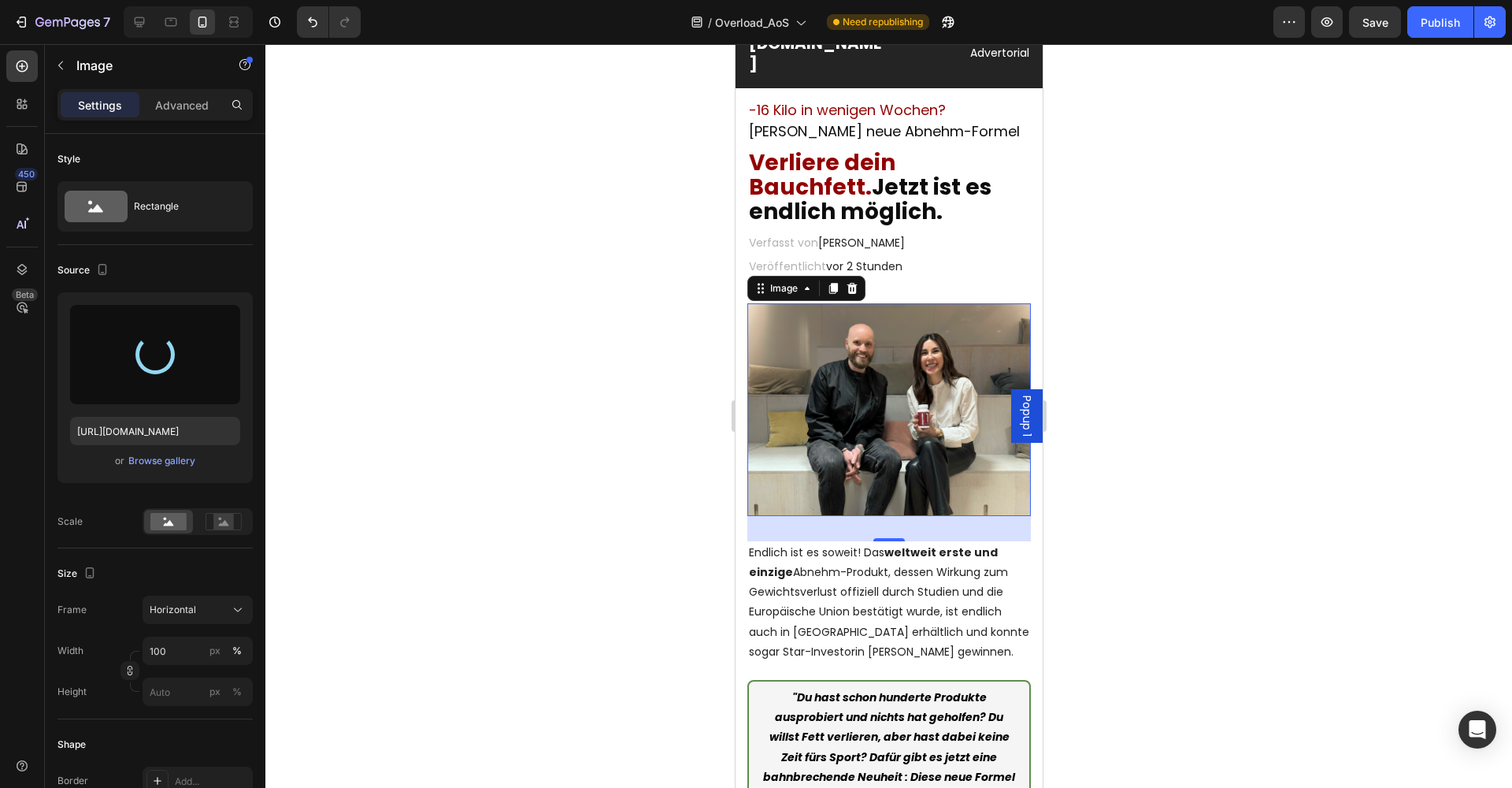
type input "https://cdn.shopify.com/s/files/1/0933/2523/0420/files/gempages_547010314898506…"
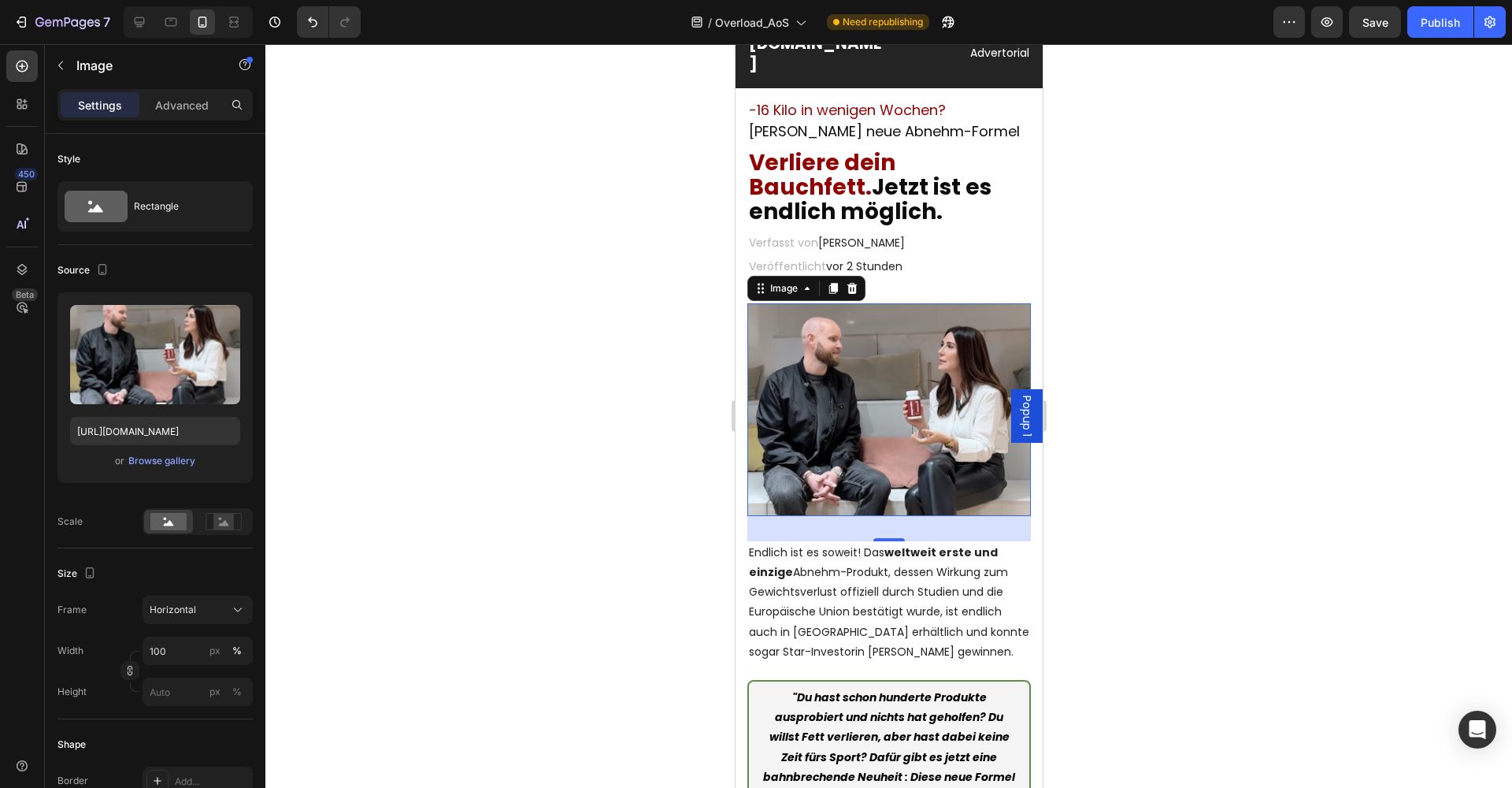
click at [476, 299] on div at bounding box center [888, 416] width 1246 height 744
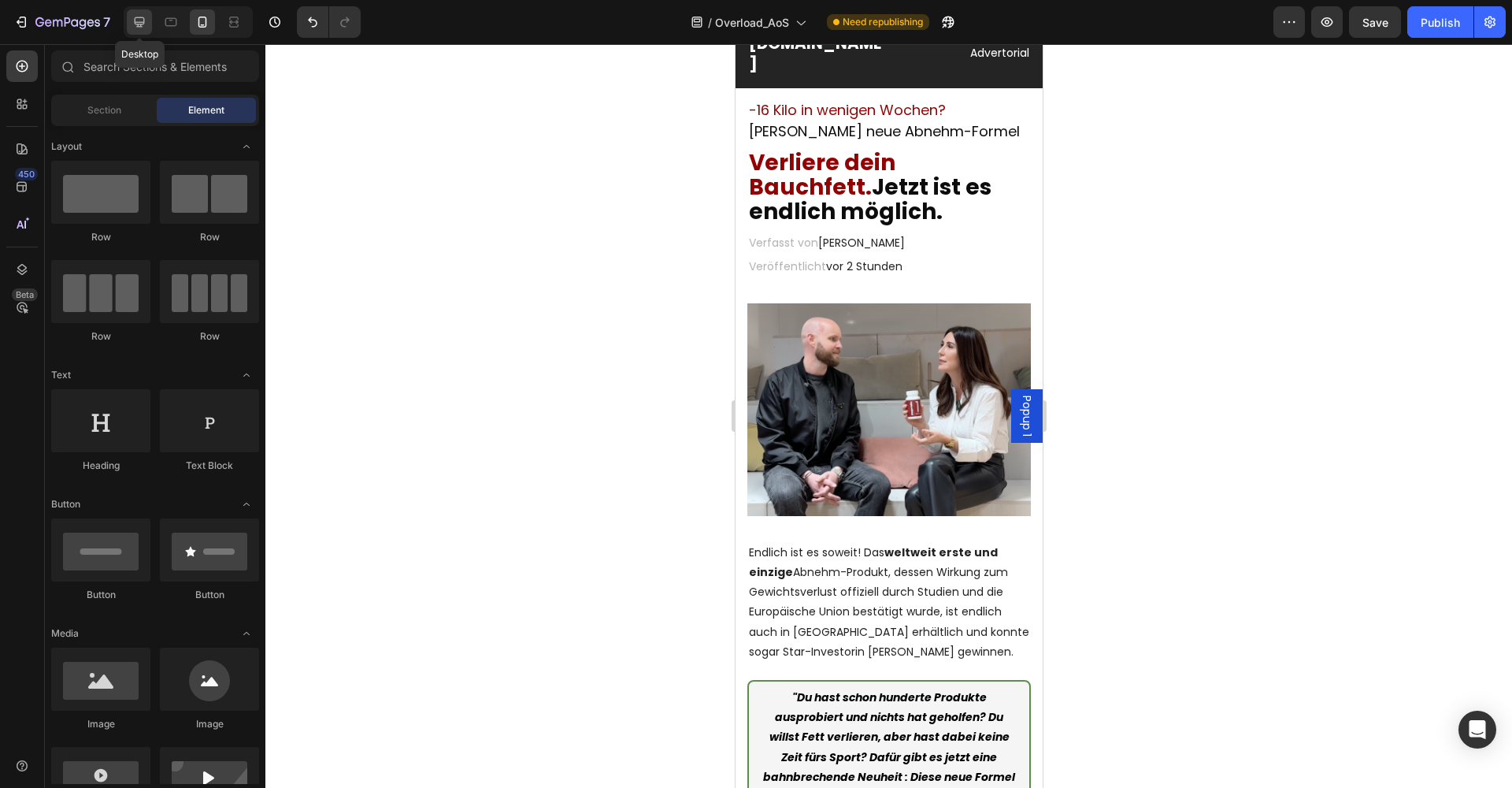
click at [131, 20] on div at bounding box center [139, 22] width 25 height 25
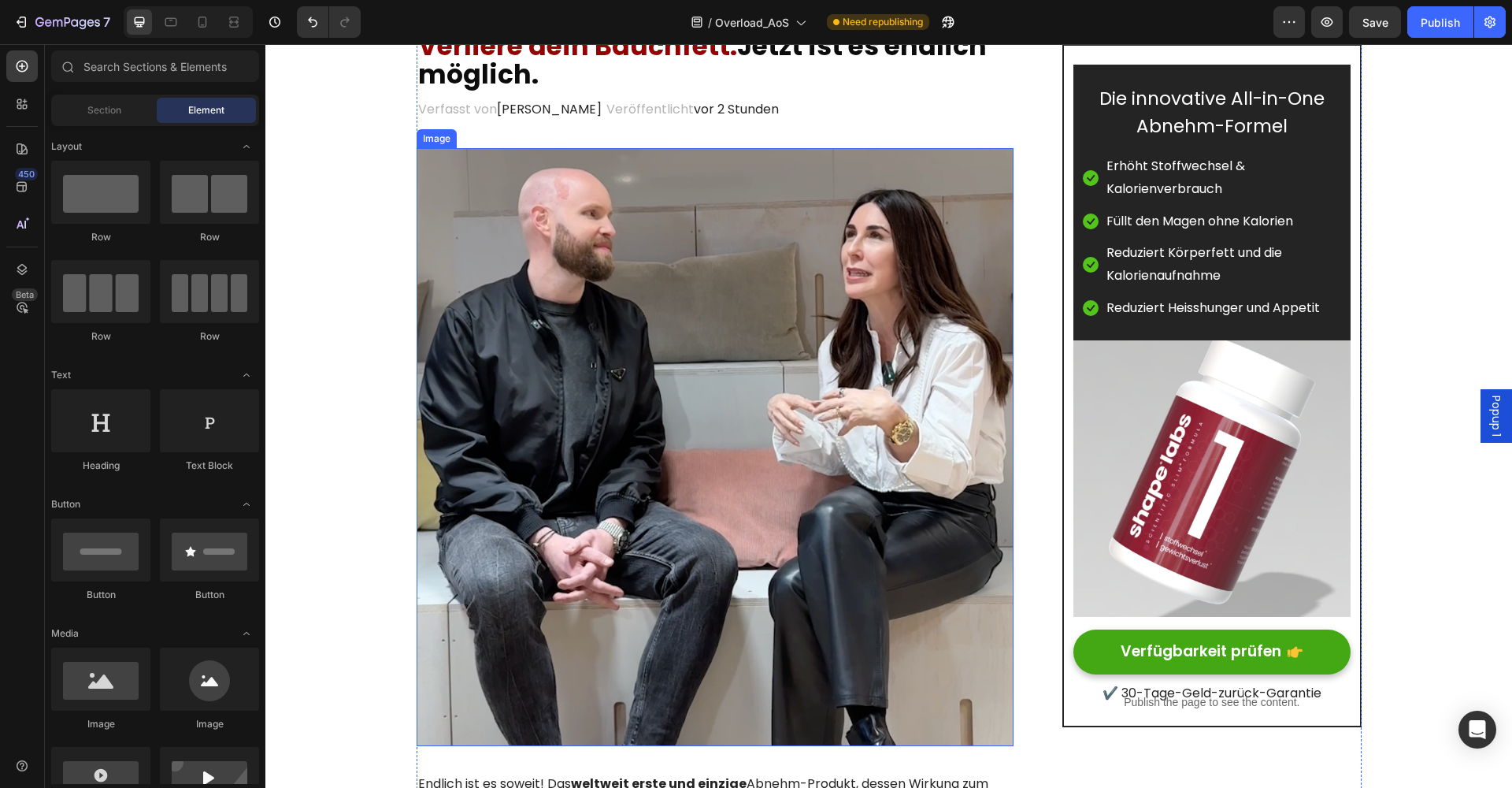
scroll to position [149, 0]
click at [535, 315] on img at bounding box center [716, 446] width 597 height 598
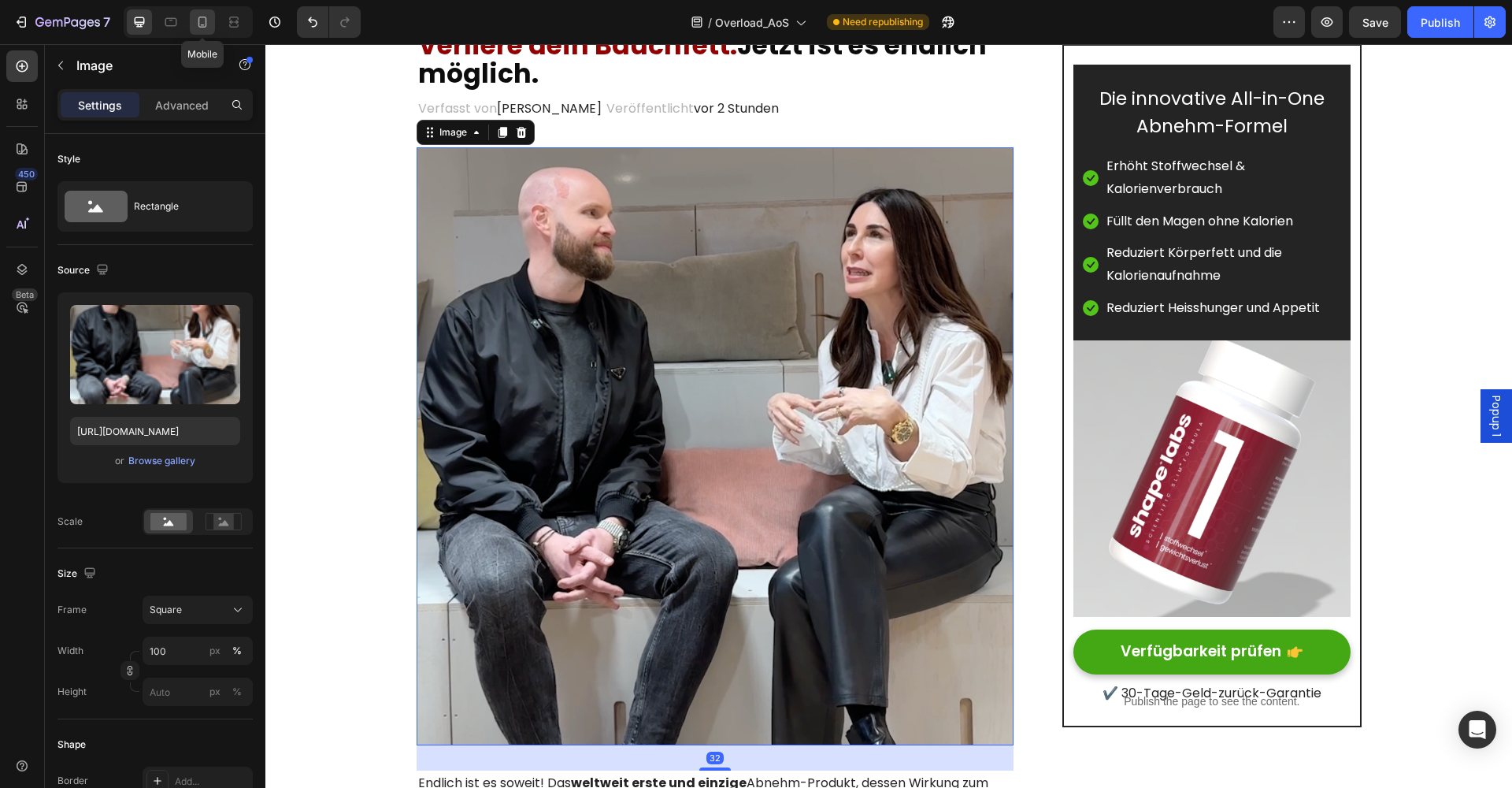
click at [207, 25] on icon at bounding box center [203, 21] width 9 height 11
type input "https://cdn.shopify.com/s/files/1/0933/2523/0420/files/gempages_547010314898506…"
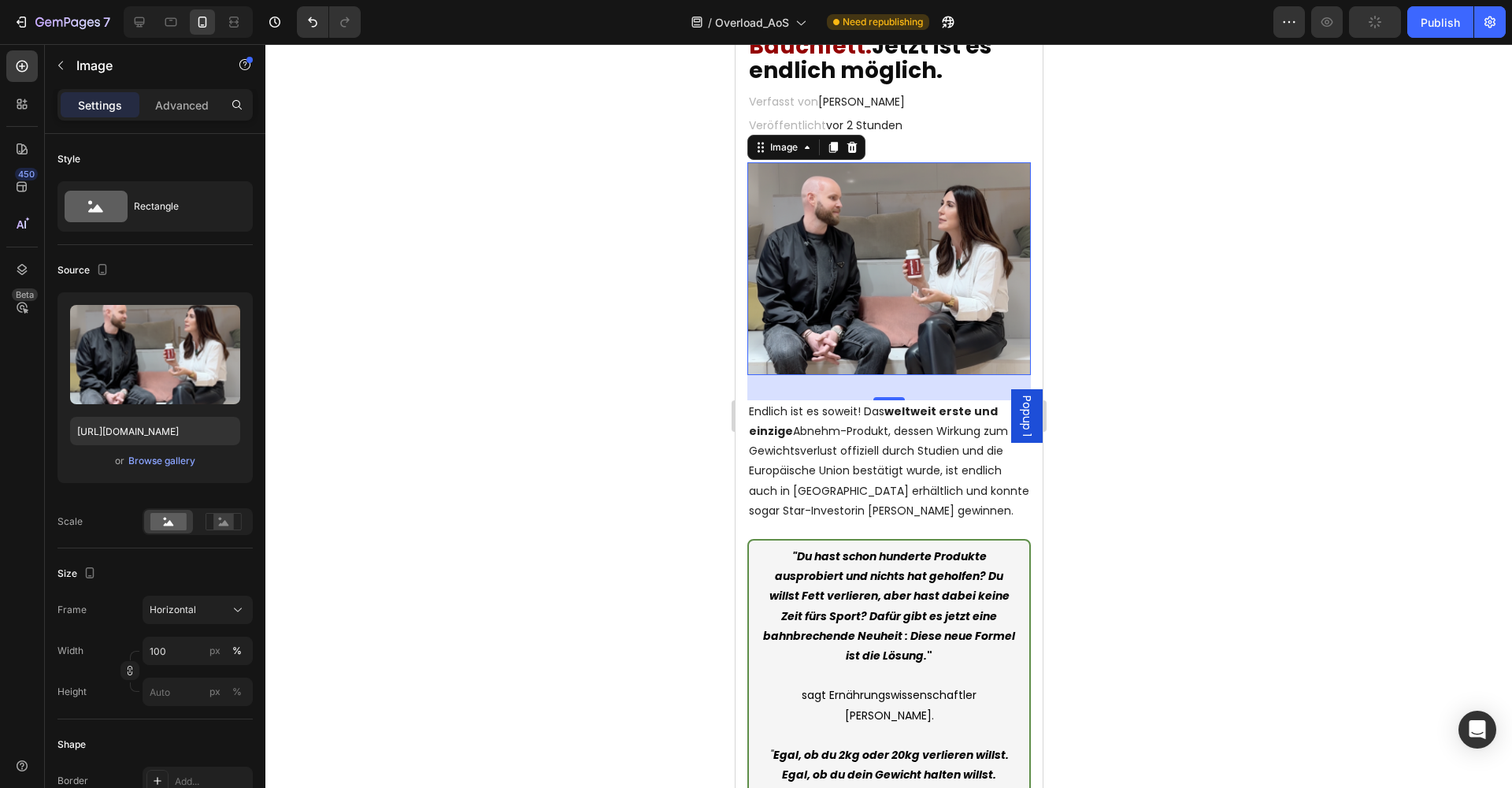
scroll to position [177, 0]
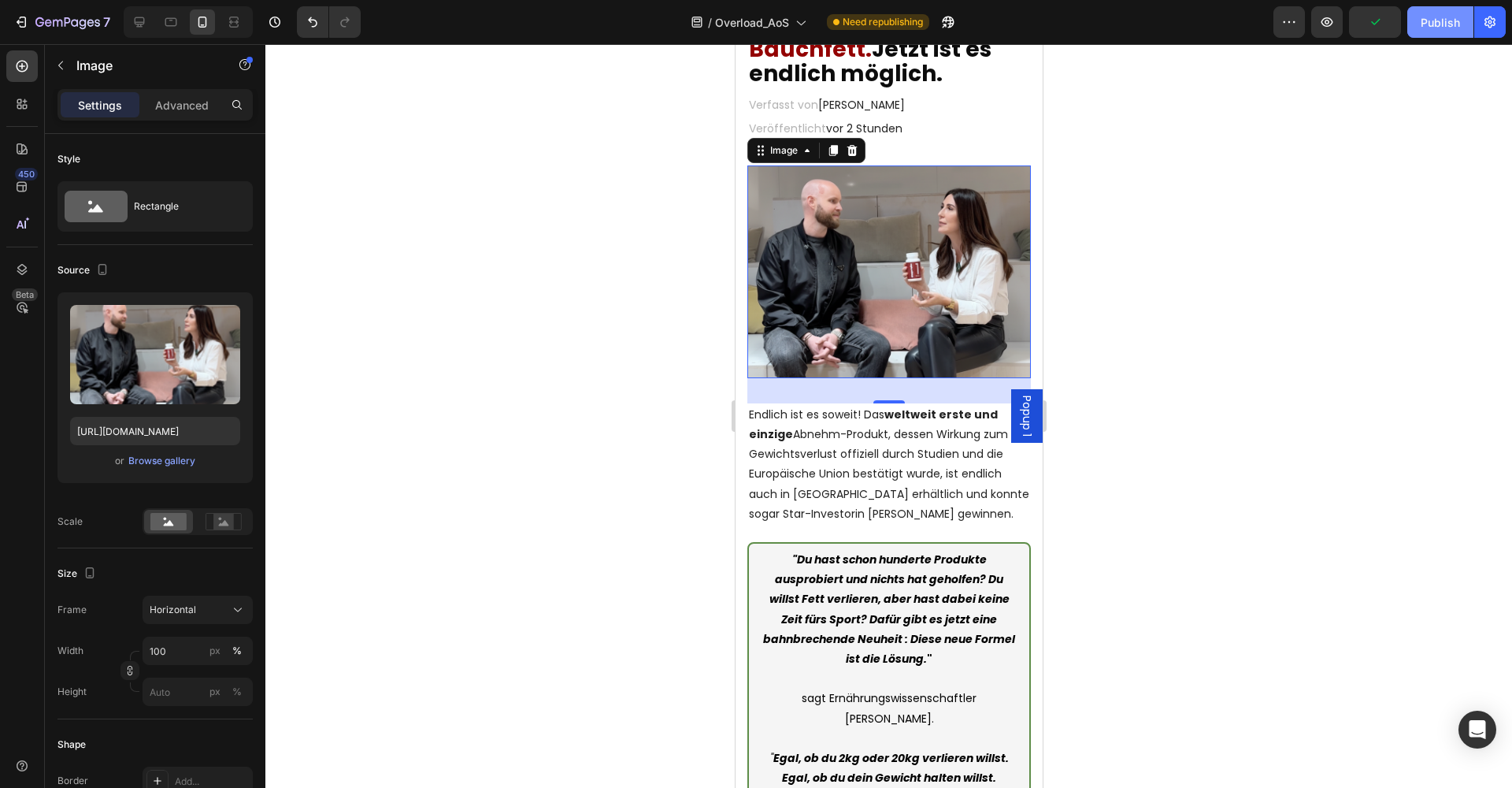
click at [1437, 30] on div "Publish" at bounding box center [1440, 22] width 39 height 16
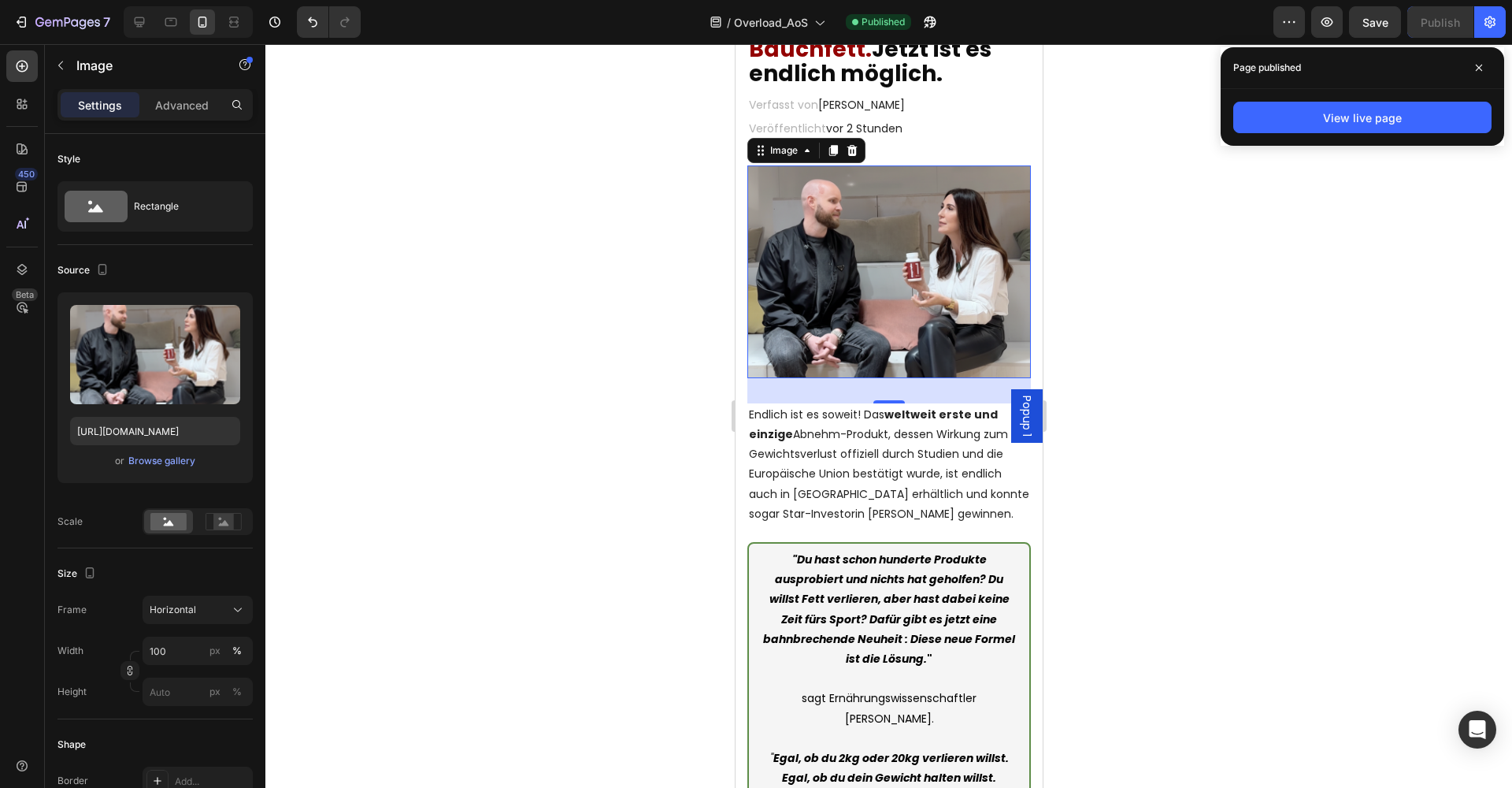
drag, startPoint x: 1176, startPoint y: 297, endPoint x: 1155, endPoint y: 295, distance: 21.1
click at [1173, 296] on div at bounding box center [888, 416] width 1246 height 744
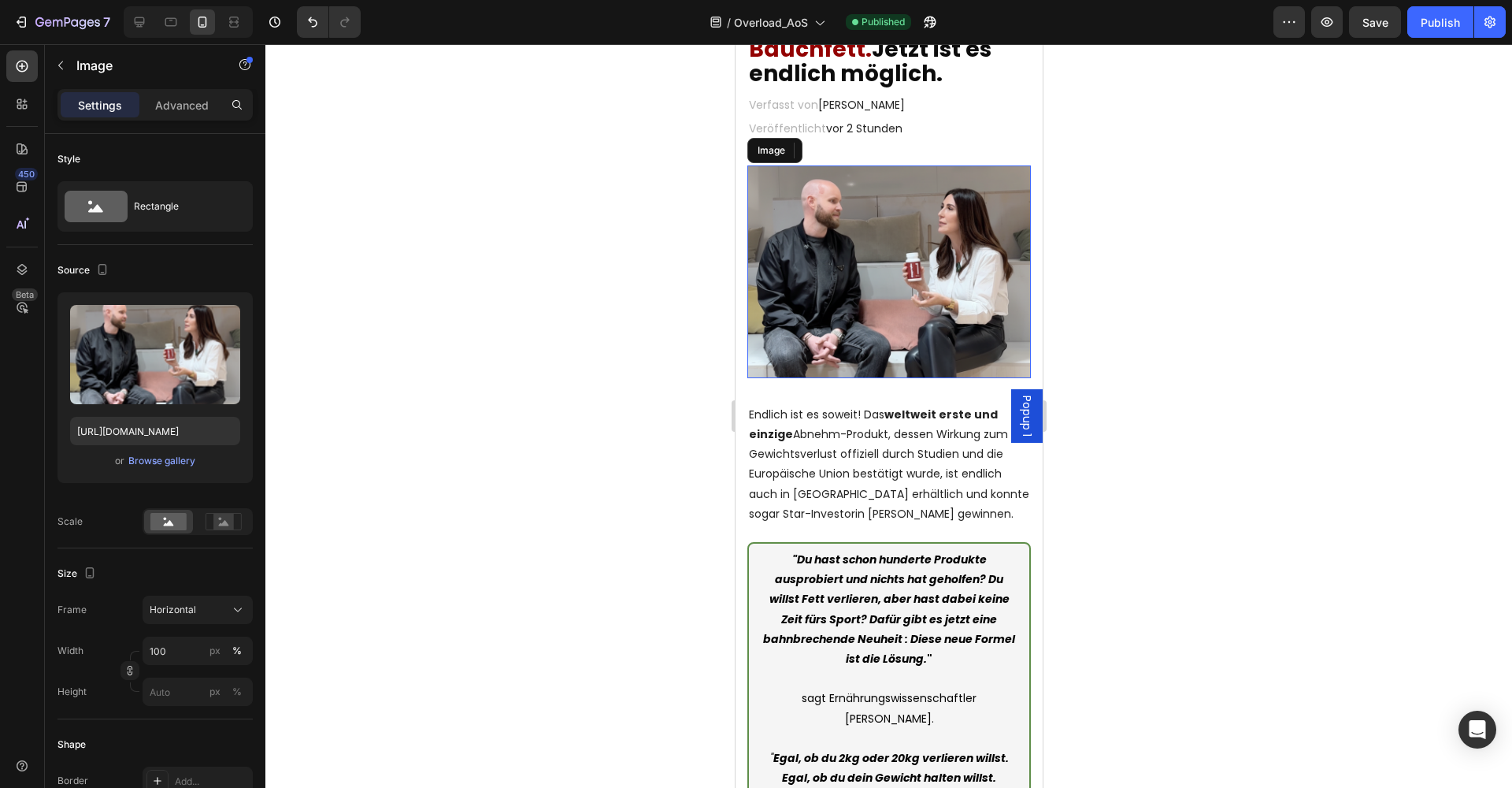
drag, startPoint x: 915, startPoint y: 290, endPoint x: 778, endPoint y: 323, distance: 140.9
click at [915, 290] on img at bounding box center [888, 271] width 283 height 212
drag, startPoint x: 1449, startPoint y: 28, endPoint x: 1098, endPoint y: 50, distance: 351.7
click at [1449, 28] on div "Publish" at bounding box center [1440, 22] width 39 height 16
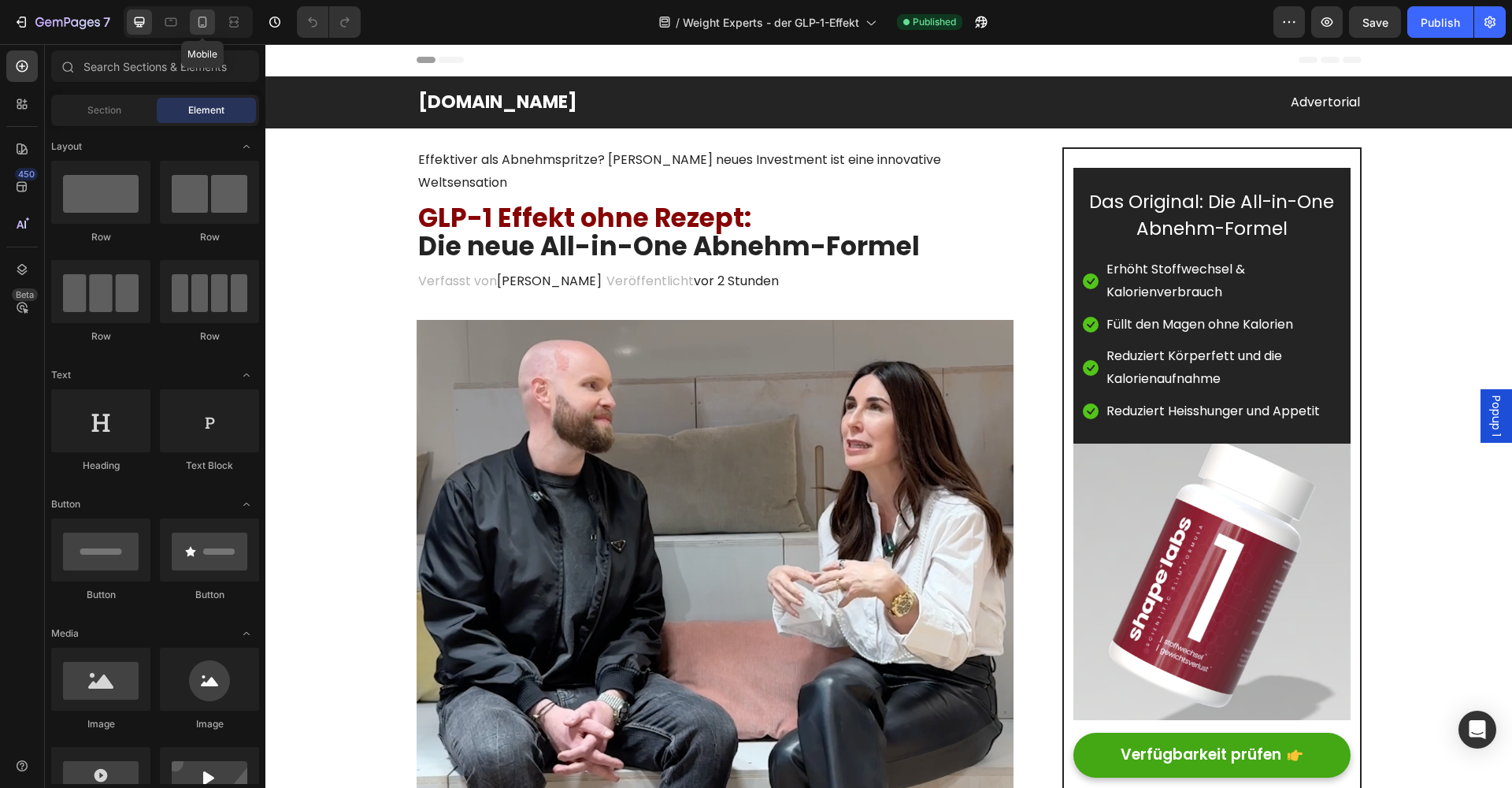
click at [197, 24] on icon at bounding box center [202, 22] width 15 height 15
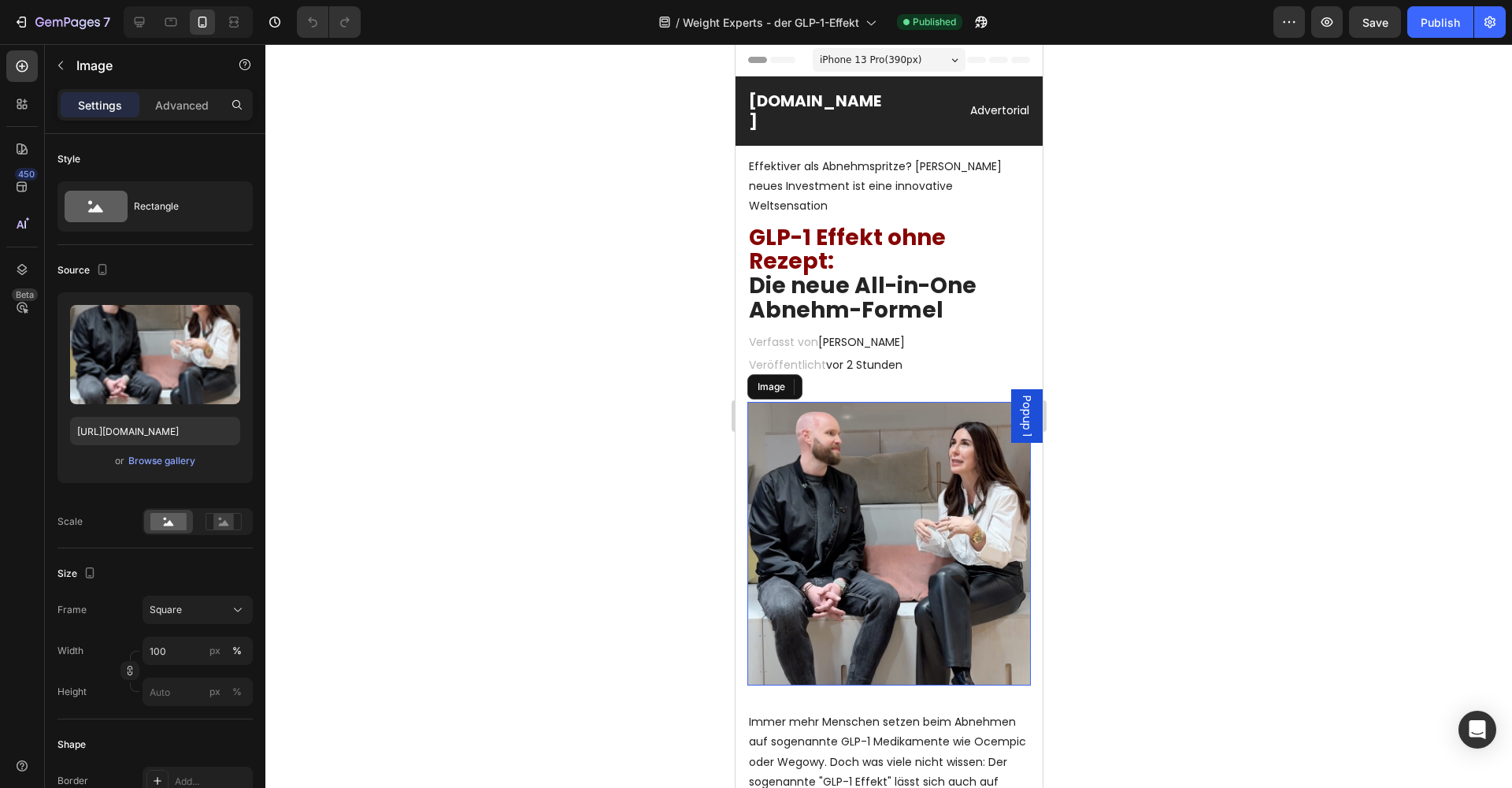
drag, startPoint x: 888, startPoint y: 437, endPoint x: 765, endPoint y: 436, distance: 123.0
click at [888, 437] on img at bounding box center [888, 543] width 283 height 283
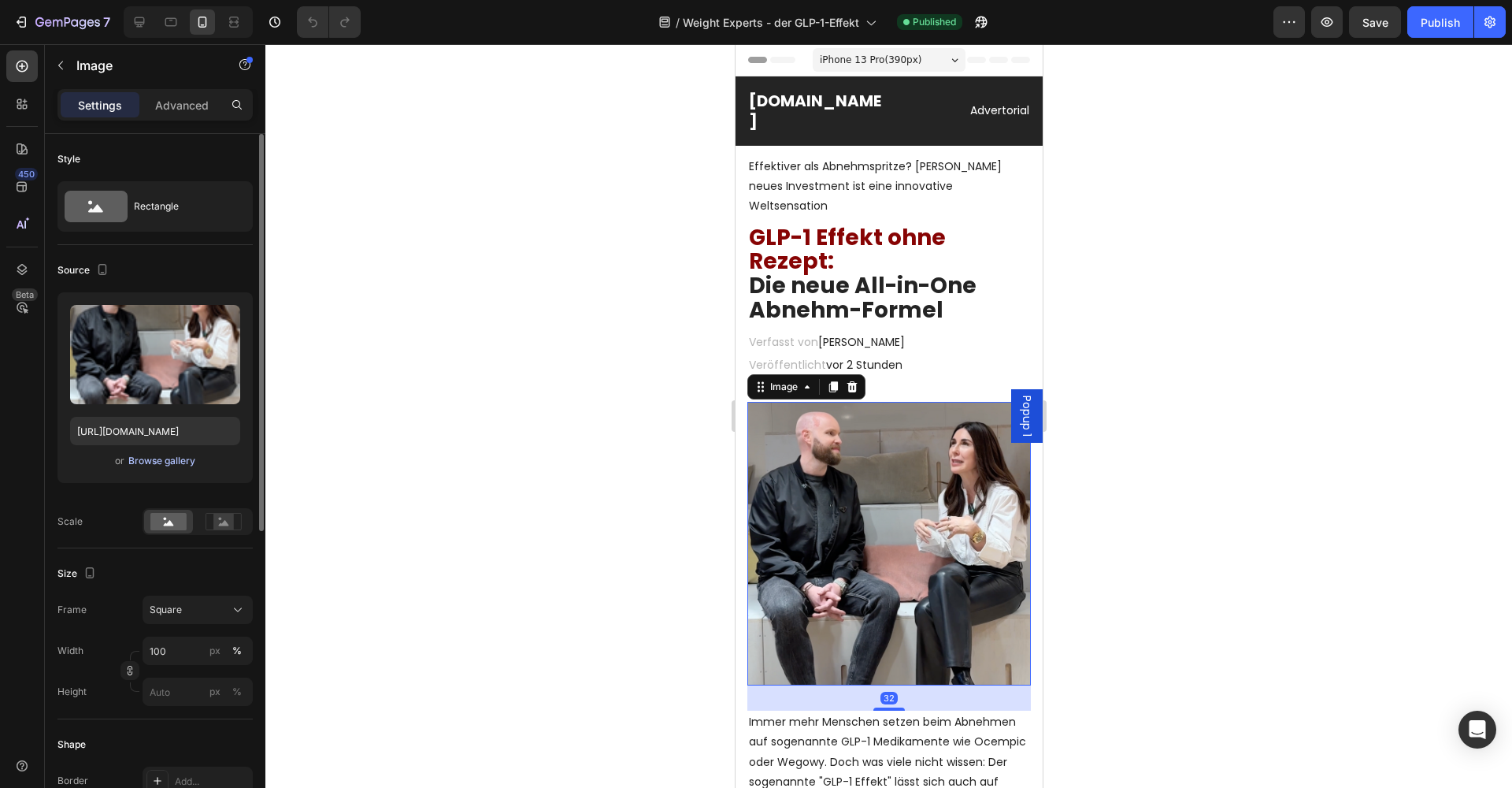
click at [159, 457] on div "Browse gallery" at bounding box center [162, 460] width 67 height 14
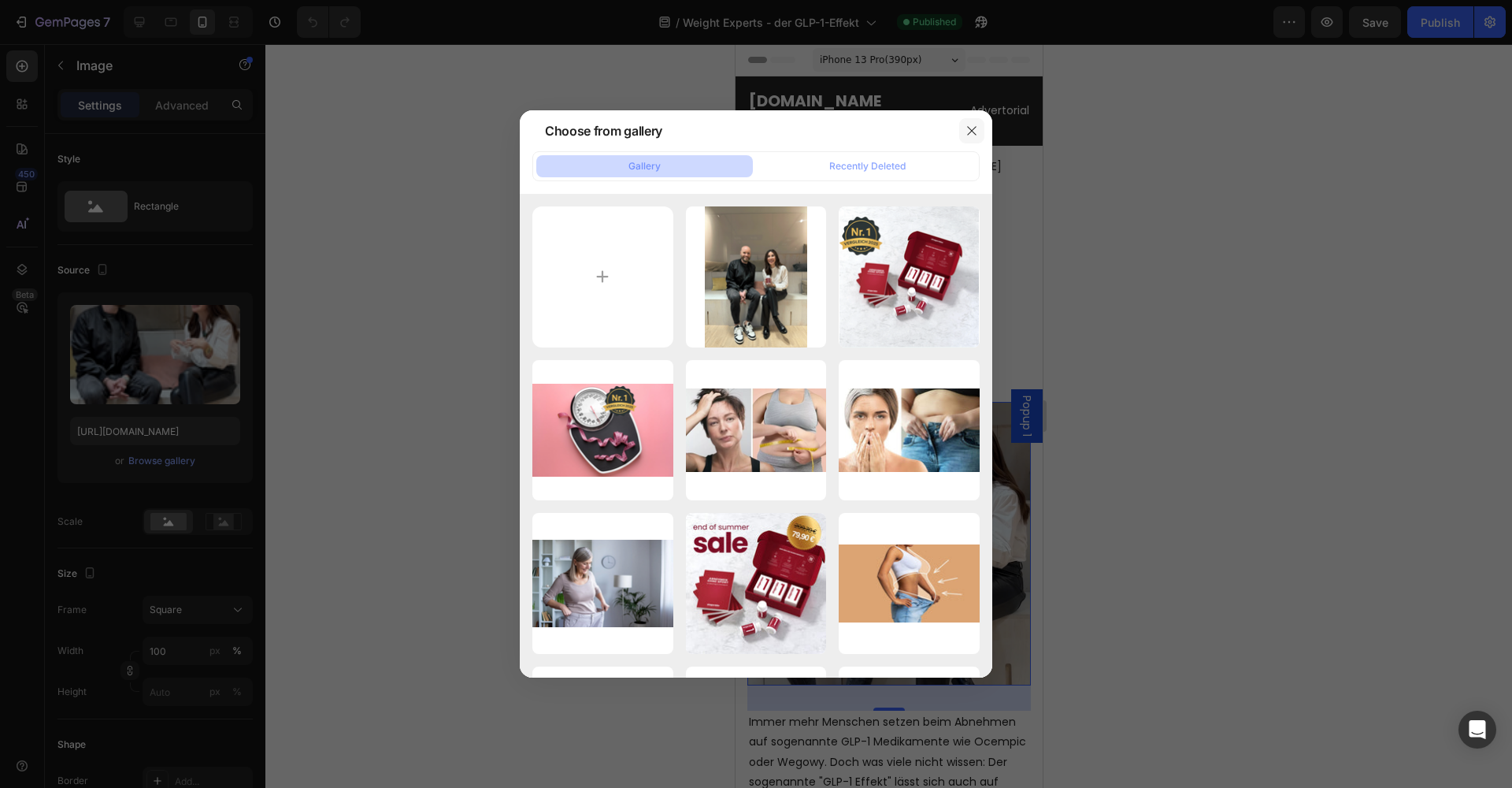
click at [978, 134] on button "button" at bounding box center [971, 131] width 25 height 25
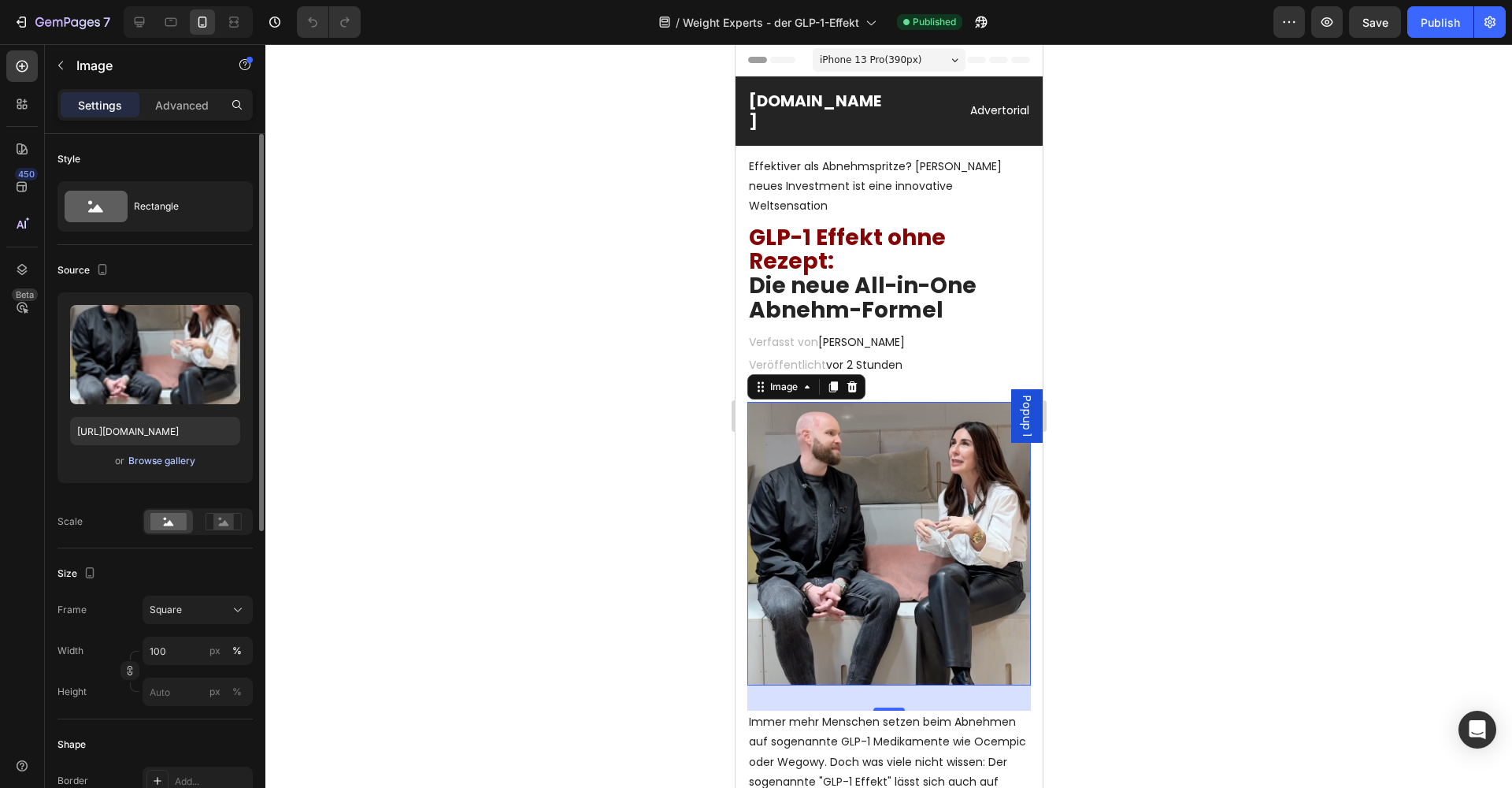
click at [176, 460] on div "Browse gallery" at bounding box center [162, 460] width 67 height 14
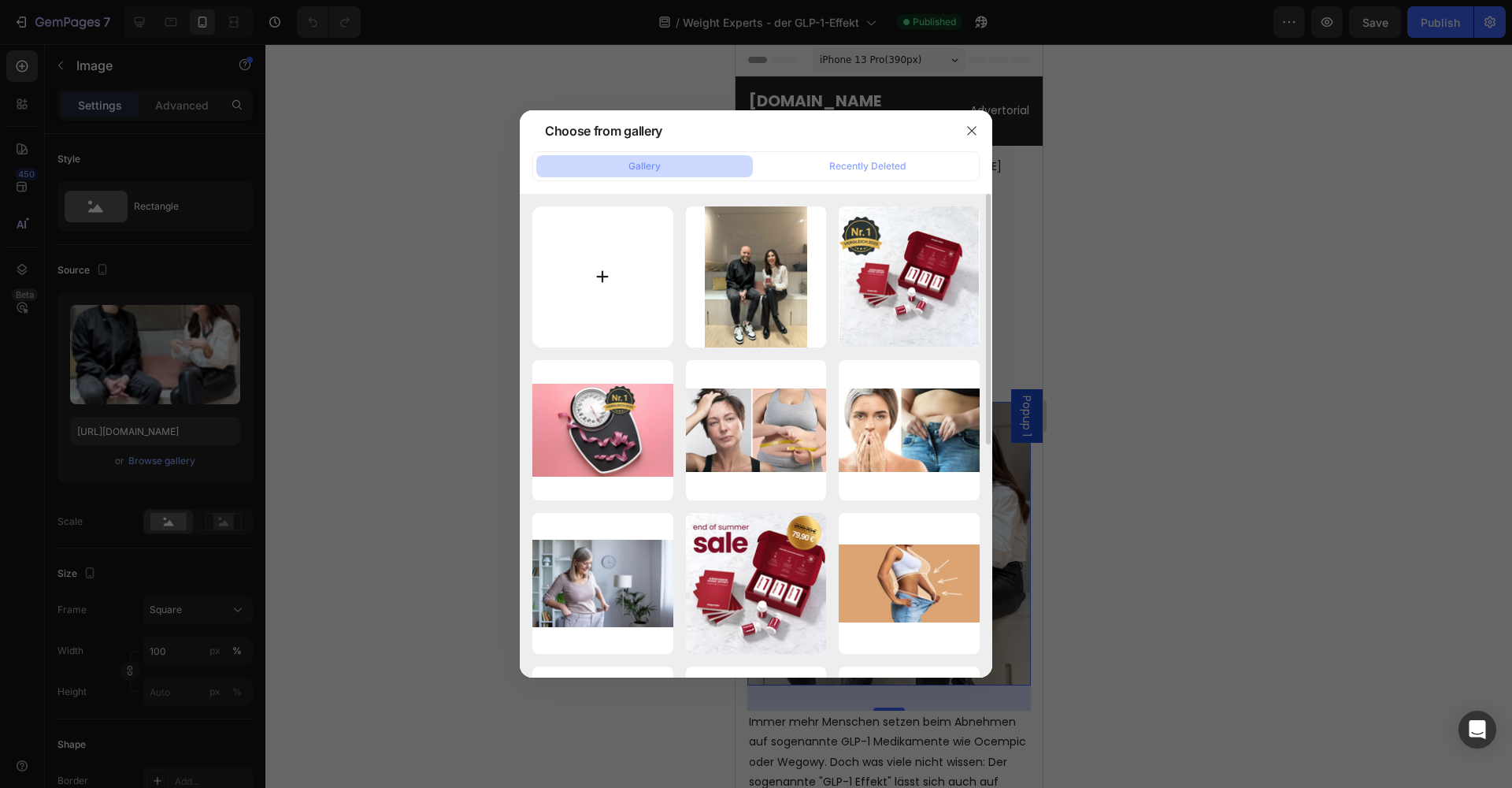
click at [573, 298] on input "file" at bounding box center [602, 277] width 141 height 141
type input "C:\fakepath\shapelabs-ai-image-1759043733352.png"
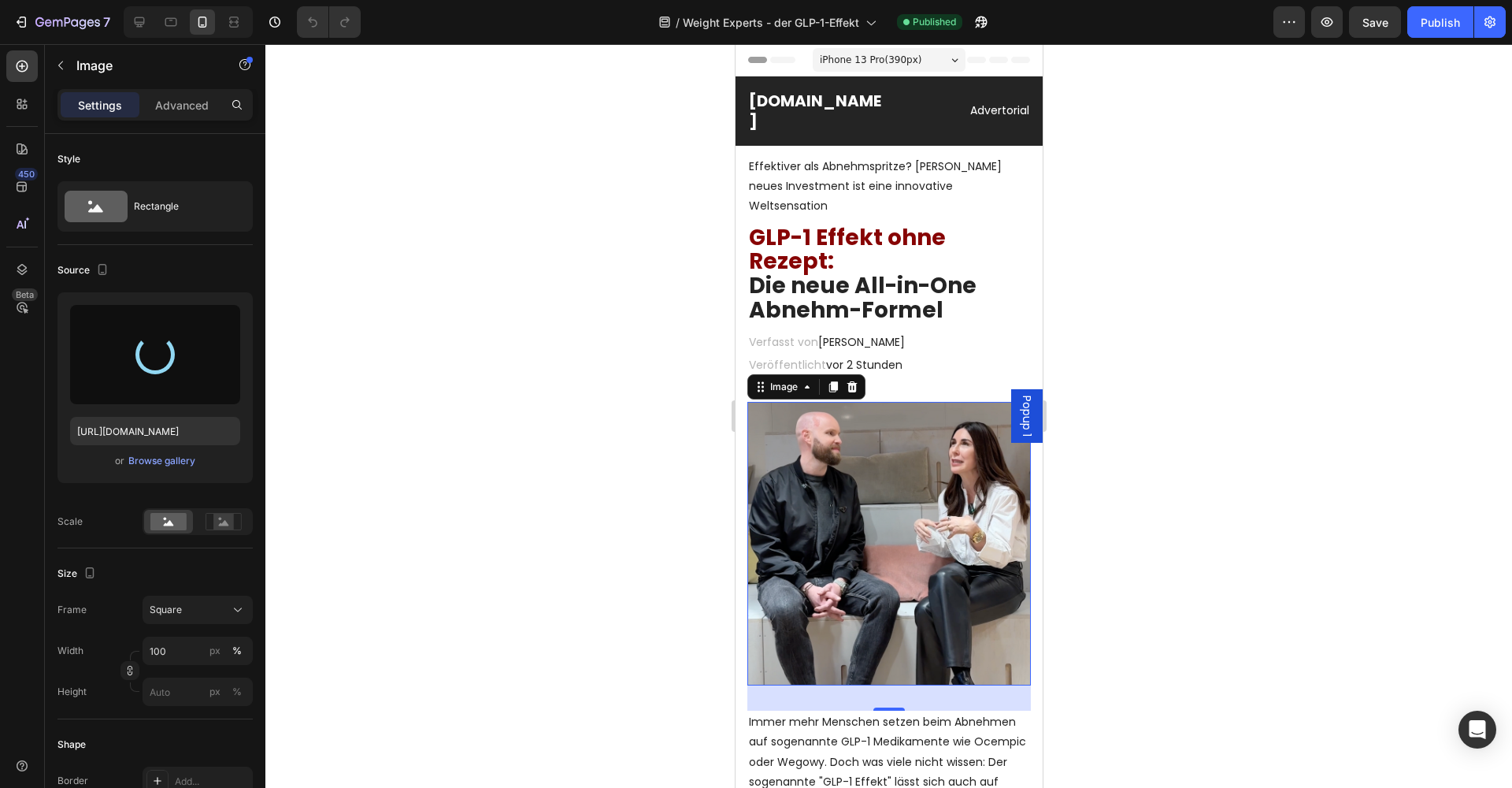
type input "https://cdn.shopify.com/s/files/1/0933/2523/0420/files/gempages_547010314898506…"
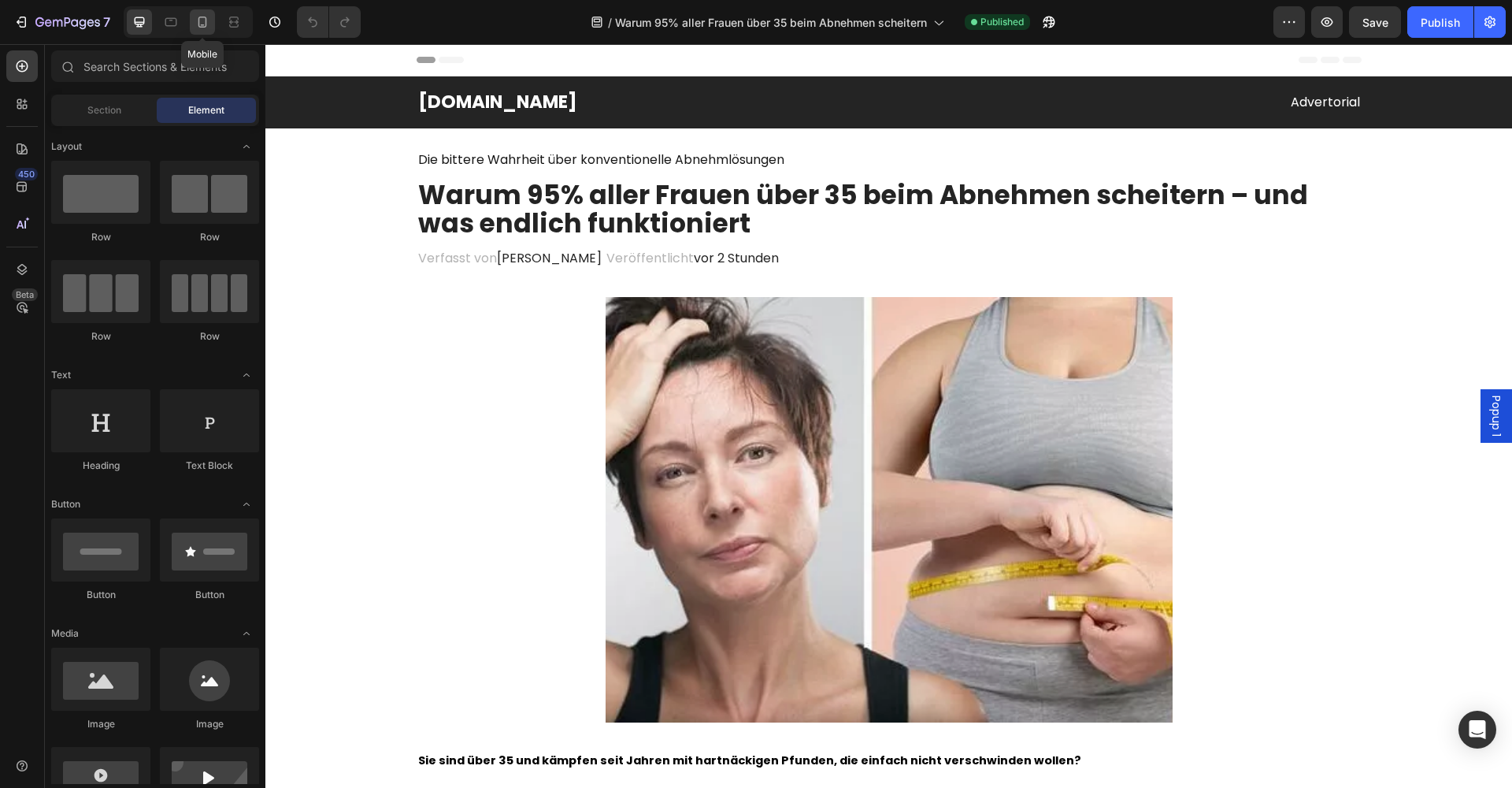
click at [203, 24] on icon at bounding box center [202, 22] width 15 height 15
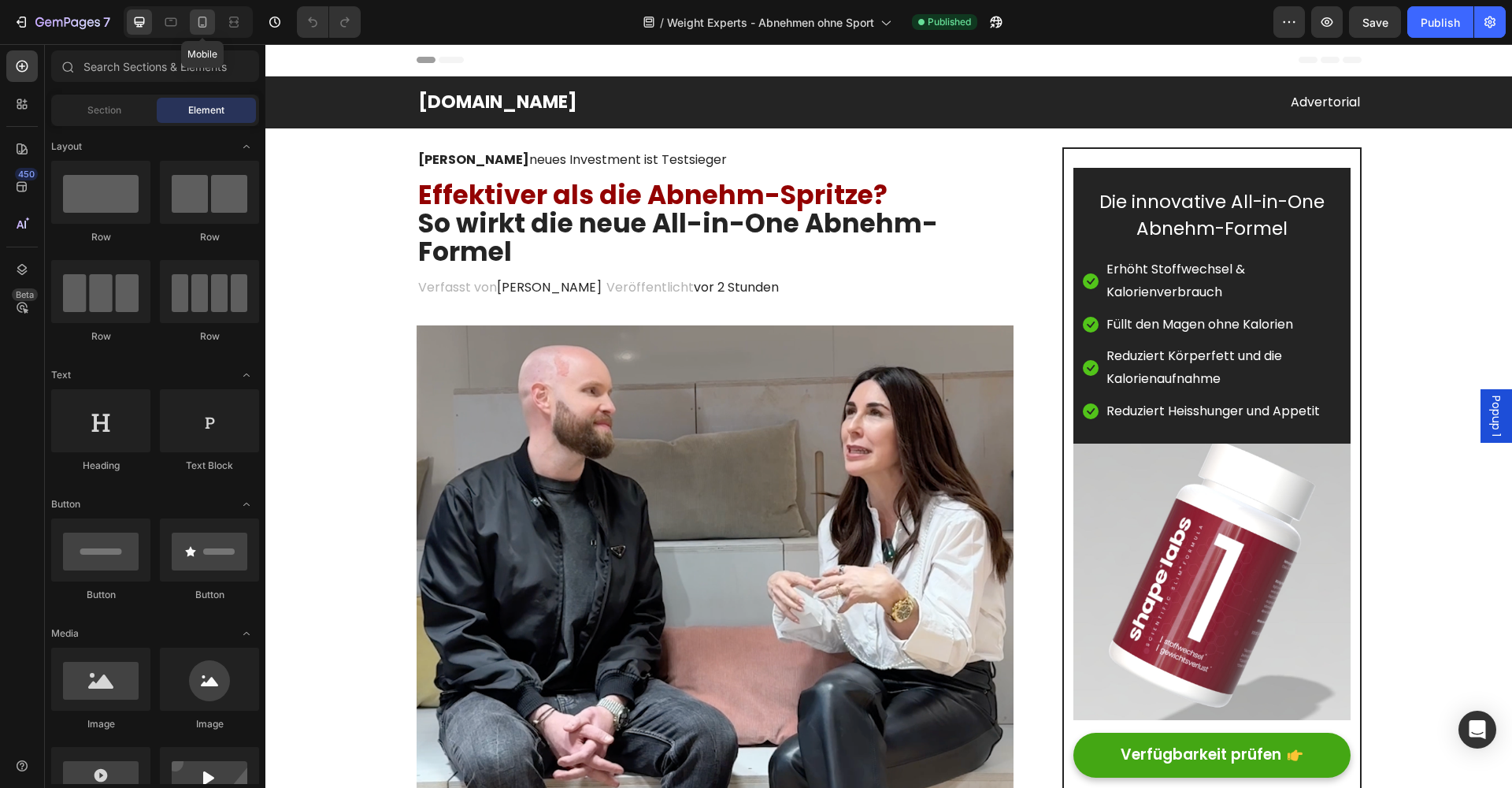
click at [202, 21] on icon at bounding box center [202, 22] width 15 height 15
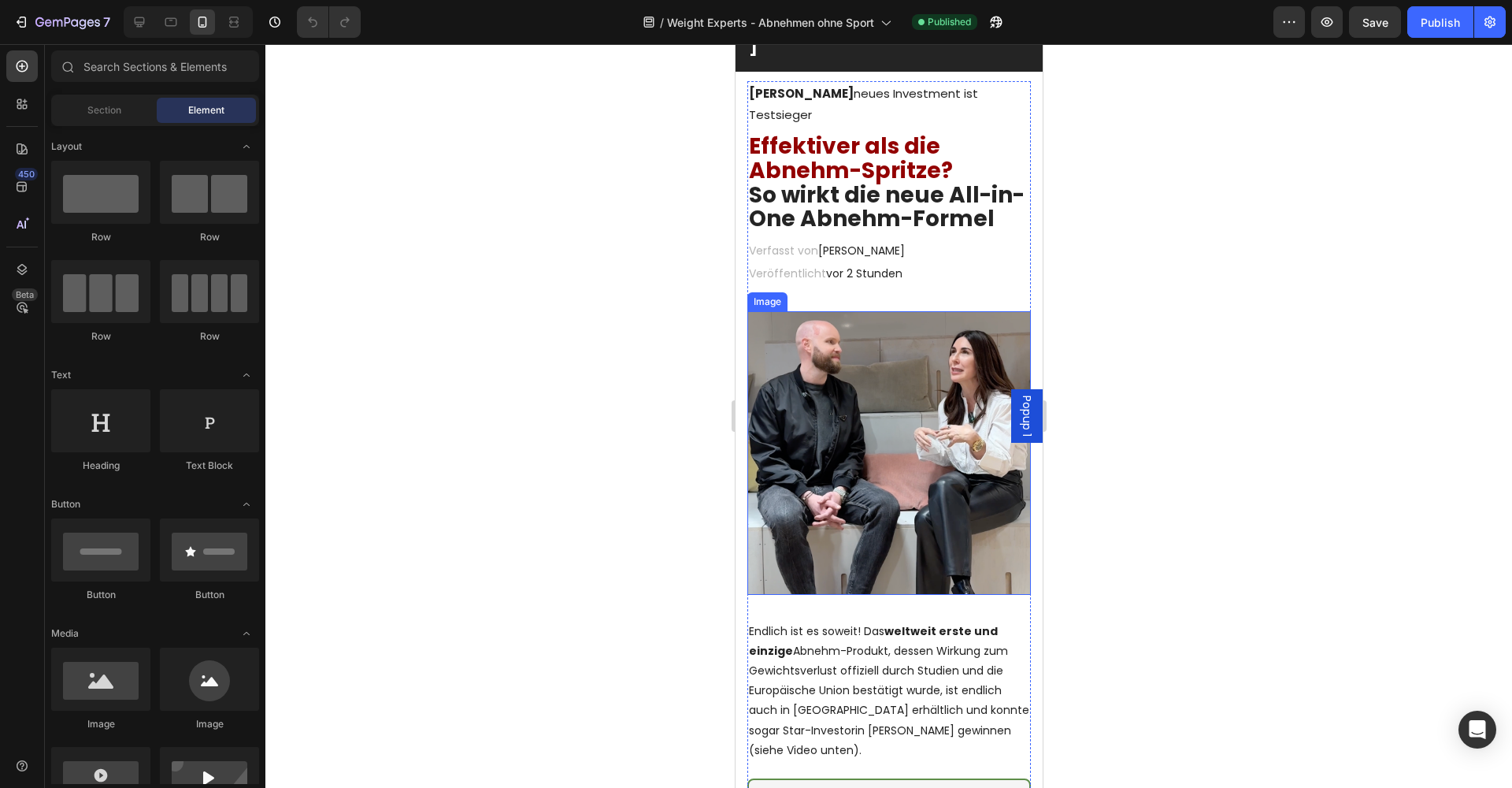
scroll to position [77, 0]
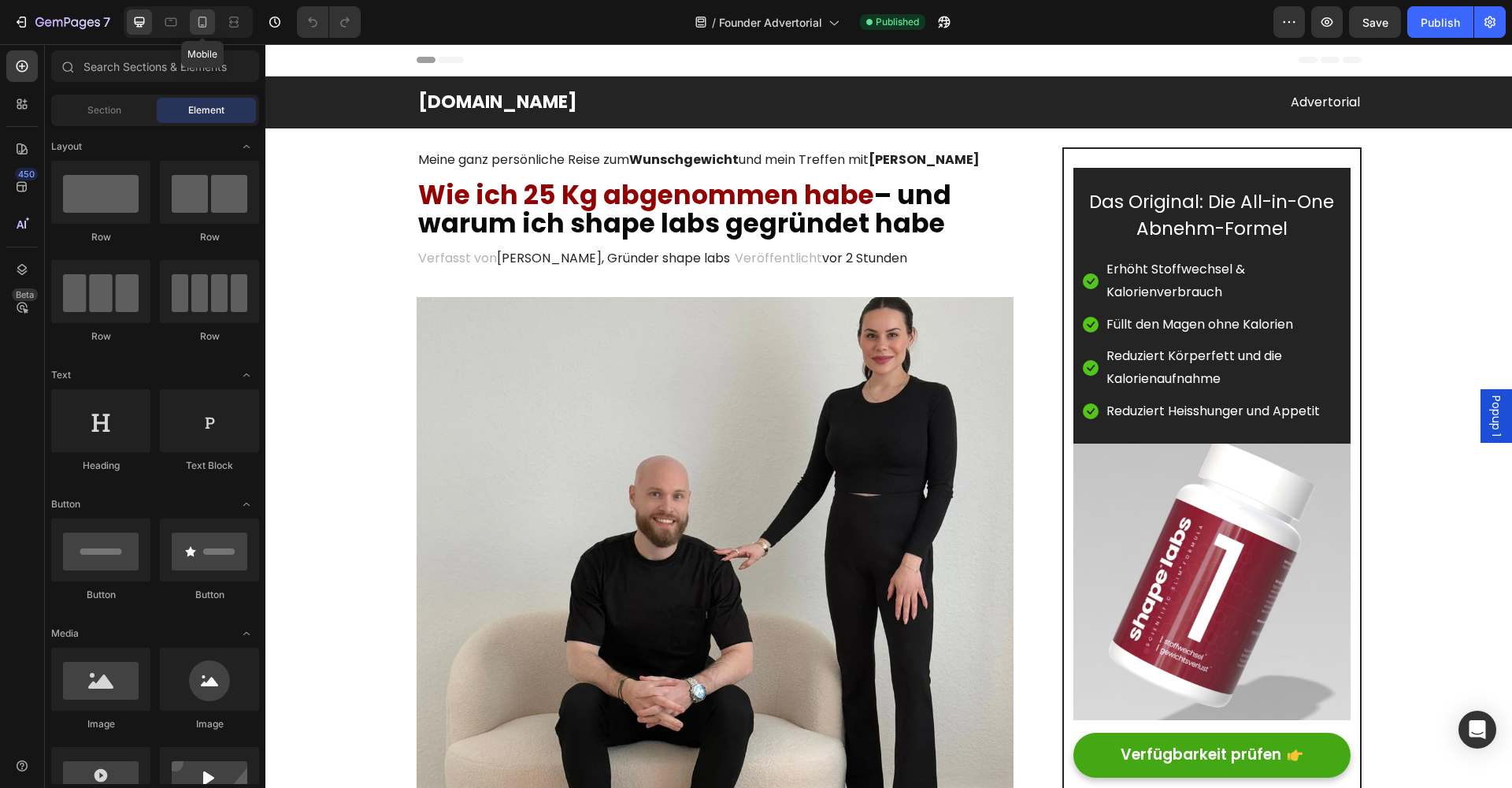
click at [203, 24] on icon at bounding box center [203, 25] width 4 height 2
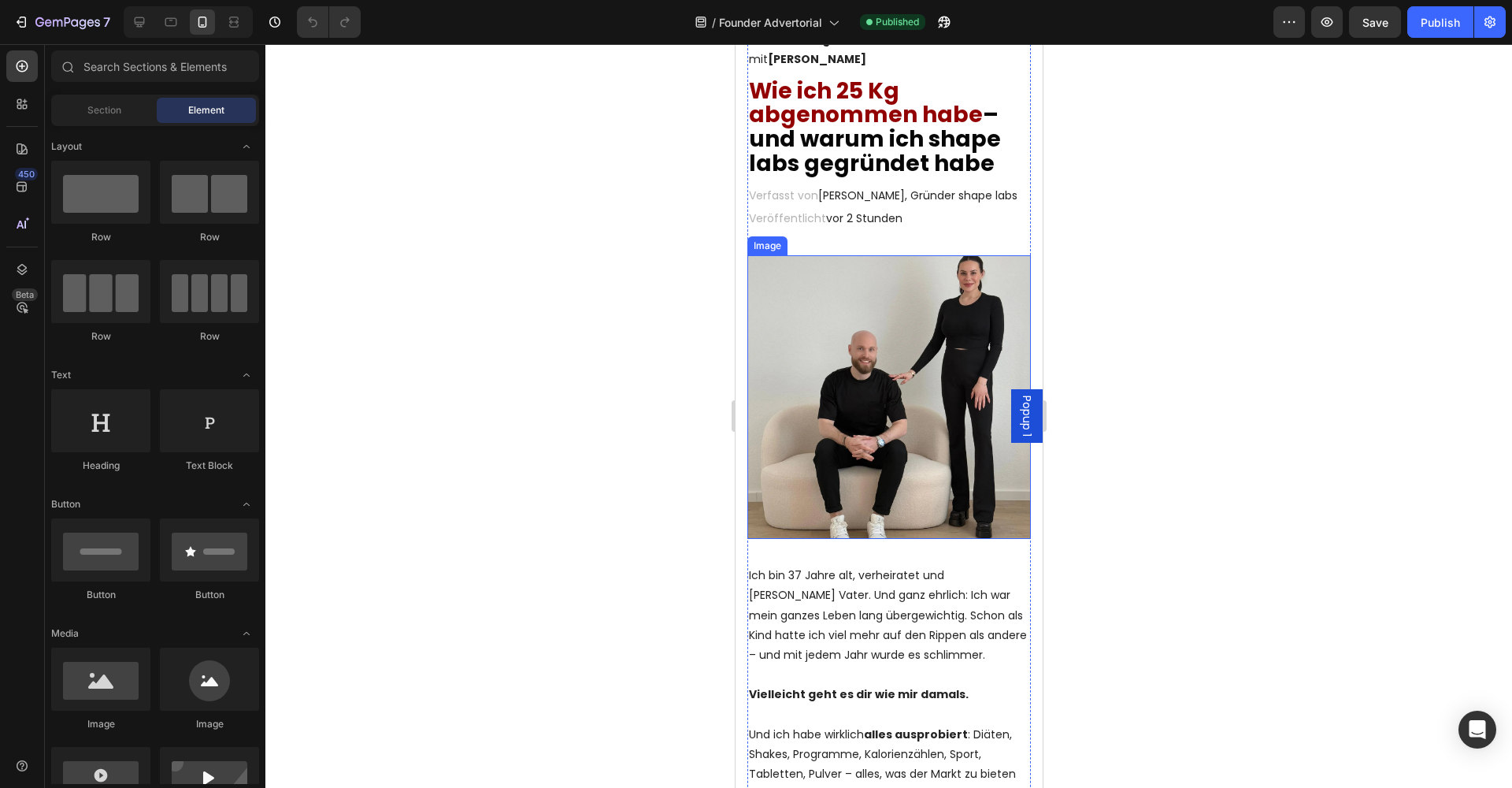
scroll to position [147, 0]
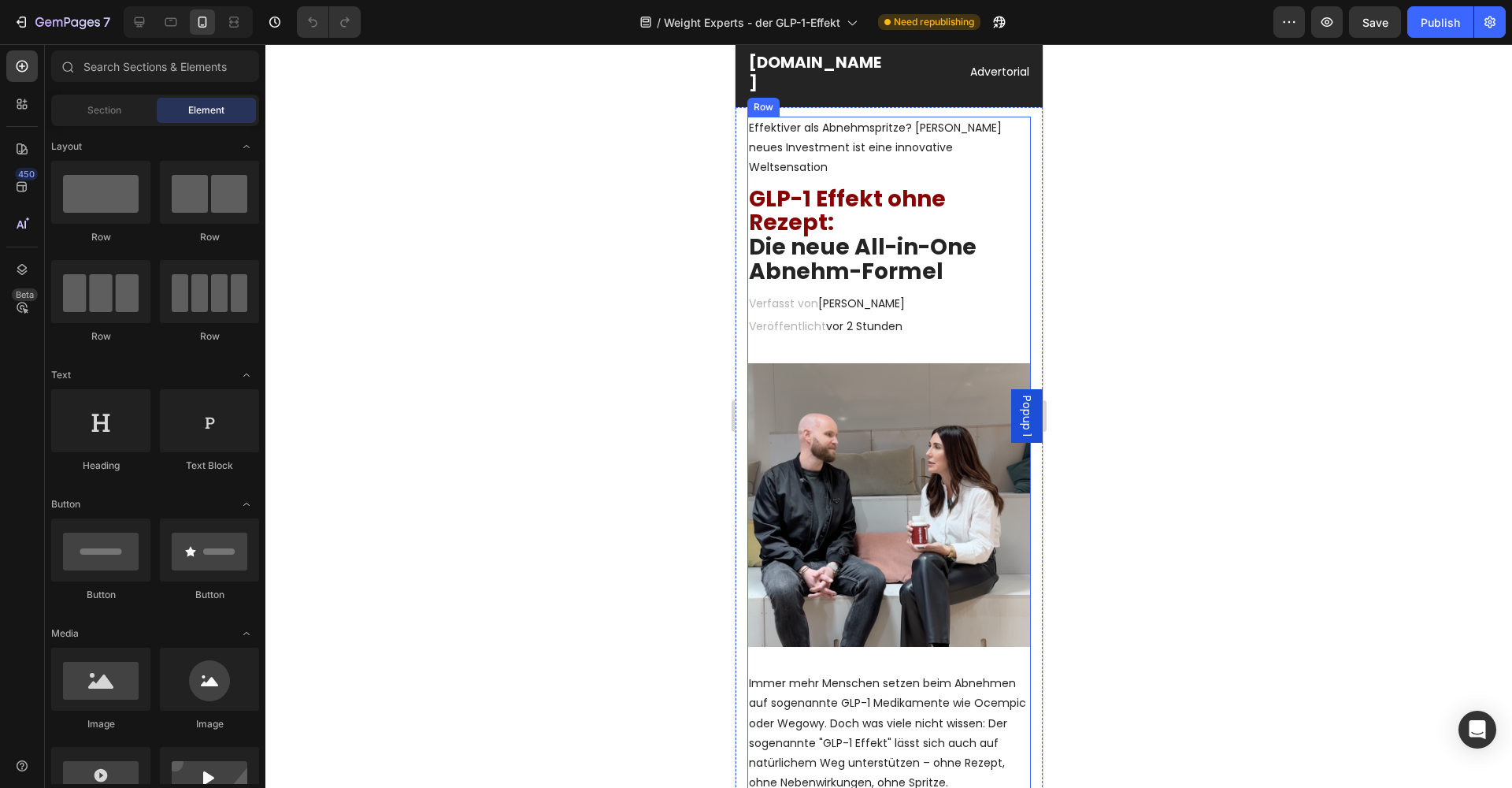
scroll to position [40, 0]
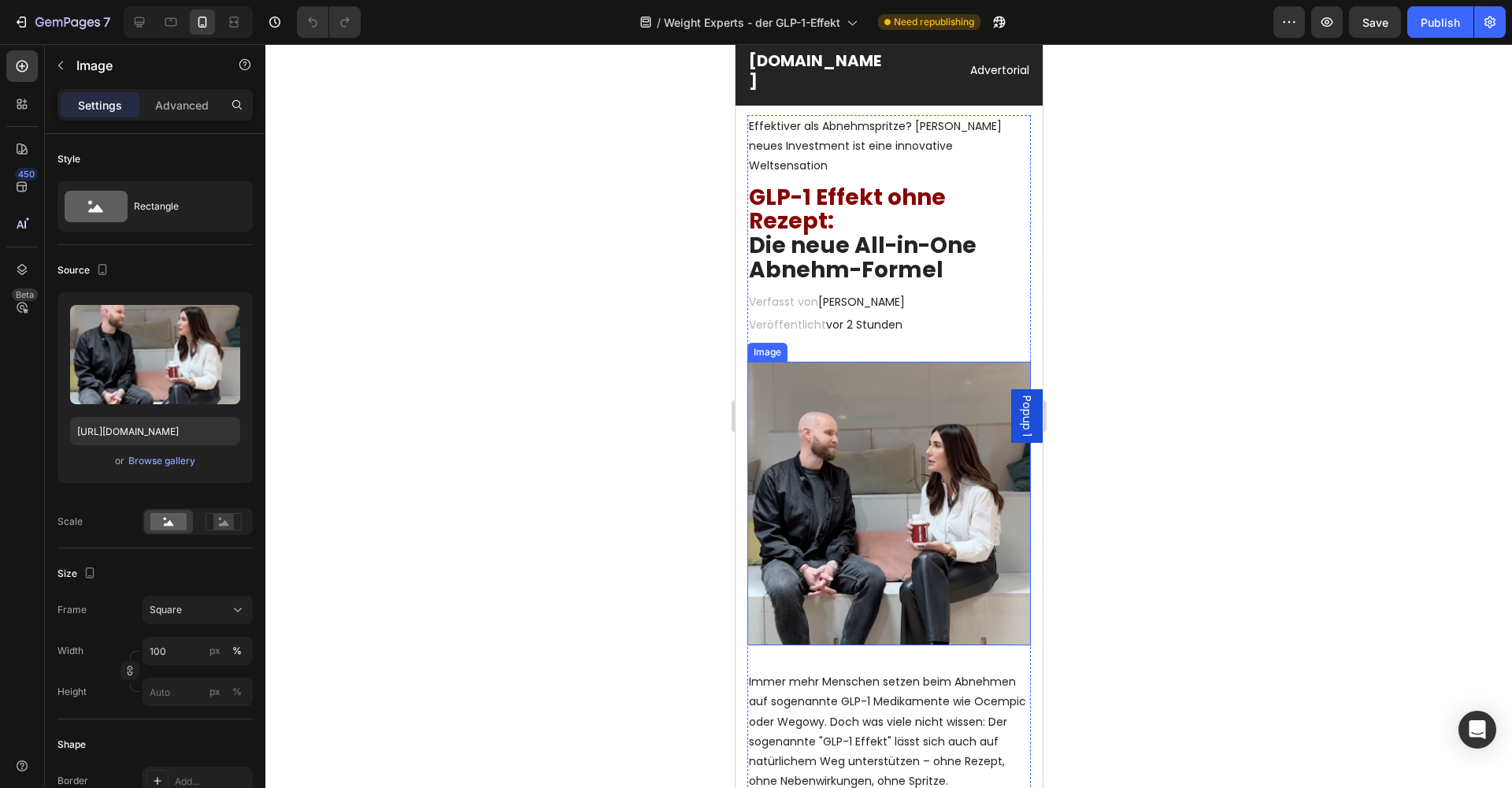
click at [820, 408] on img at bounding box center [888, 503] width 283 height 283
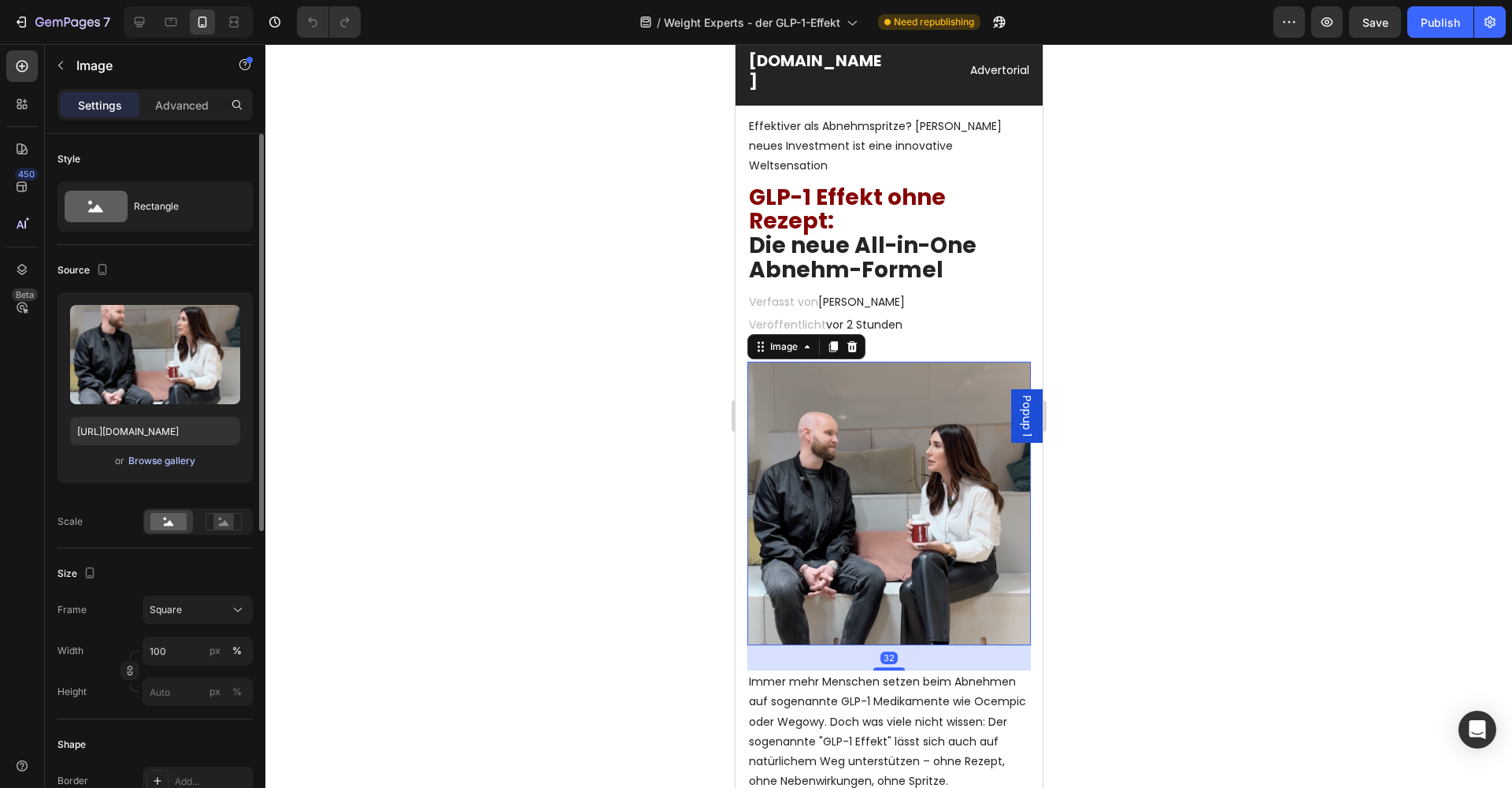
click at [146, 459] on div "Browse gallery" at bounding box center [162, 460] width 67 height 14
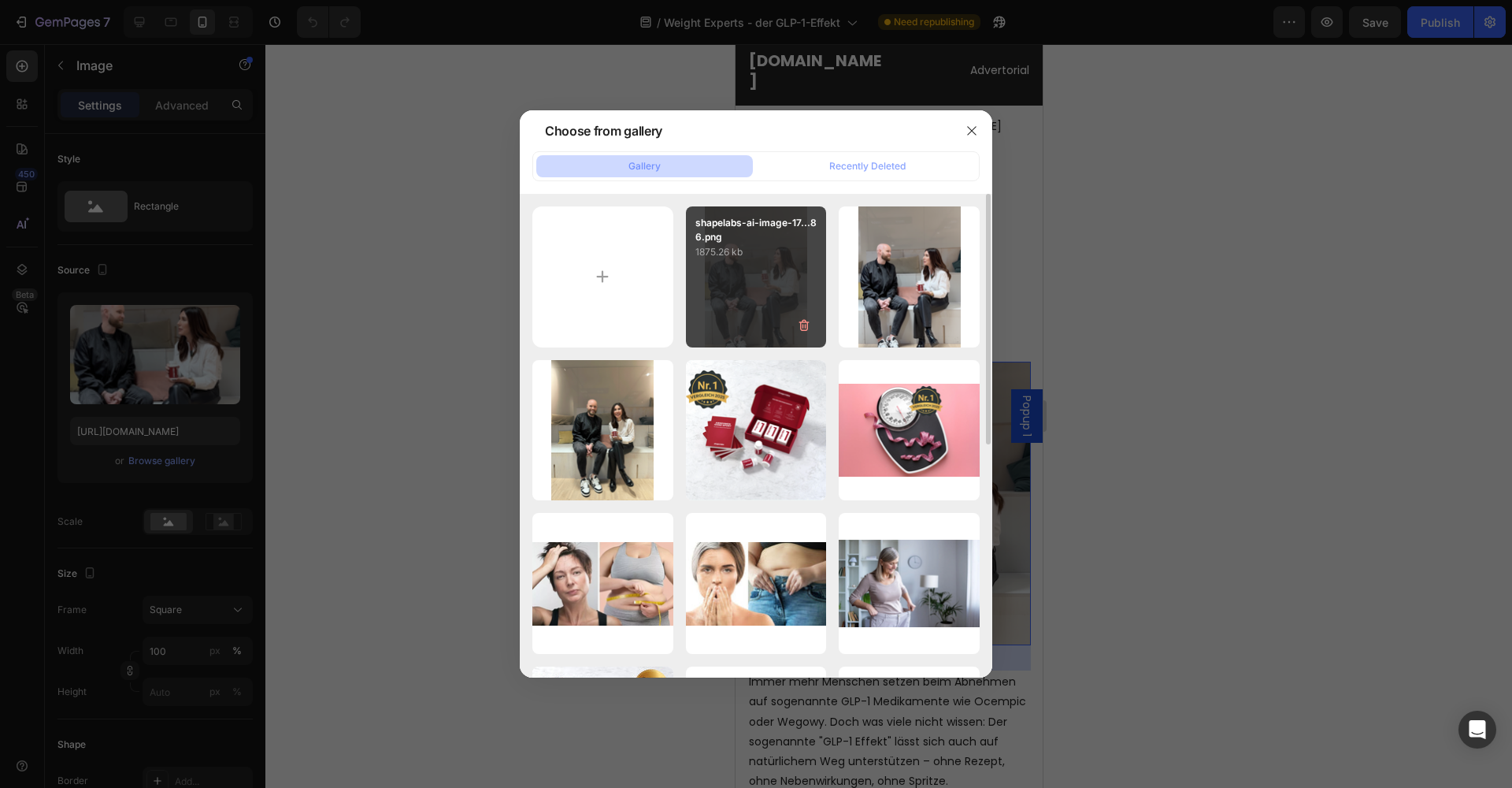
click at [747, 284] on div "shapelabs-ai-image-17...86.png 1875.26 kb" at bounding box center [756, 277] width 141 height 141
type input "[URL][DOMAIN_NAME]"
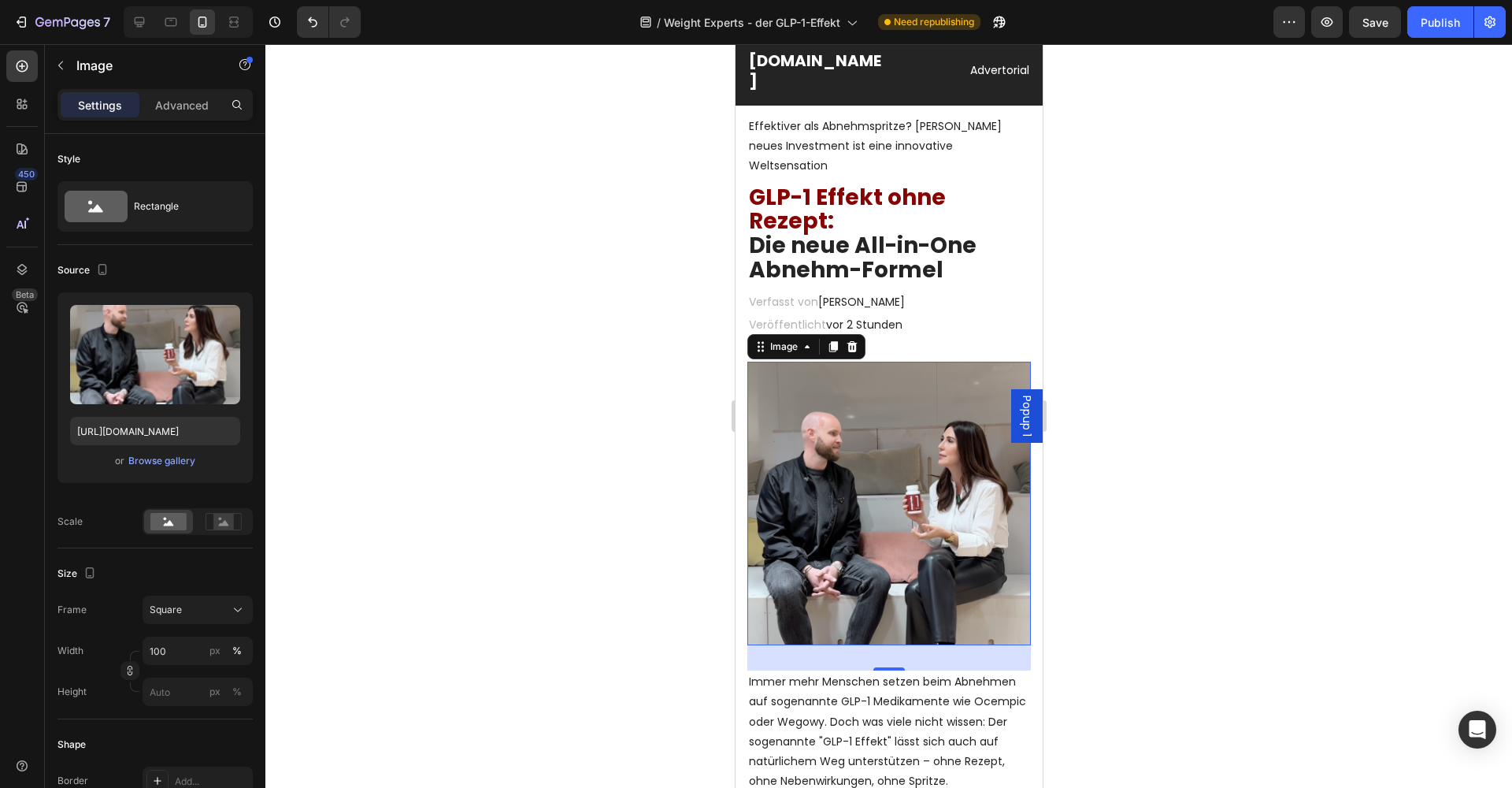
click at [1177, 328] on div at bounding box center [888, 416] width 1246 height 744
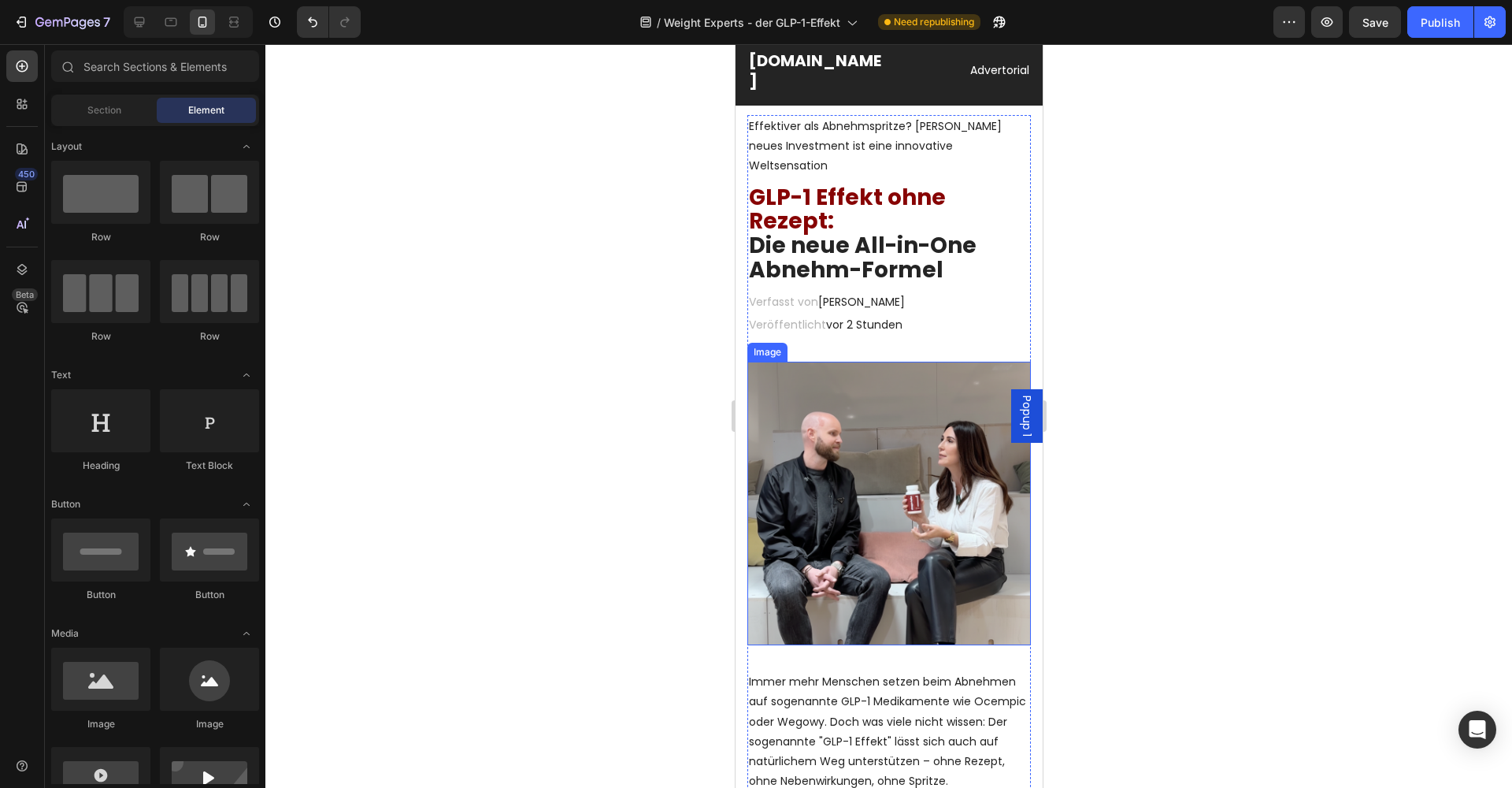
click at [863, 436] on img at bounding box center [888, 503] width 283 height 283
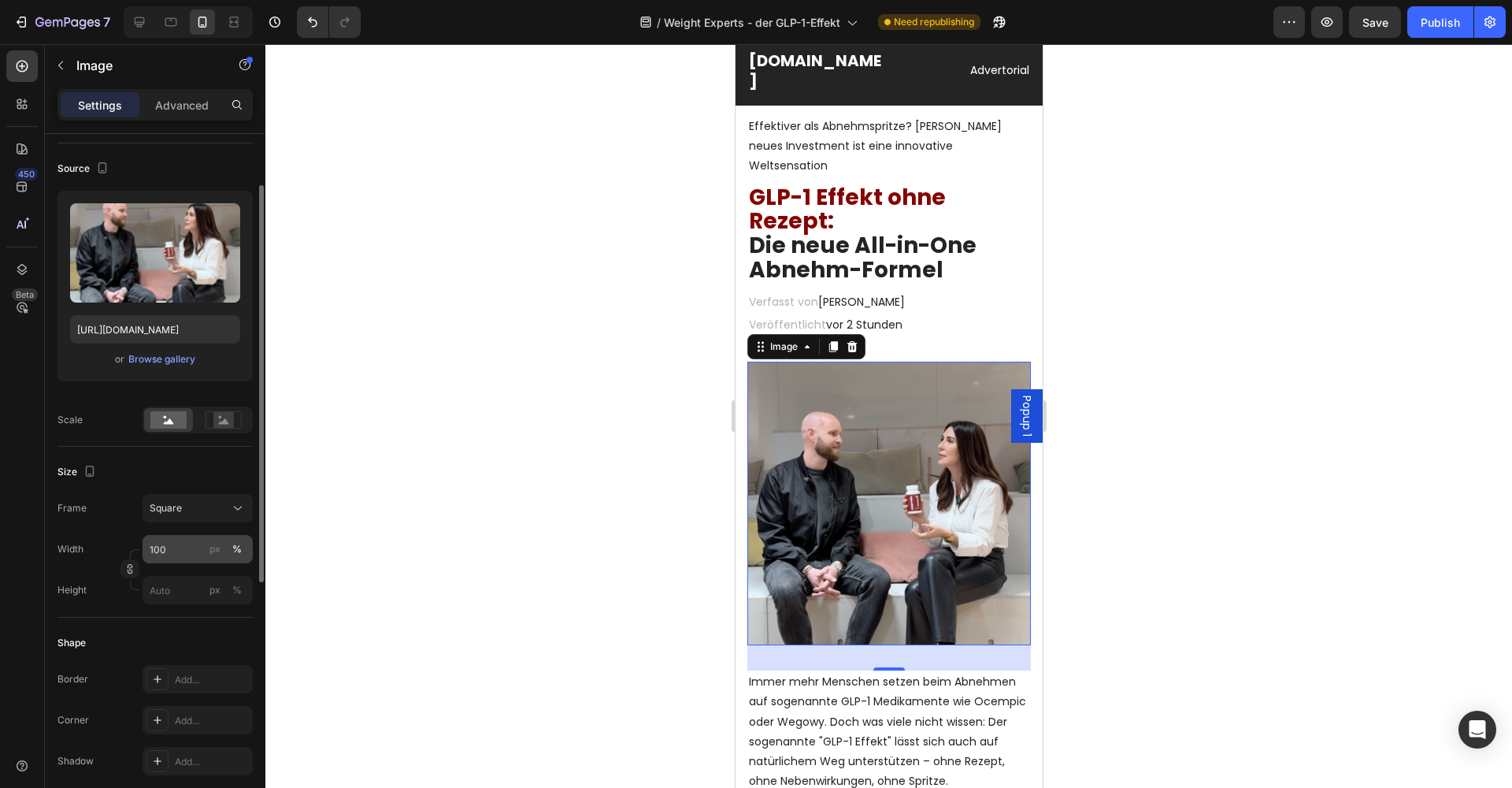
scroll to position [103, 0]
click at [225, 421] on icon at bounding box center [224, 420] width 11 height 6
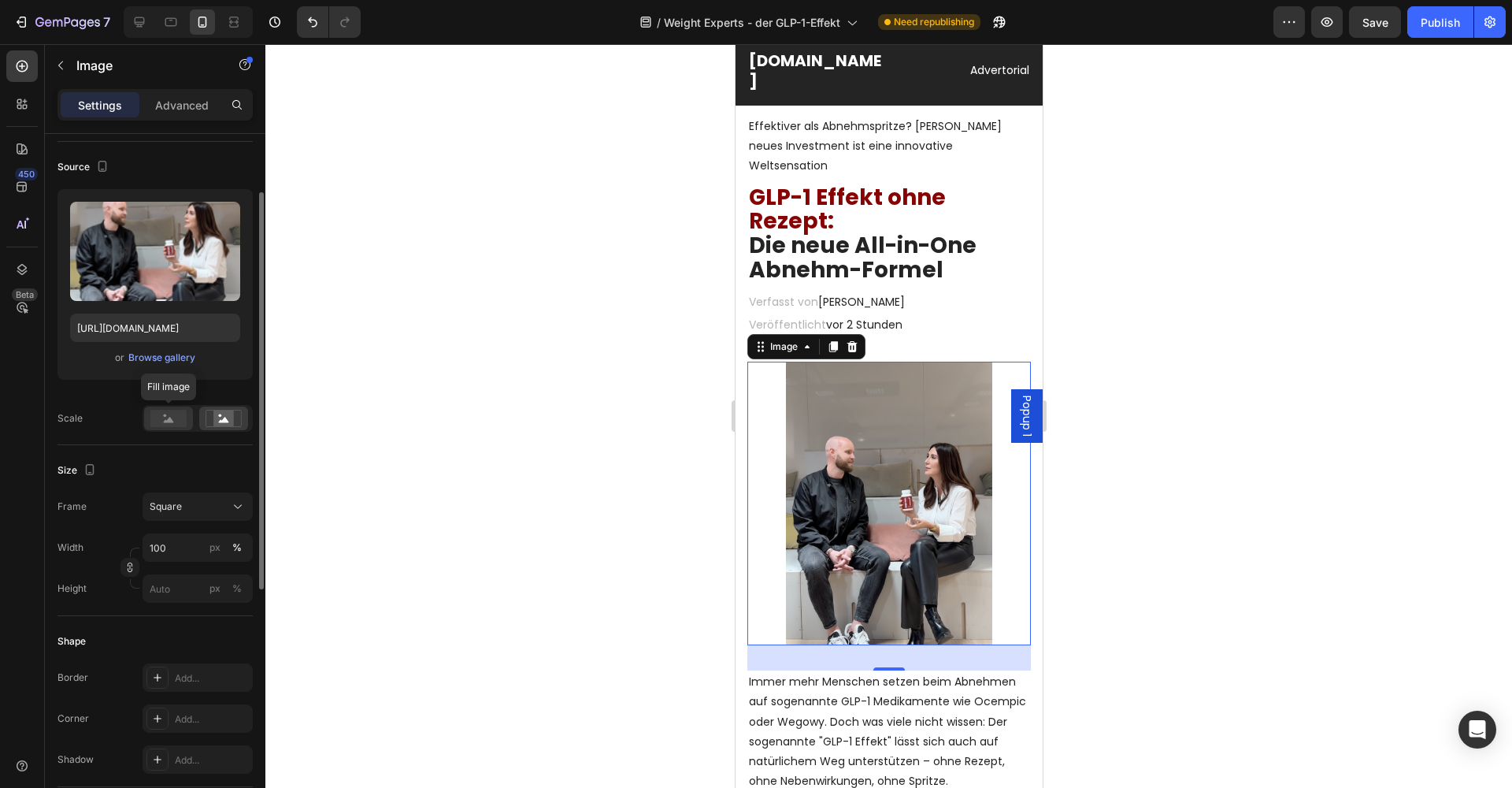
click at [159, 424] on rect at bounding box center [169, 418] width 37 height 17
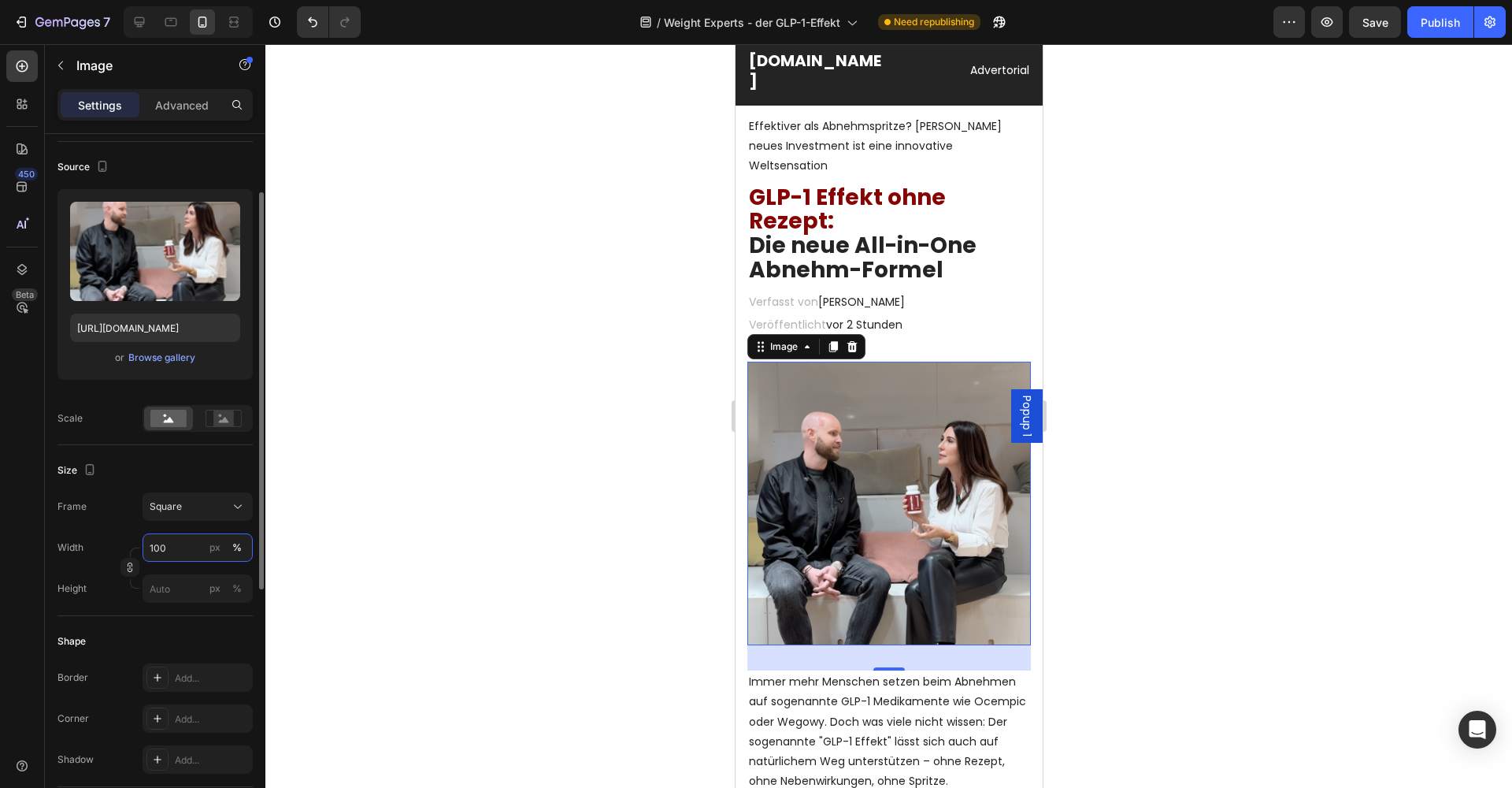
click at [175, 547] on input "100" at bounding box center [197, 548] width 110 height 29
drag, startPoint x: 177, startPoint y: 548, endPoint x: 155, endPoint y: 548, distance: 22.0
click at [155, 548] on input "100" at bounding box center [197, 548] width 110 height 29
type input "120"
click at [417, 491] on div at bounding box center [888, 416] width 1246 height 744
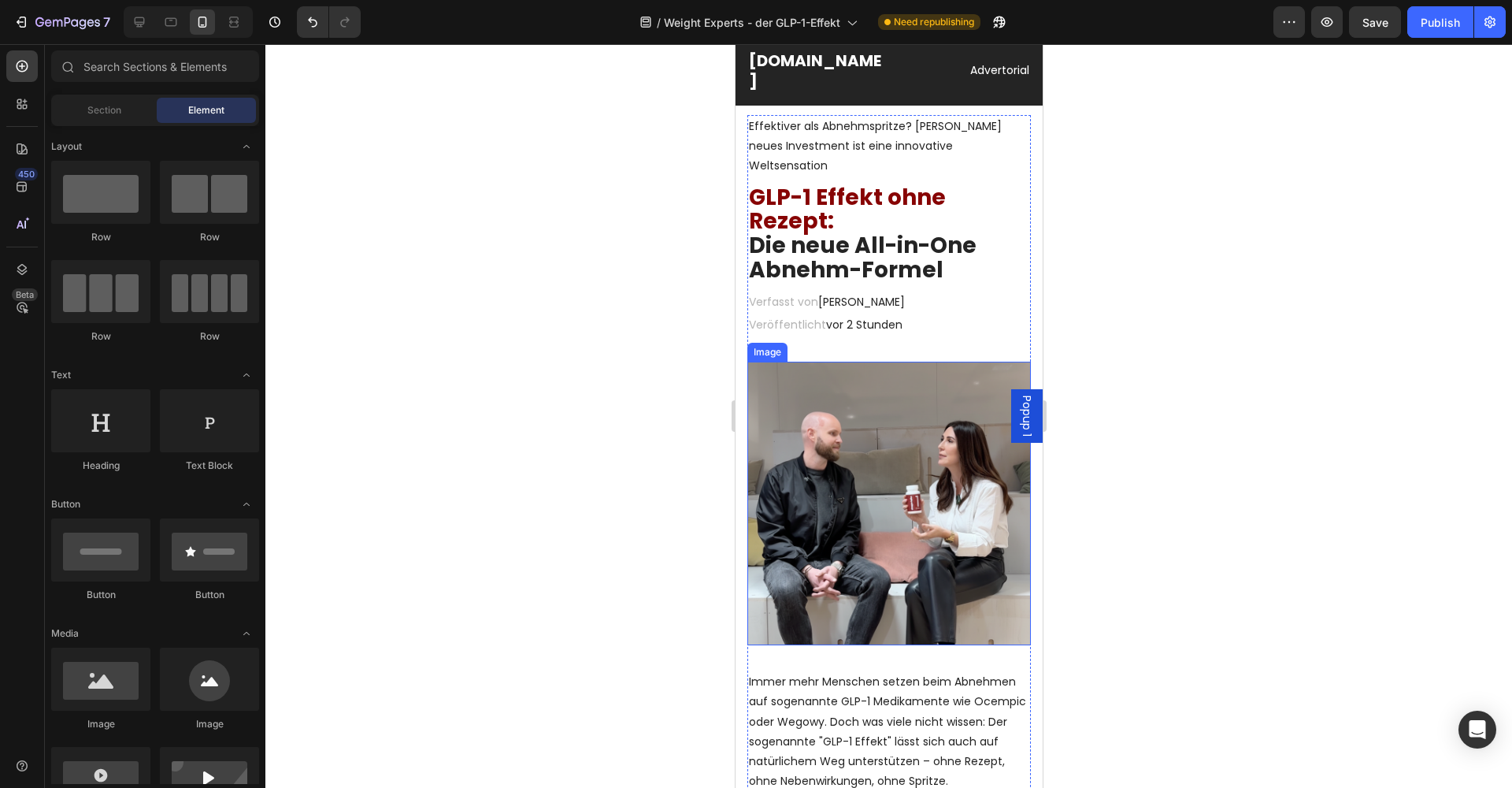
click at [932, 468] on img at bounding box center [888, 503] width 283 height 283
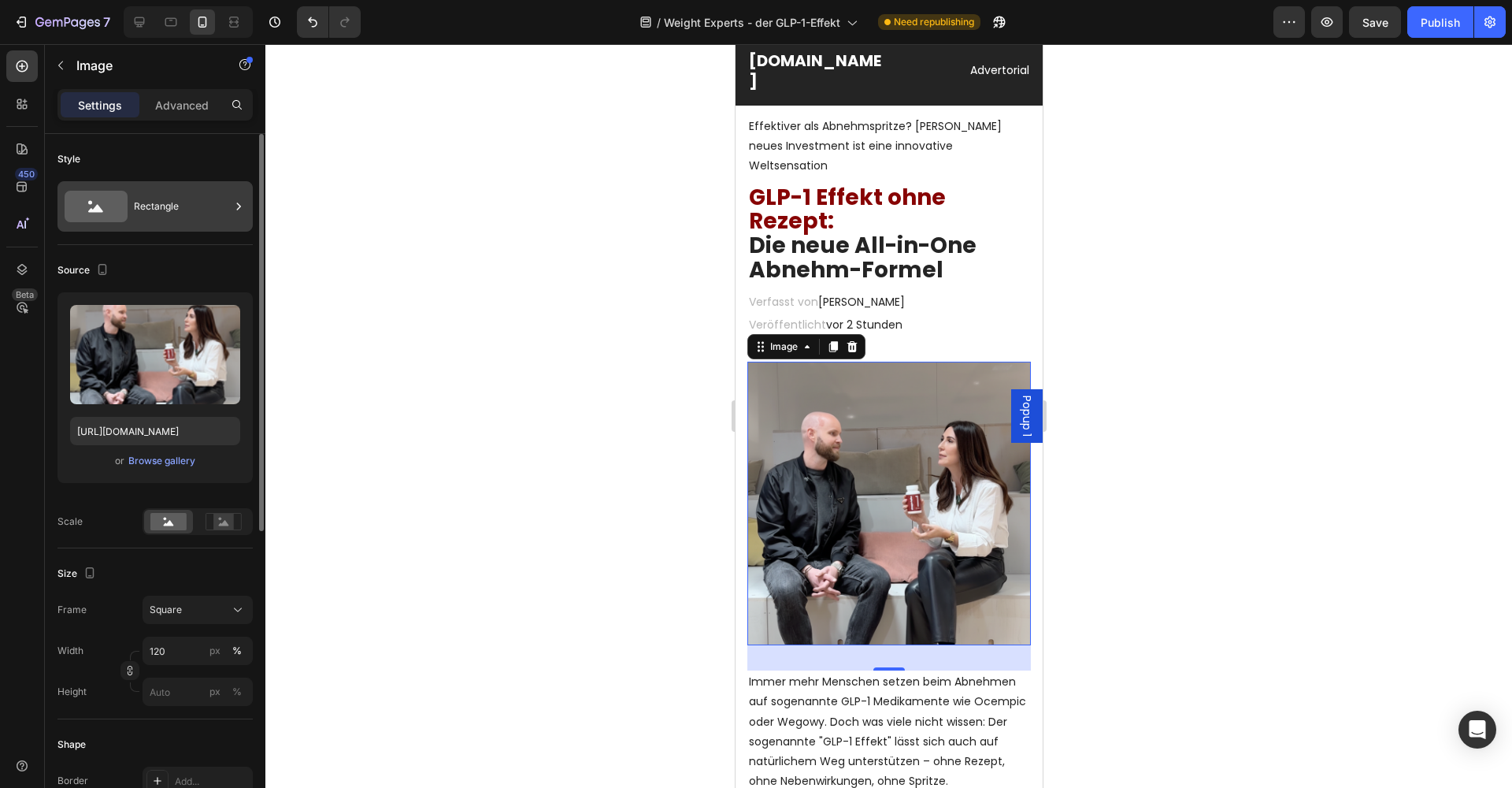
click at [172, 210] on div "Rectangle" at bounding box center [182, 207] width 96 height 37
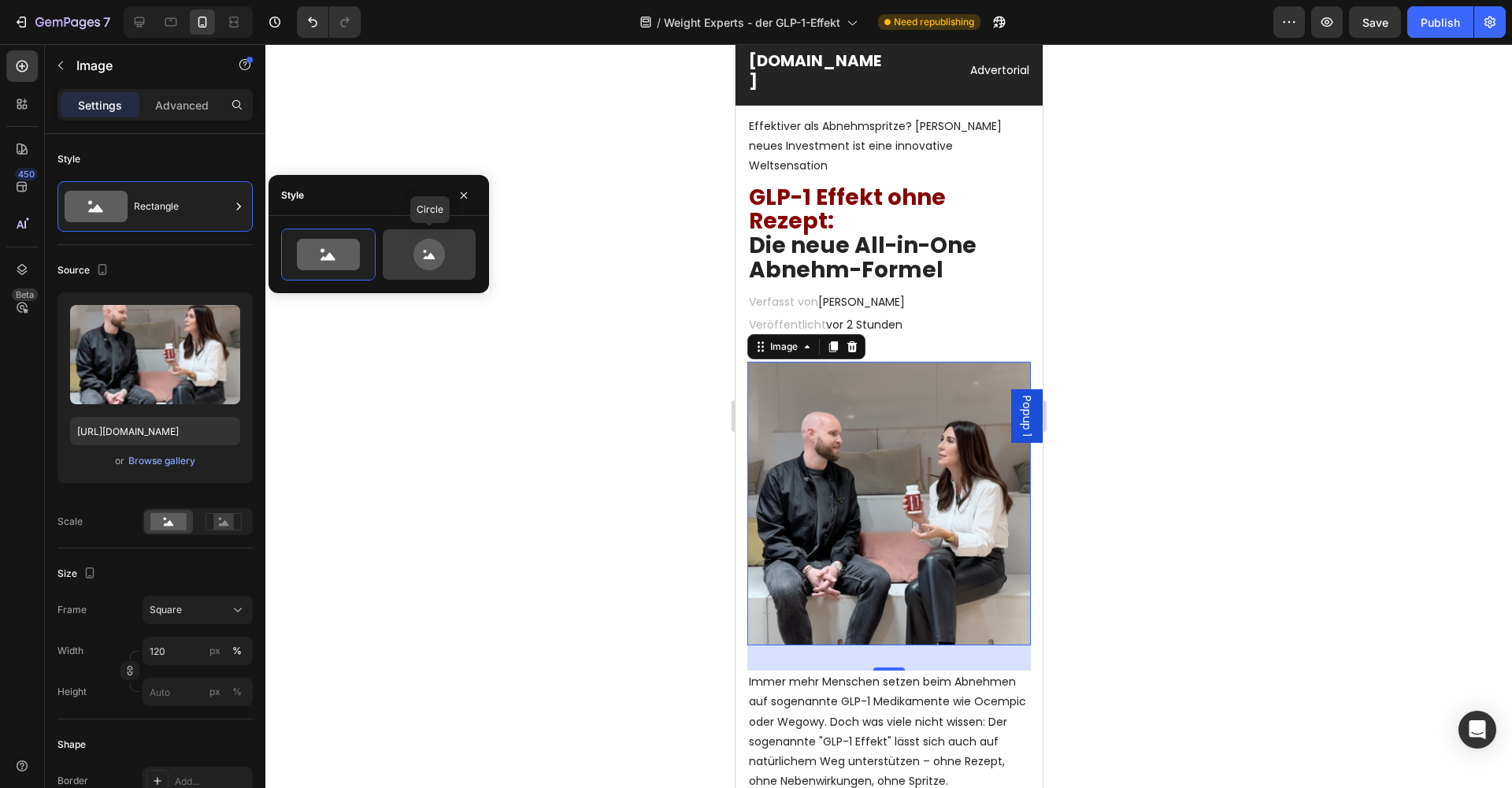
click at [412, 246] on icon at bounding box center [428, 254] width 74 height 32
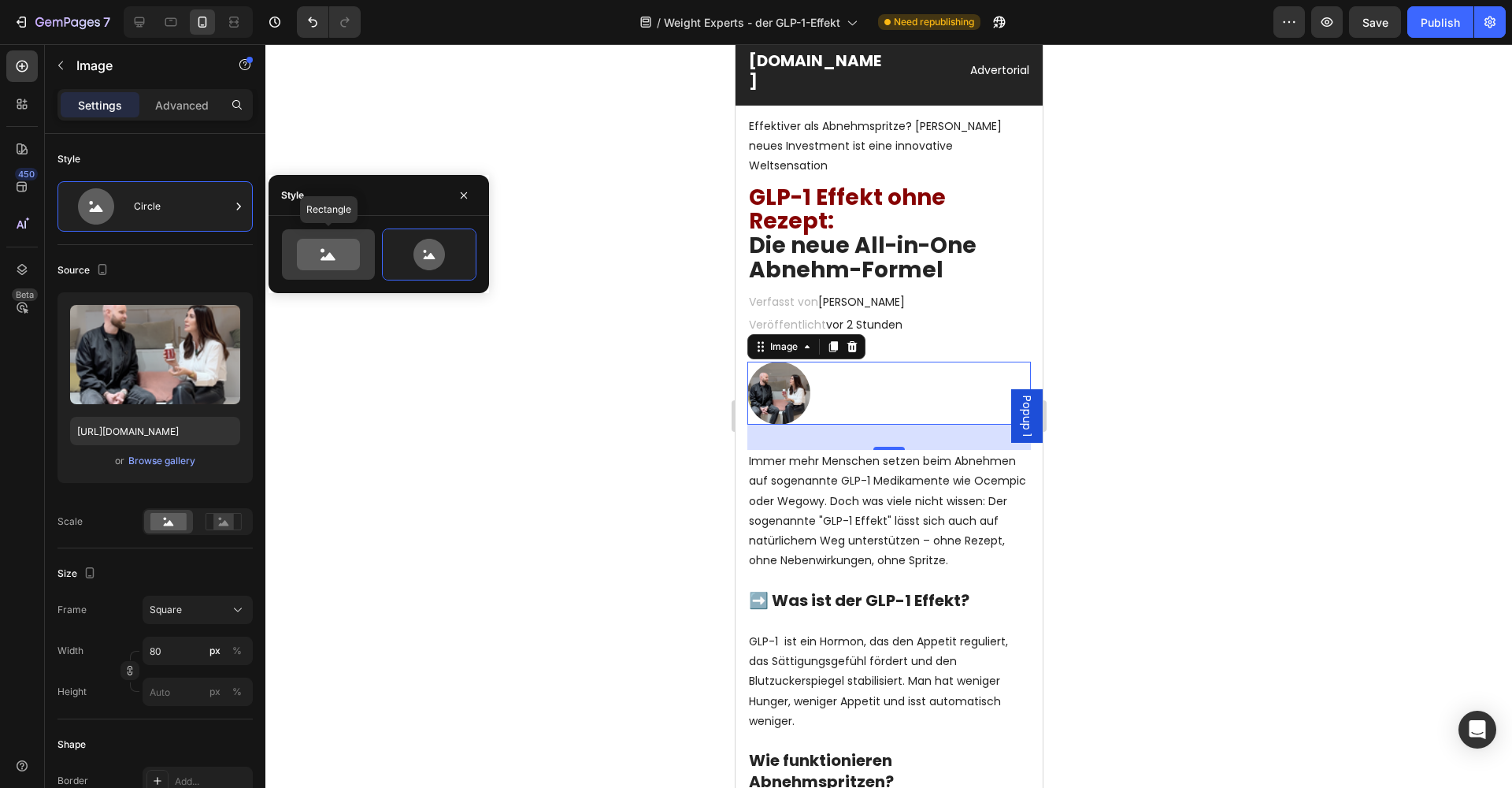
click at [325, 251] on icon at bounding box center [329, 254] width 63 height 32
type input "100"
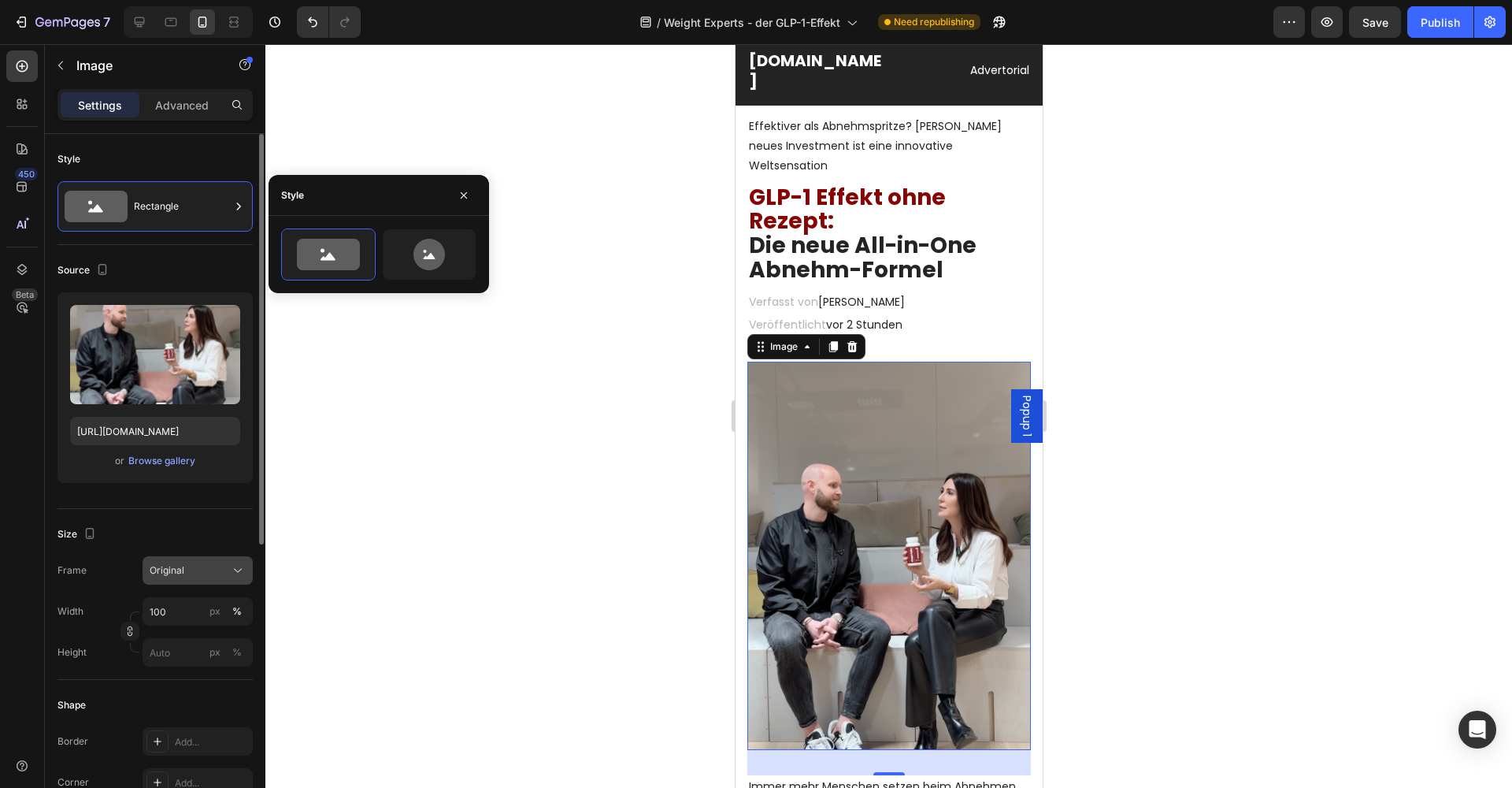
click at [221, 564] on div "Original" at bounding box center [188, 570] width 77 height 14
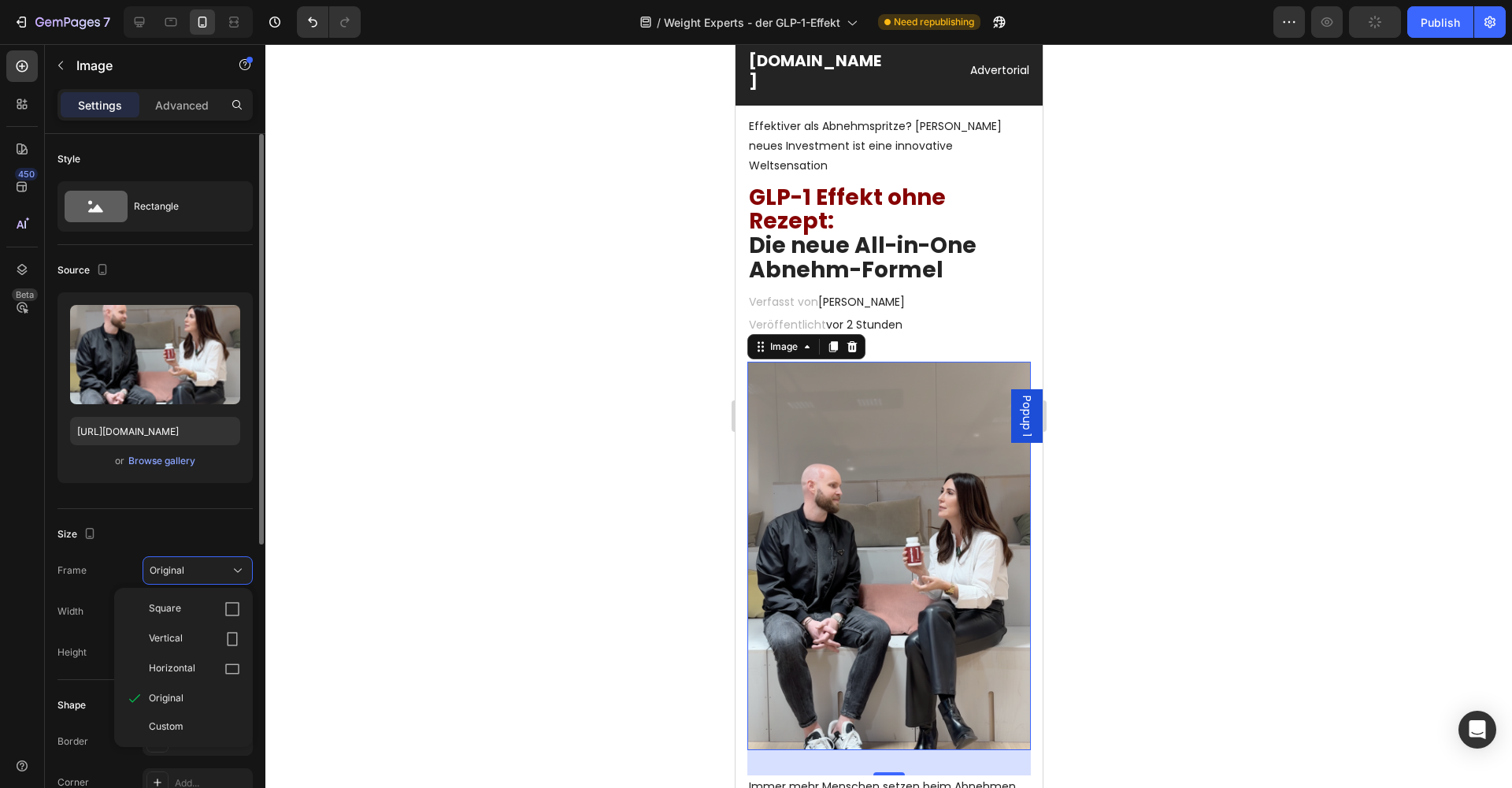
click at [177, 635] on span "Vertical" at bounding box center [165, 638] width 34 height 15
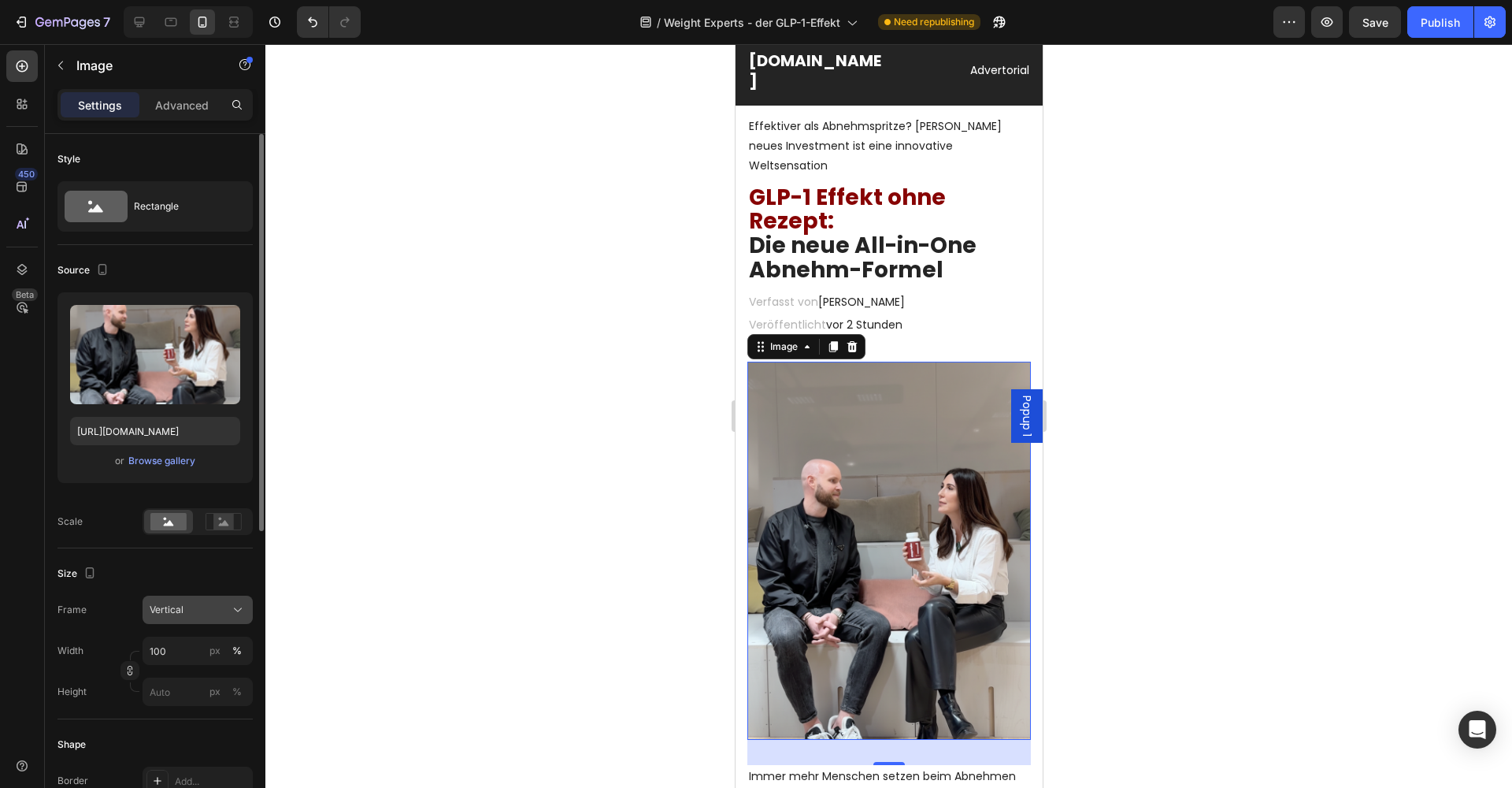
click at [209, 609] on div "Vertical" at bounding box center [188, 609] width 77 height 14
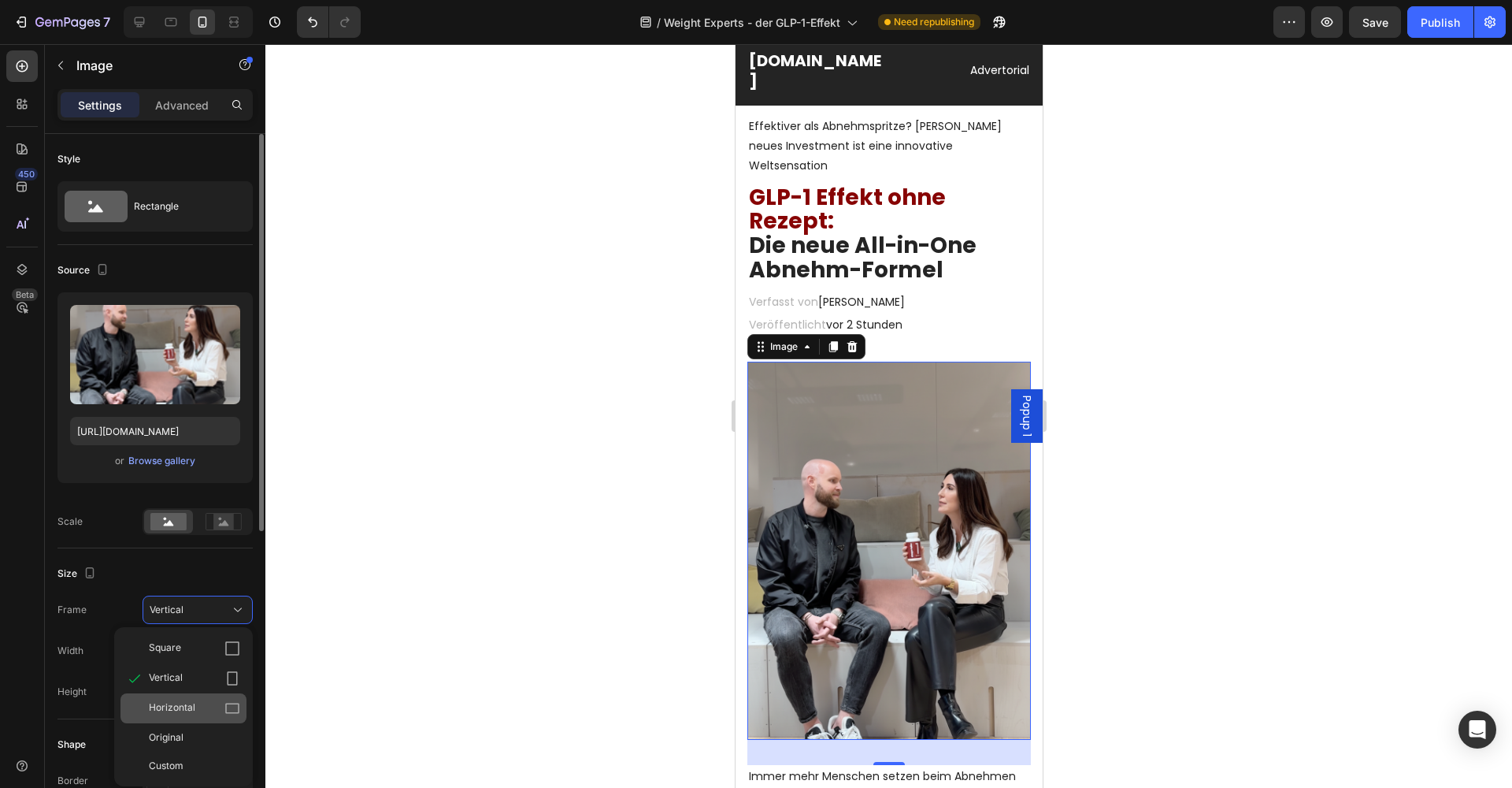
click at [196, 701] on div "Horizontal" at bounding box center [194, 708] width 91 height 15
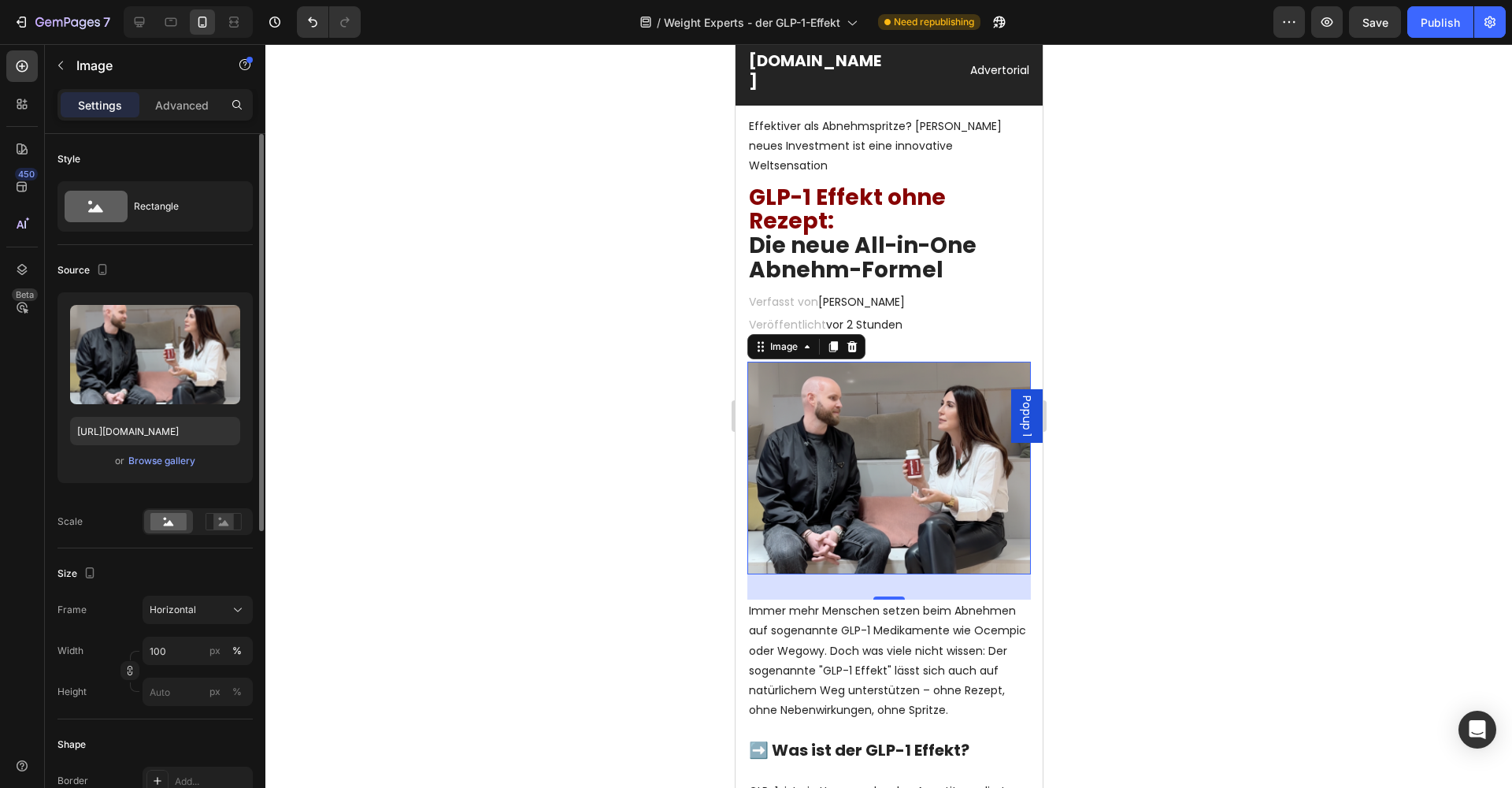
click at [535, 505] on div at bounding box center [888, 416] width 1246 height 744
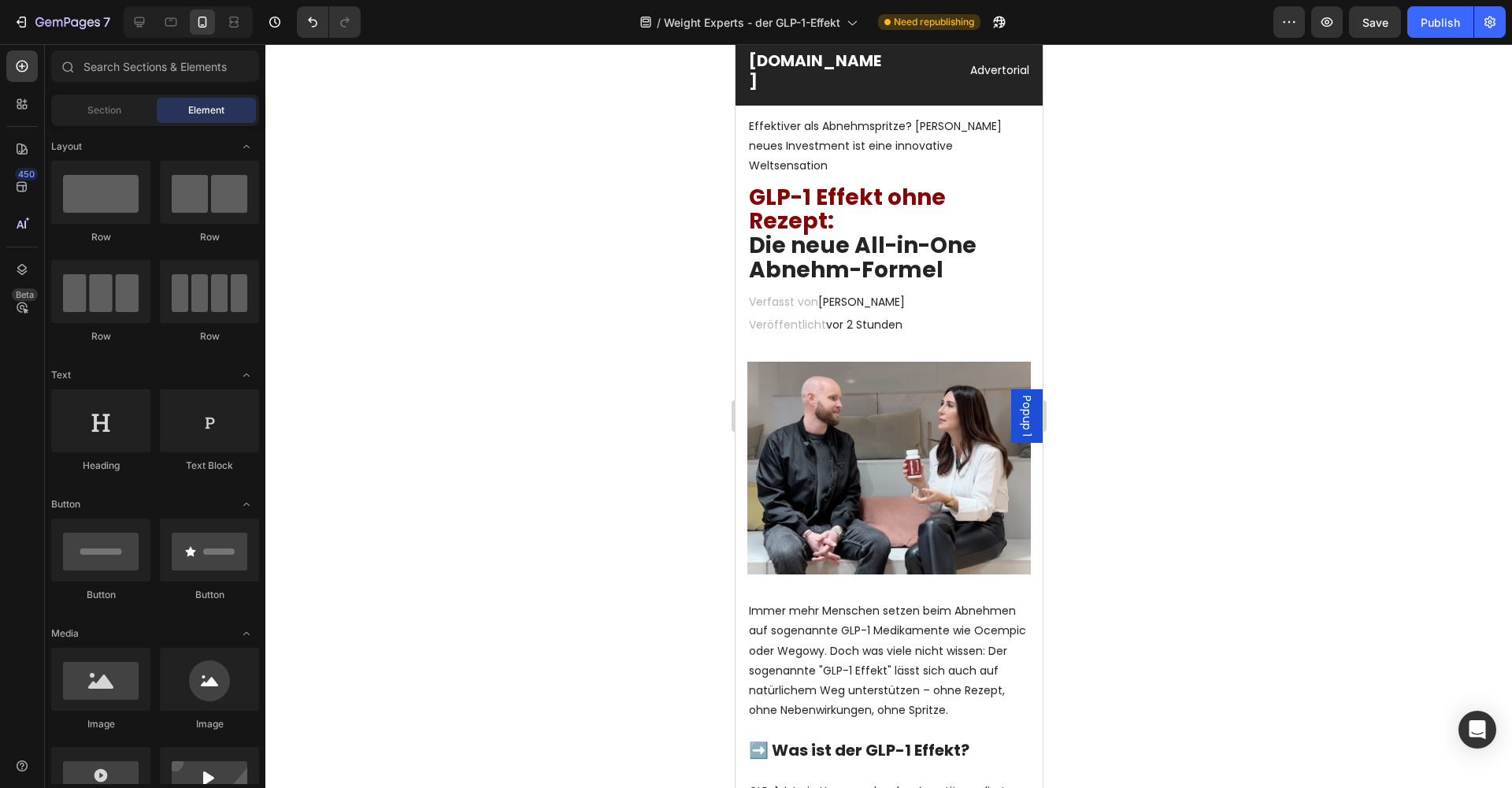
drag, startPoint x: 1208, startPoint y: 439, endPoint x: 1198, endPoint y: 435, distance: 10.8
click at [1208, 439] on div at bounding box center [888, 416] width 1246 height 744
click at [1432, 28] on div "Publish" at bounding box center [1440, 22] width 39 height 16
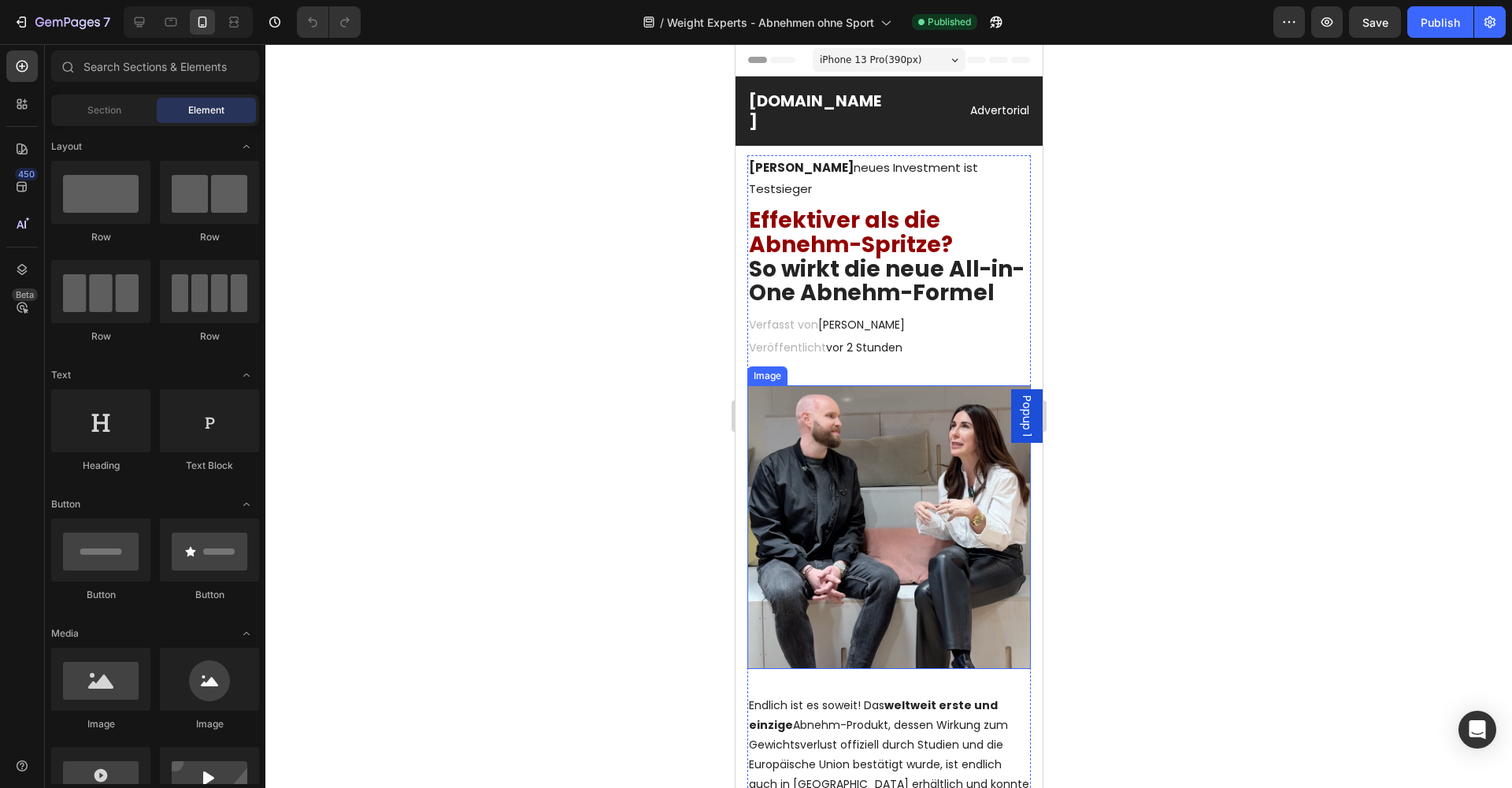
click at [841, 469] on img at bounding box center [888, 527] width 283 height 283
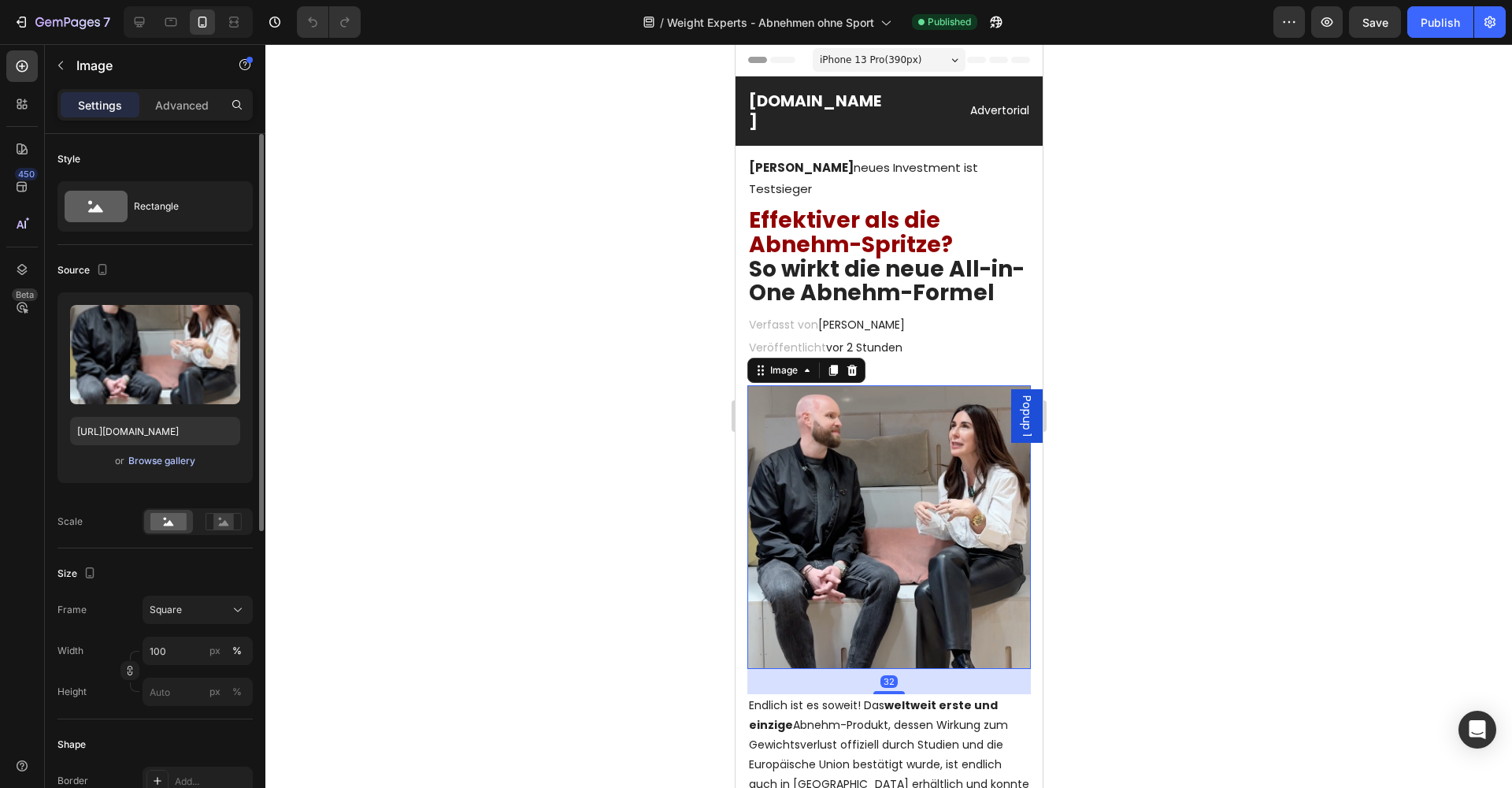
click at [156, 462] on div "Browse gallery" at bounding box center [162, 460] width 67 height 14
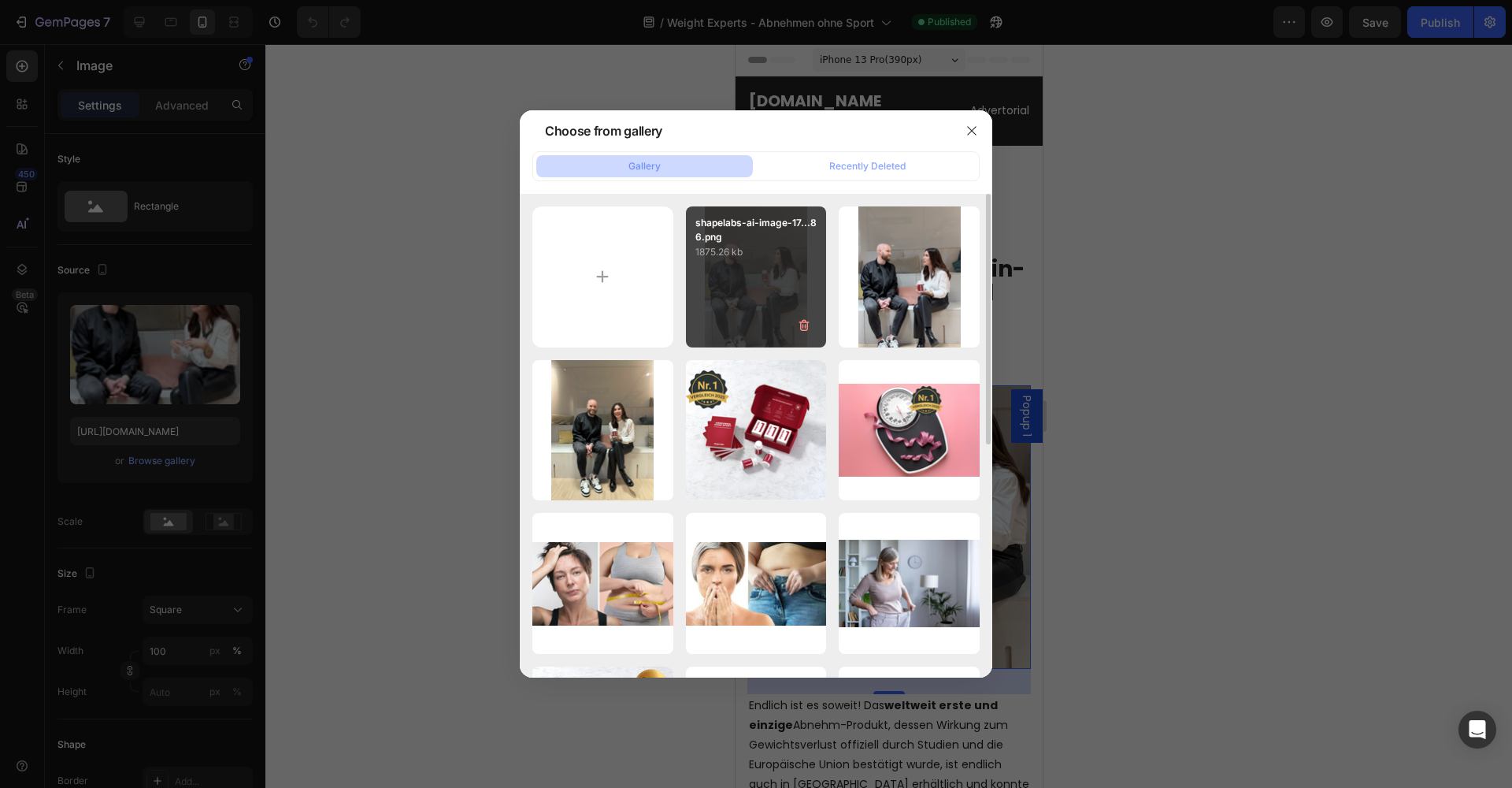
click at [697, 299] on div "shapelabs-ai-image-17...86.png 1875.26 kb" at bounding box center [756, 277] width 141 height 141
type input "[URL][DOMAIN_NAME]"
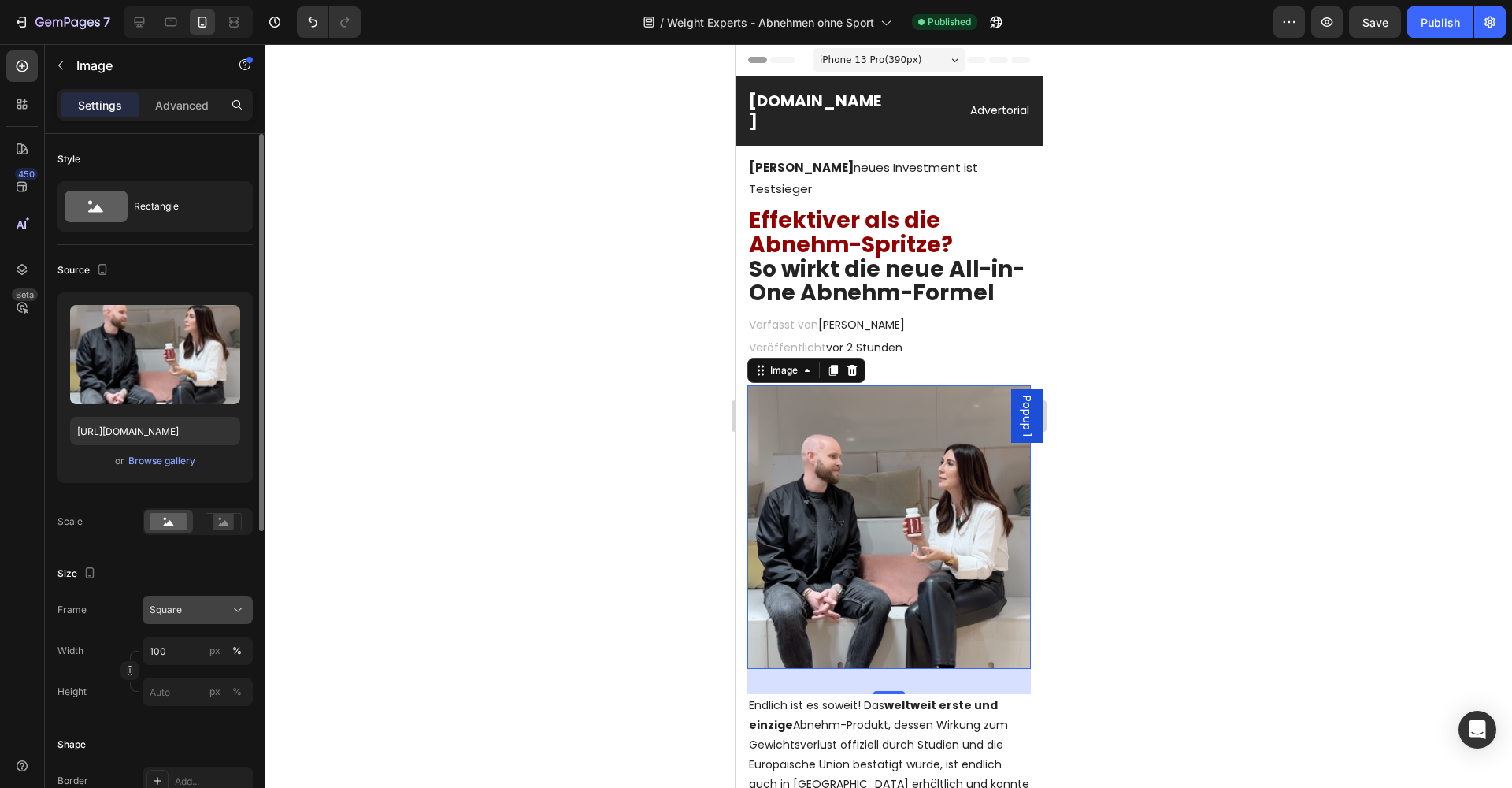
click at [217, 618] on div "Square" at bounding box center [198, 609] width 96 height 15
click at [211, 702] on div "Horizontal" at bounding box center [194, 708] width 91 height 15
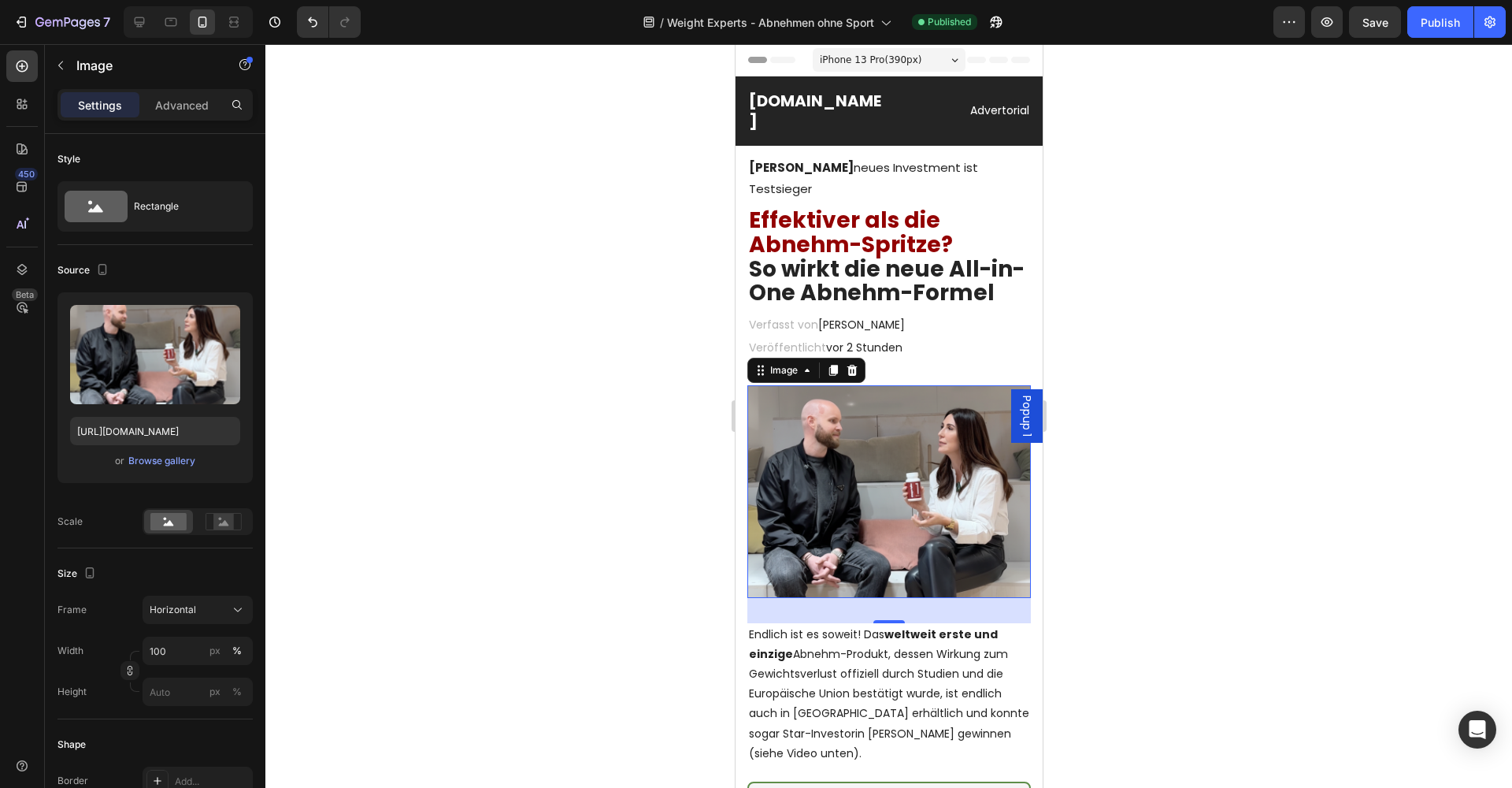
click at [496, 553] on div at bounding box center [888, 416] width 1246 height 744
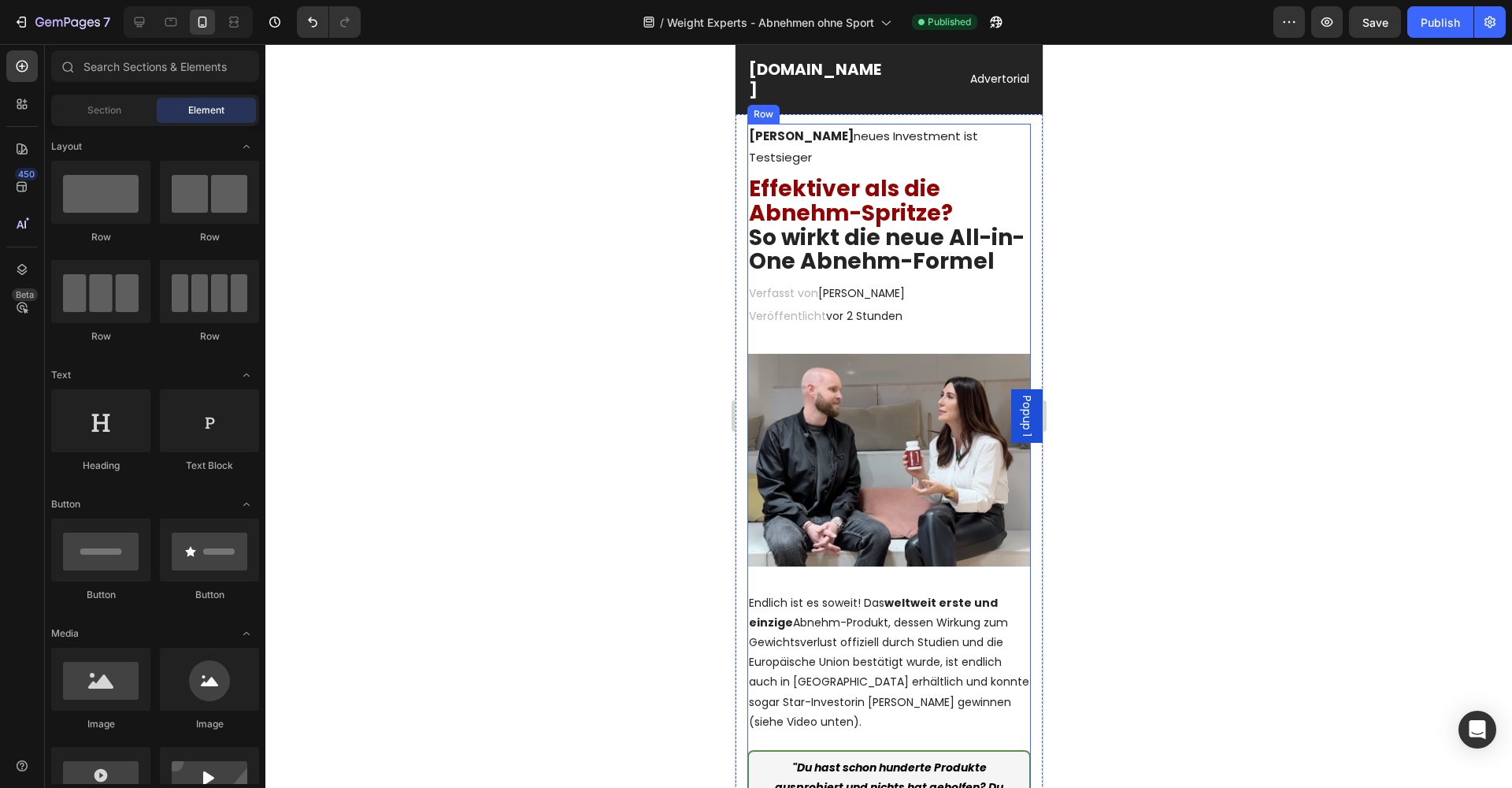
scroll to position [33, 0]
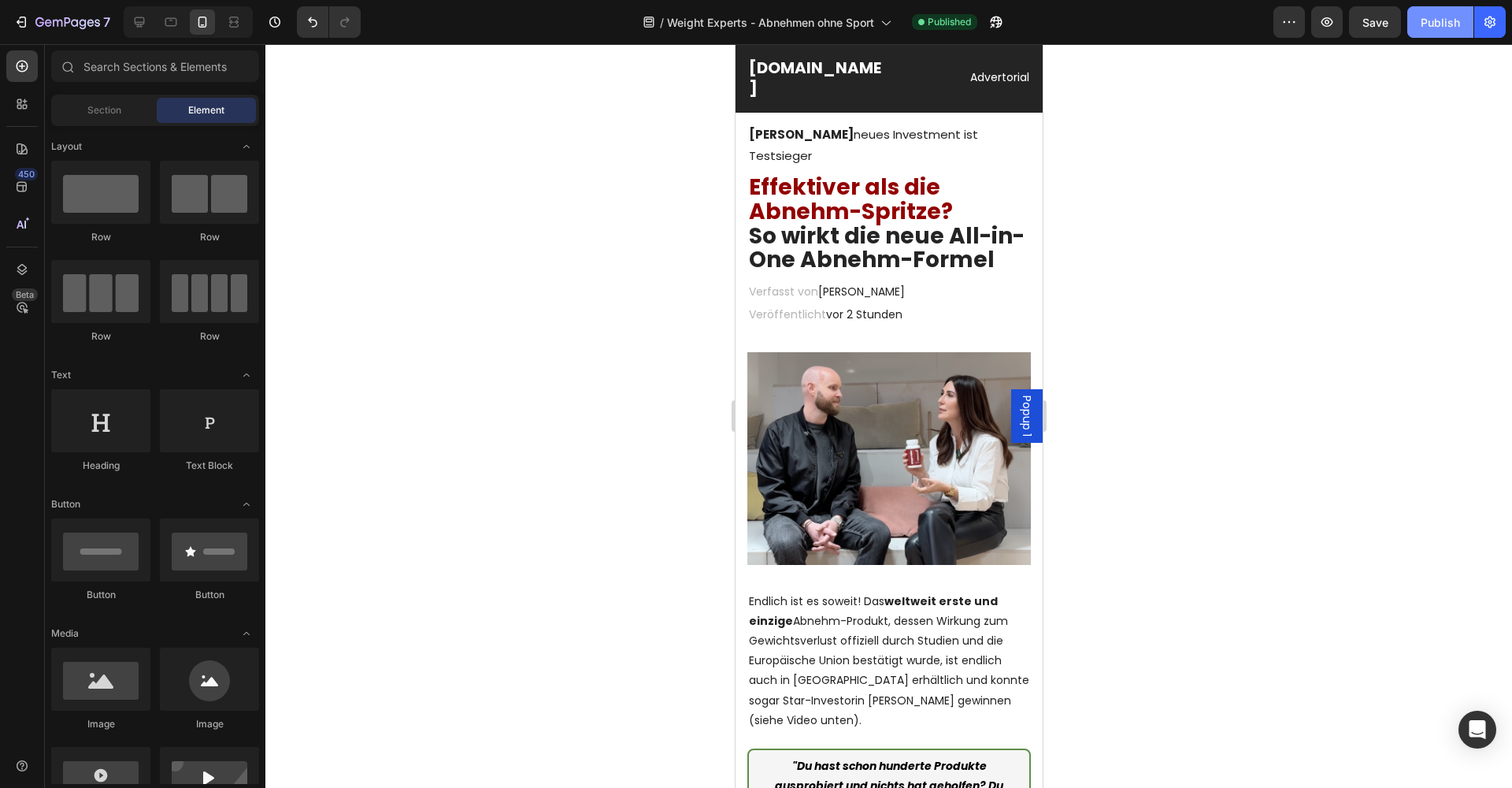
click at [1441, 26] on div "Publish" at bounding box center [1440, 22] width 39 height 16
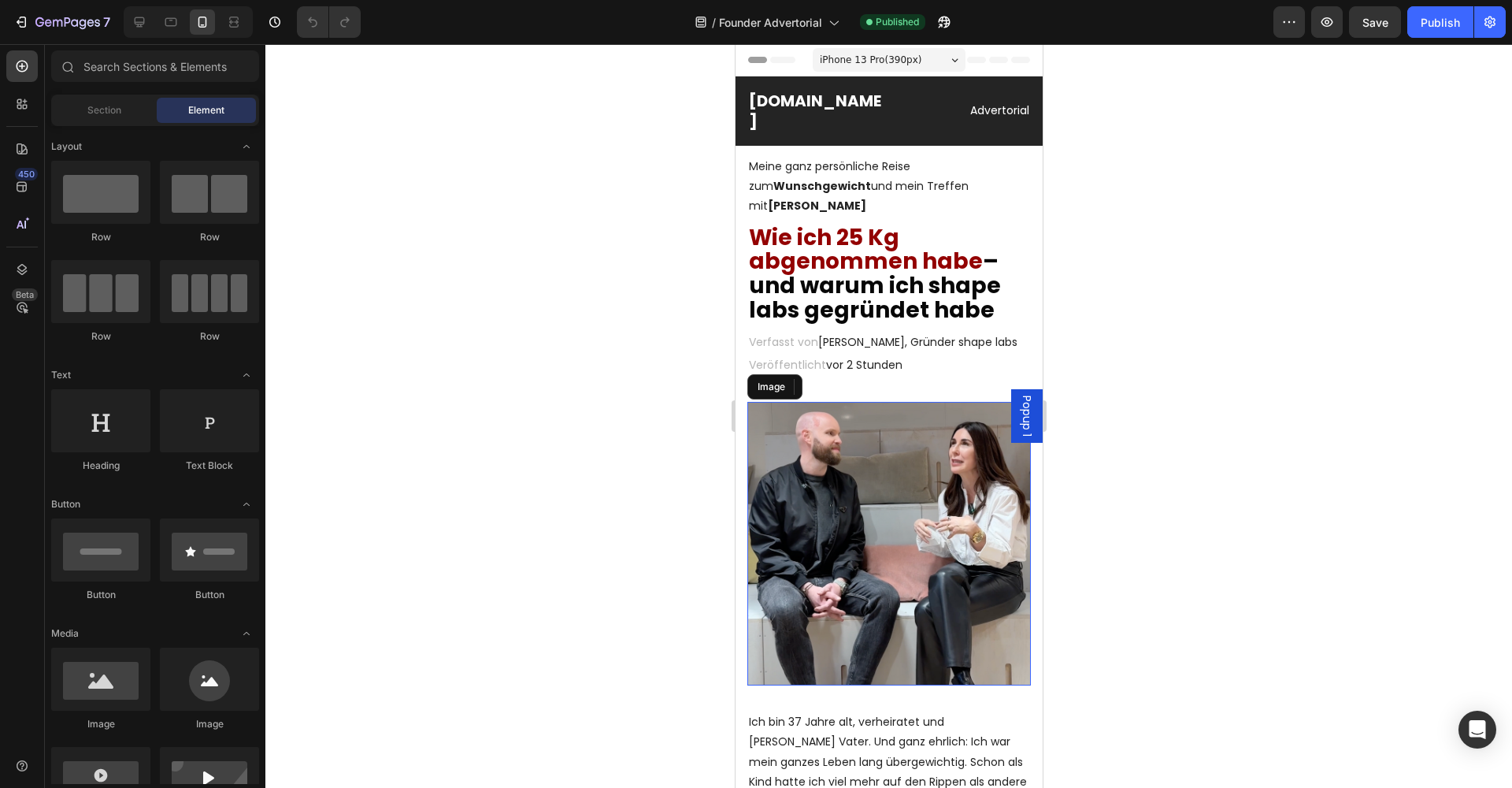
drag, startPoint x: 810, startPoint y: 460, endPoint x: 741, endPoint y: 456, distance: 69.1
click at [810, 460] on img at bounding box center [888, 543] width 283 height 283
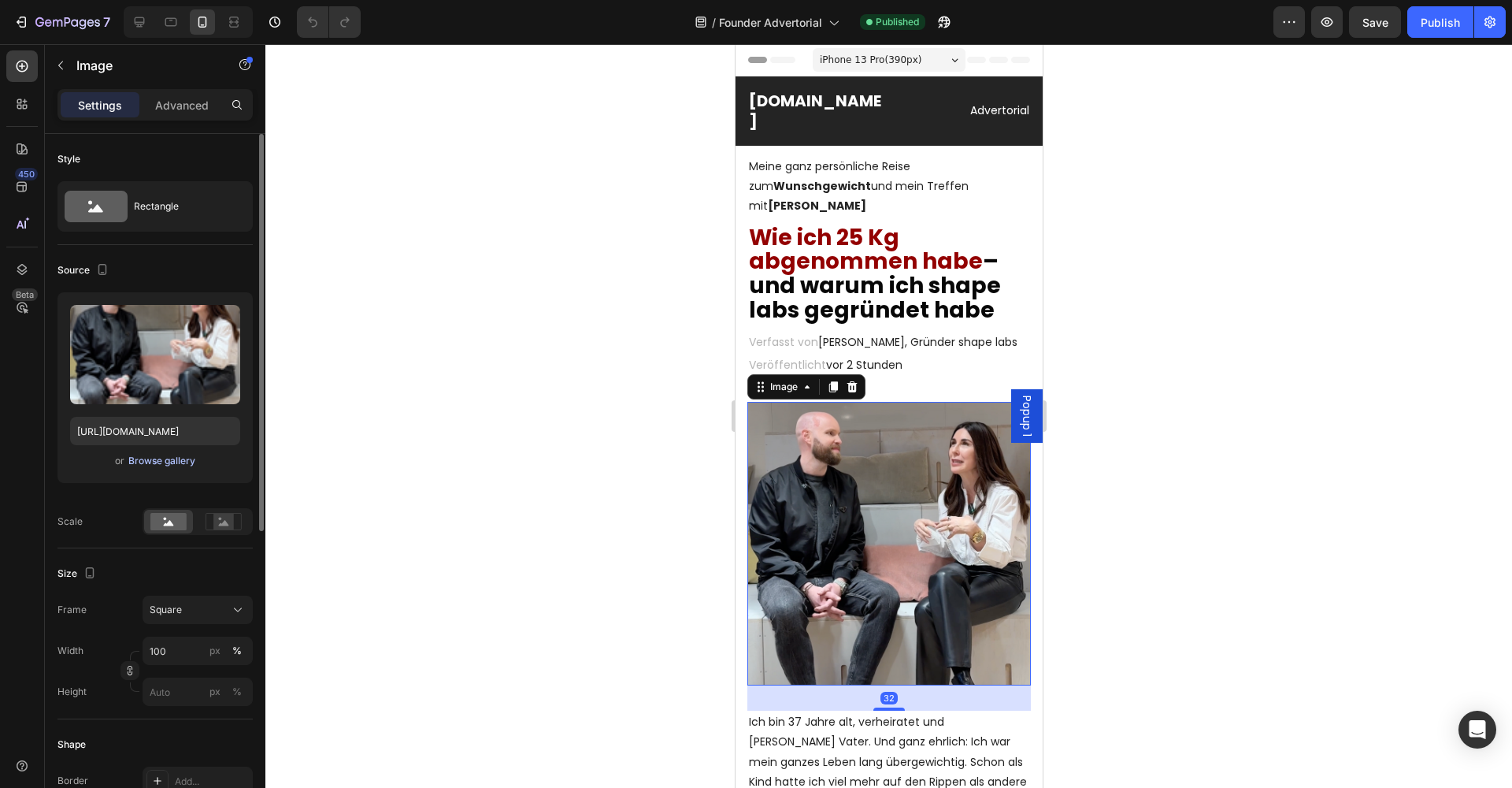
click at [160, 457] on div "Browse gallery" at bounding box center [162, 460] width 67 height 14
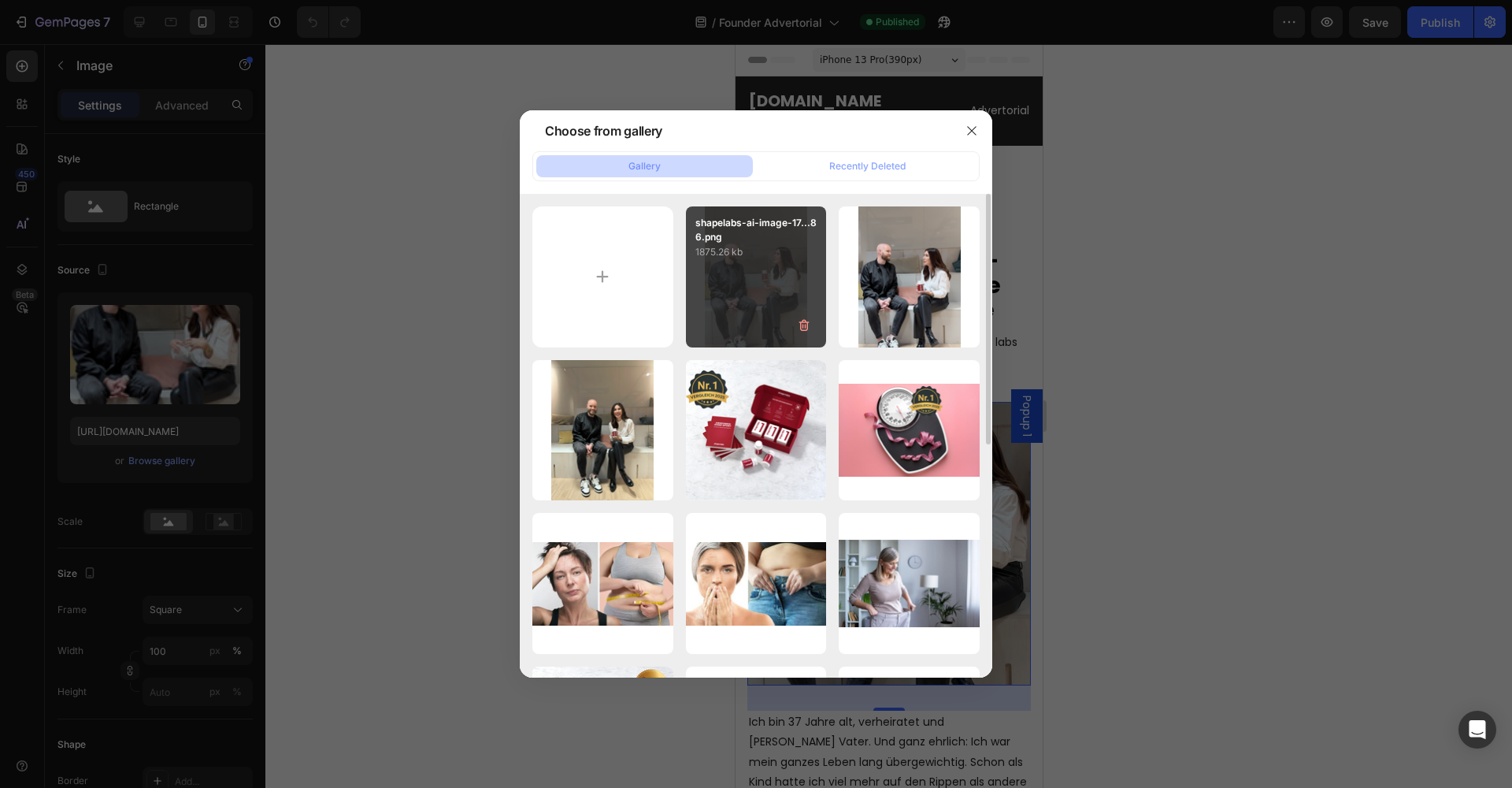
click at [722, 286] on div "shapelabs-ai-image-17...86.png 1875.26 kb" at bounding box center [756, 277] width 141 height 141
type input "[URL][DOMAIN_NAME]"
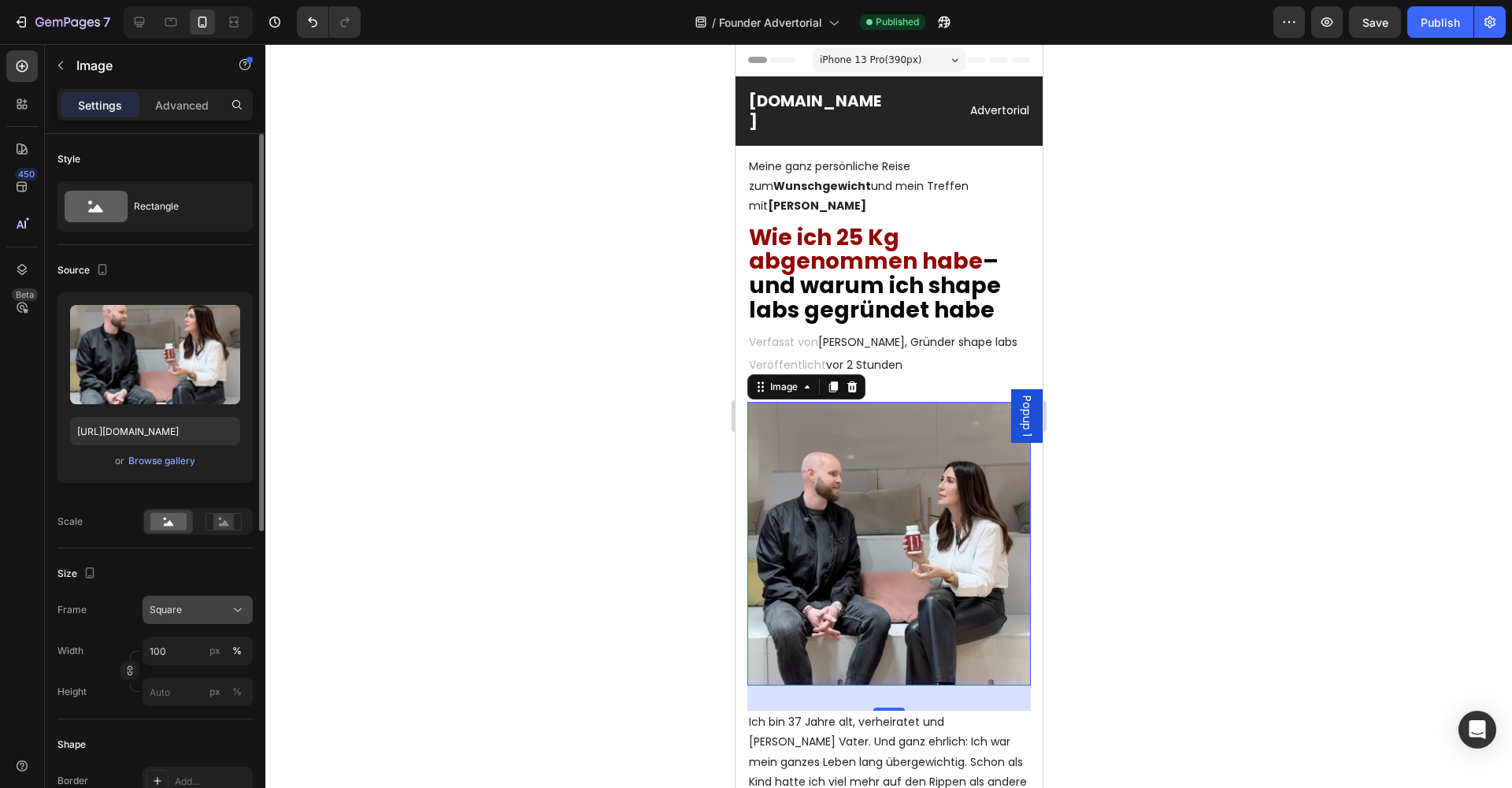
click at [160, 606] on span "Square" at bounding box center [166, 609] width 33 height 14
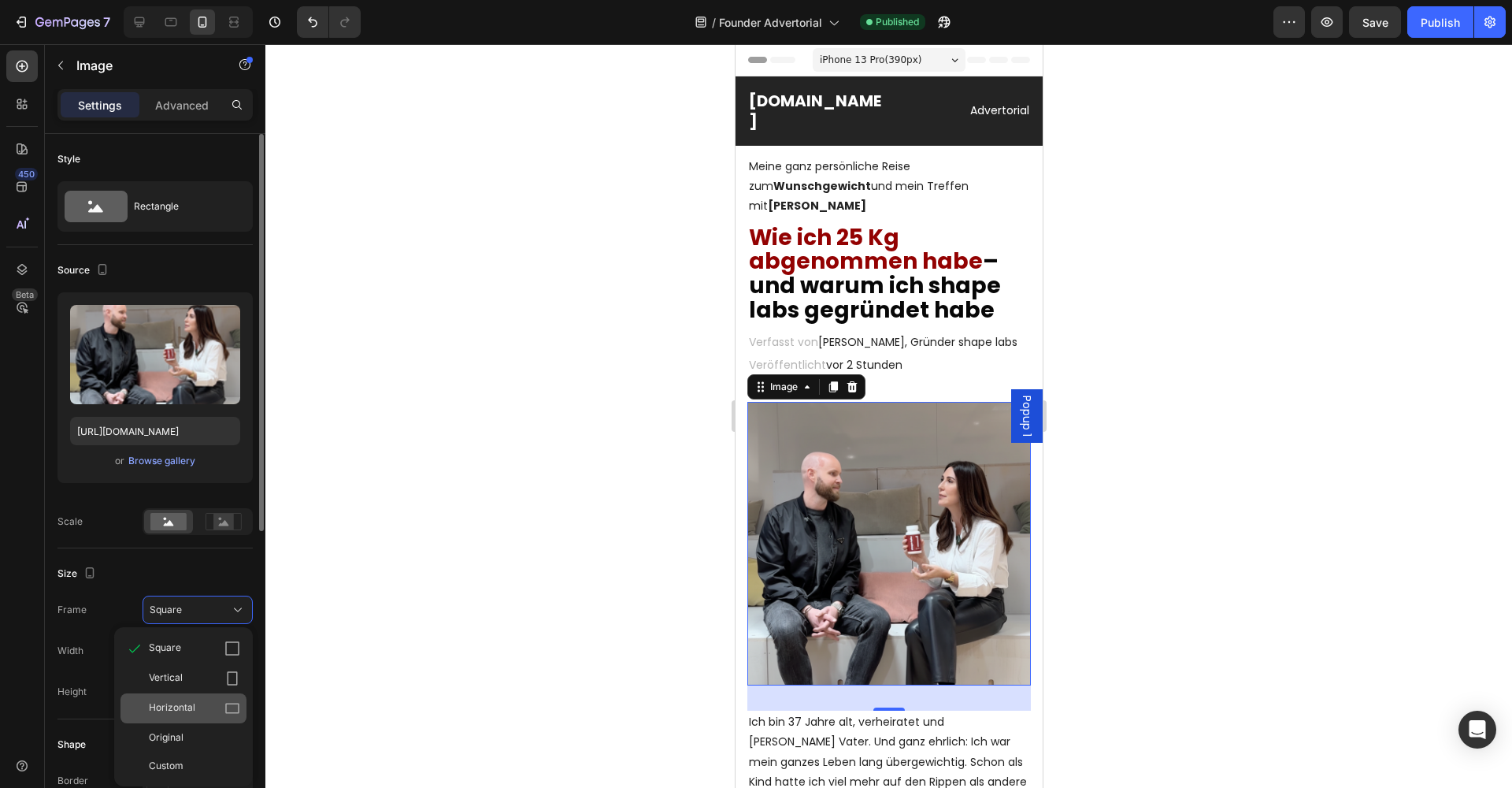
click at [190, 703] on span "Horizontal" at bounding box center [172, 708] width 46 height 15
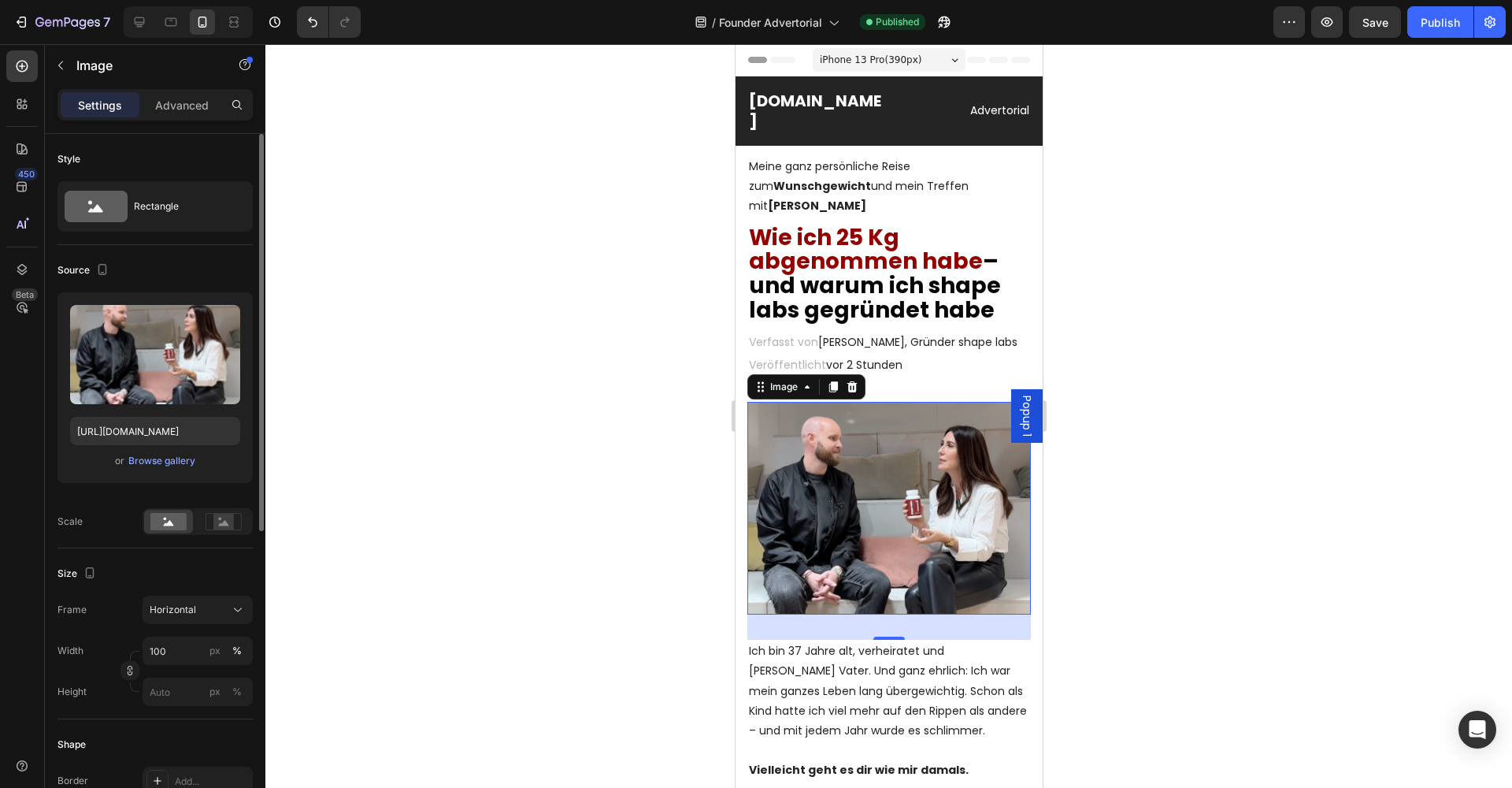
drag, startPoint x: 1178, startPoint y: 505, endPoint x: 1165, endPoint y: 498, distance: 14.8
click at [1178, 504] on div at bounding box center [888, 416] width 1246 height 744
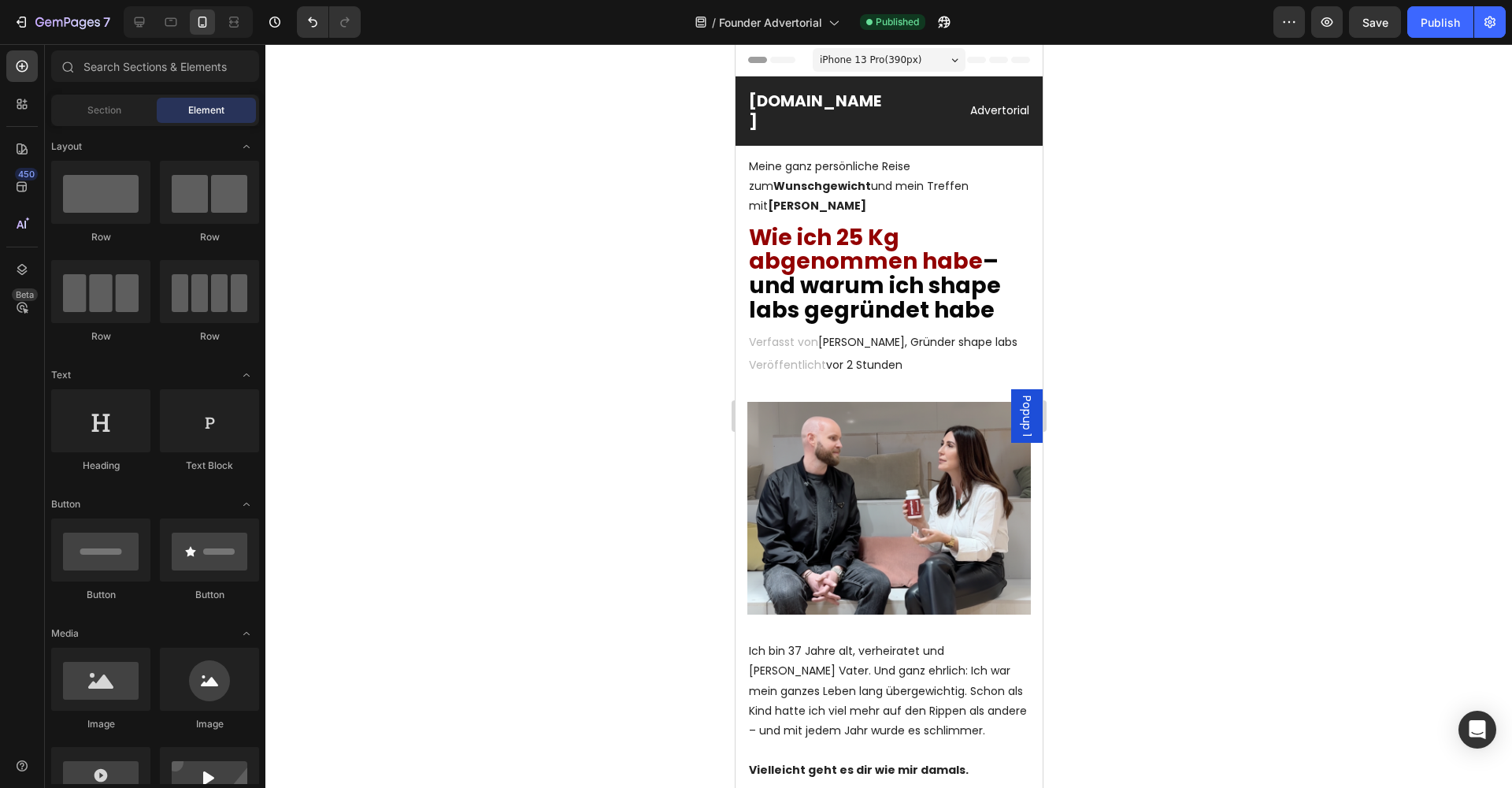
drag, startPoint x: 1439, startPoint y: 20, endPoint x: 1237, endPoint y: 56, distance: 205.2
click at [1440, 20] on div "Publish" at bounding box center [1440, 22] width 39 height 16
